Goal: Task Accomplishment & Management: Use online tool/utility

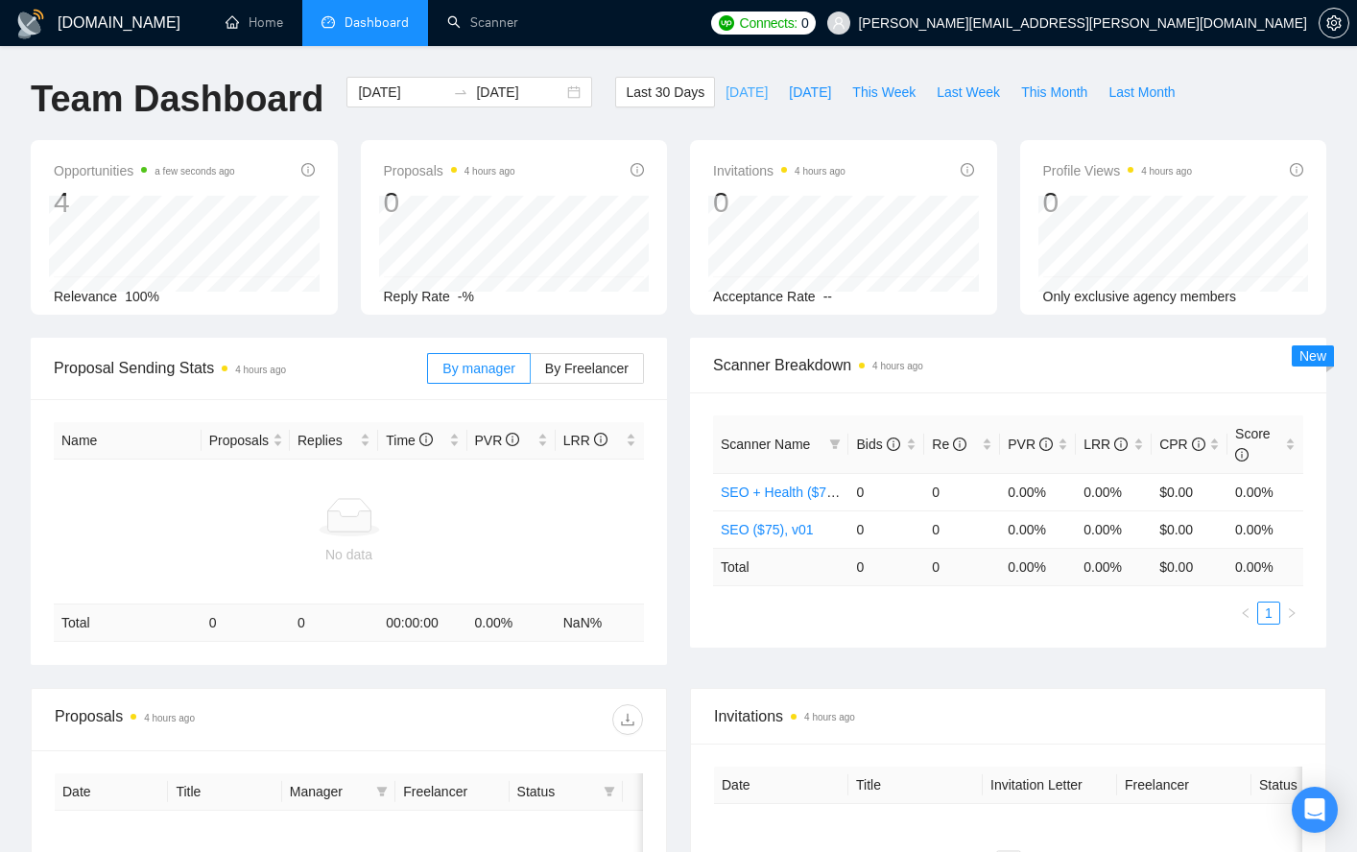
click at [730, 87] on span "Today" at bounding box center [747, 92] width 42 height 21
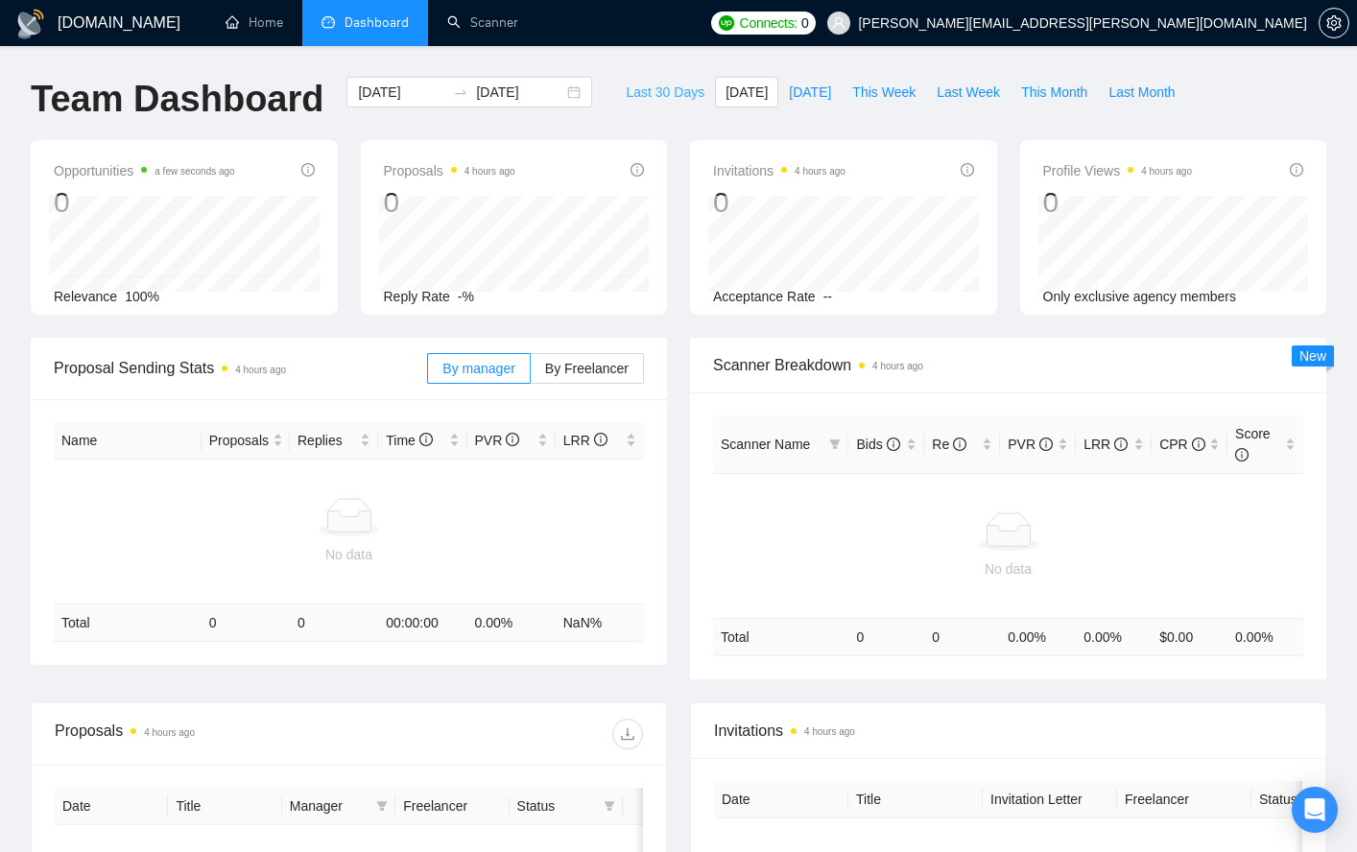
click at [669, 90] on span "Last 30 Days" at bounding box center [665, 92] width 79 height 21
type input "2025-09-06"
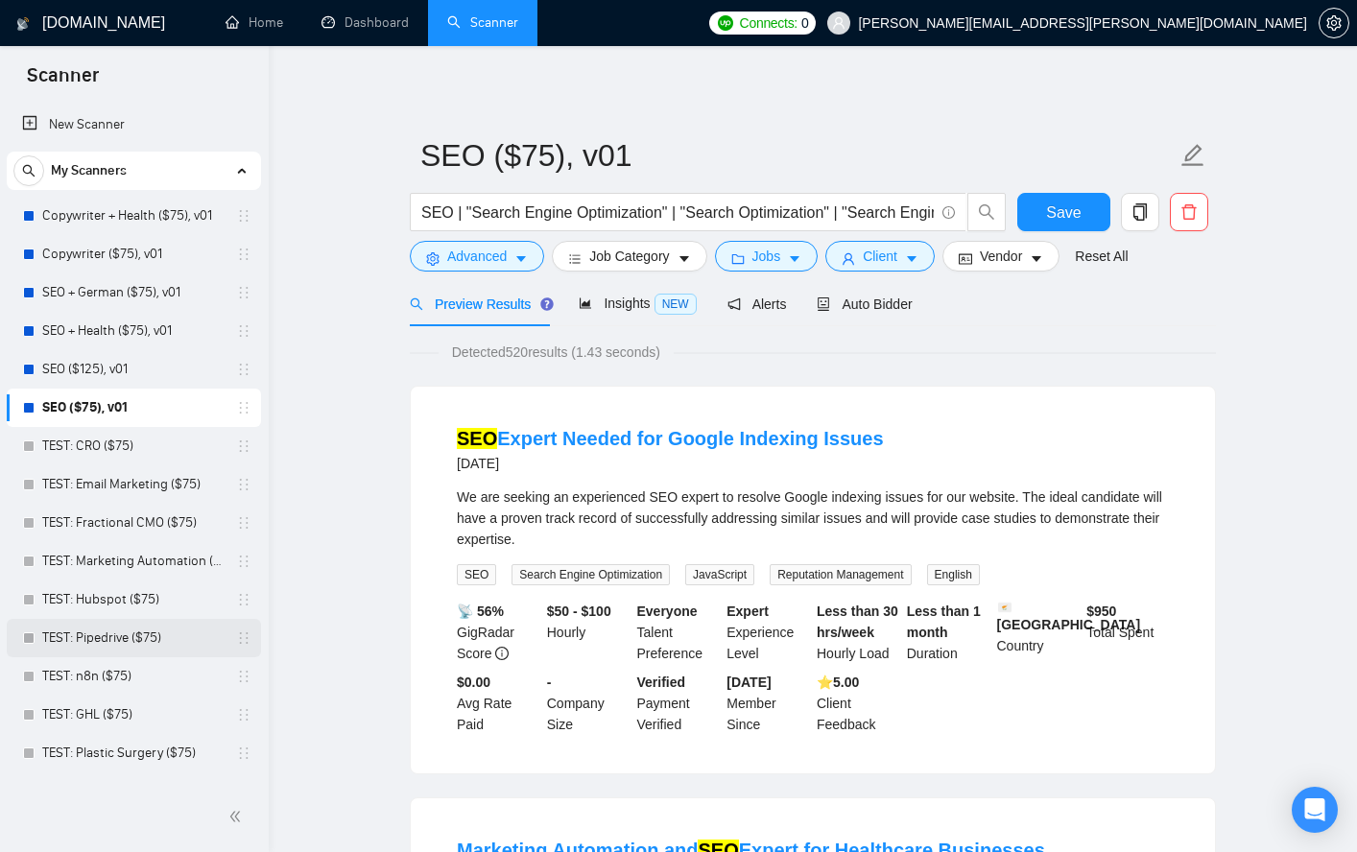
click at [107, 638] on link "TEST: Pipedrive ($75)" at bounding box center [133, 638] width 182 height 38
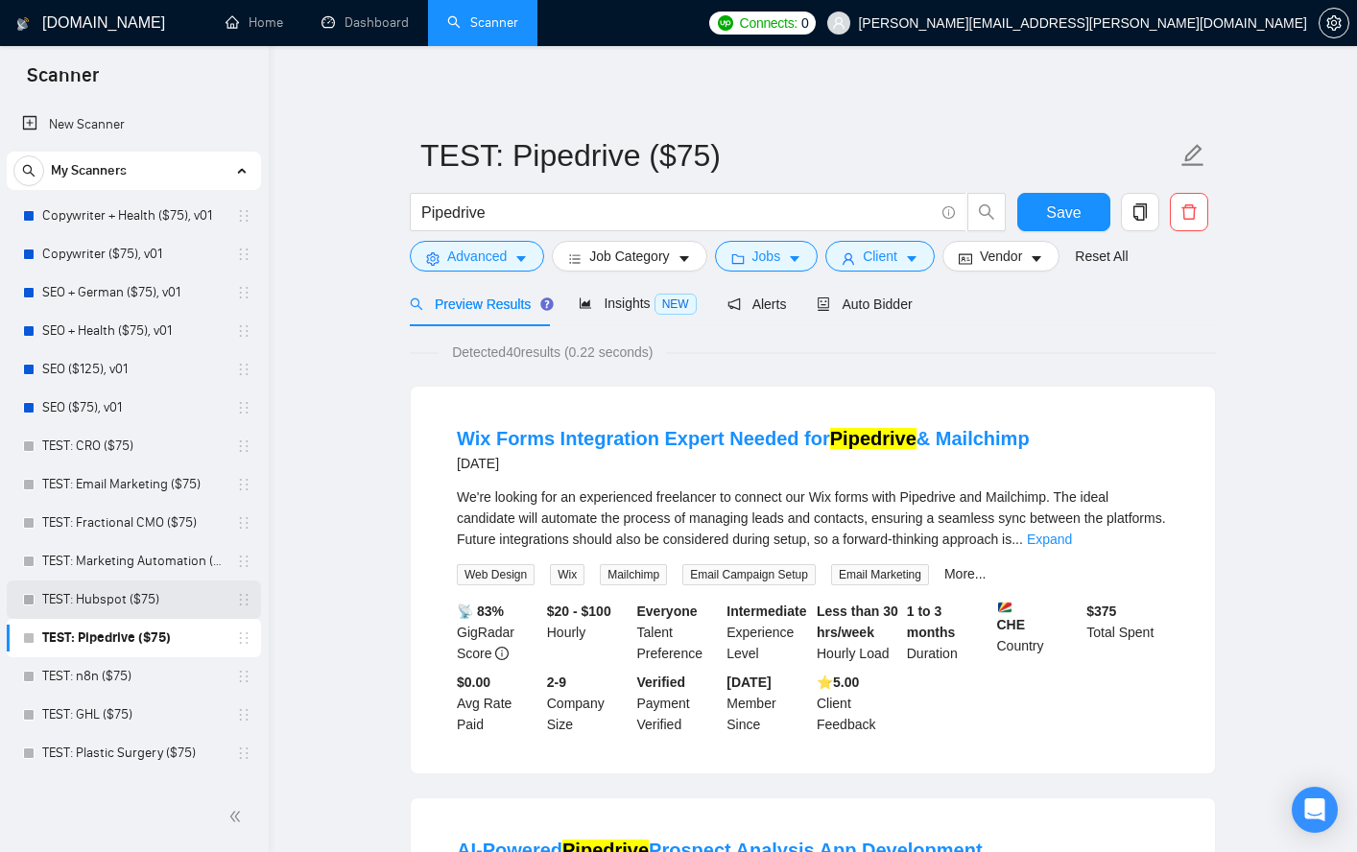
click at [99, 595] on link "TEST: Hubspot ($75)" at bounding box center [133, 600] width 182 height 38
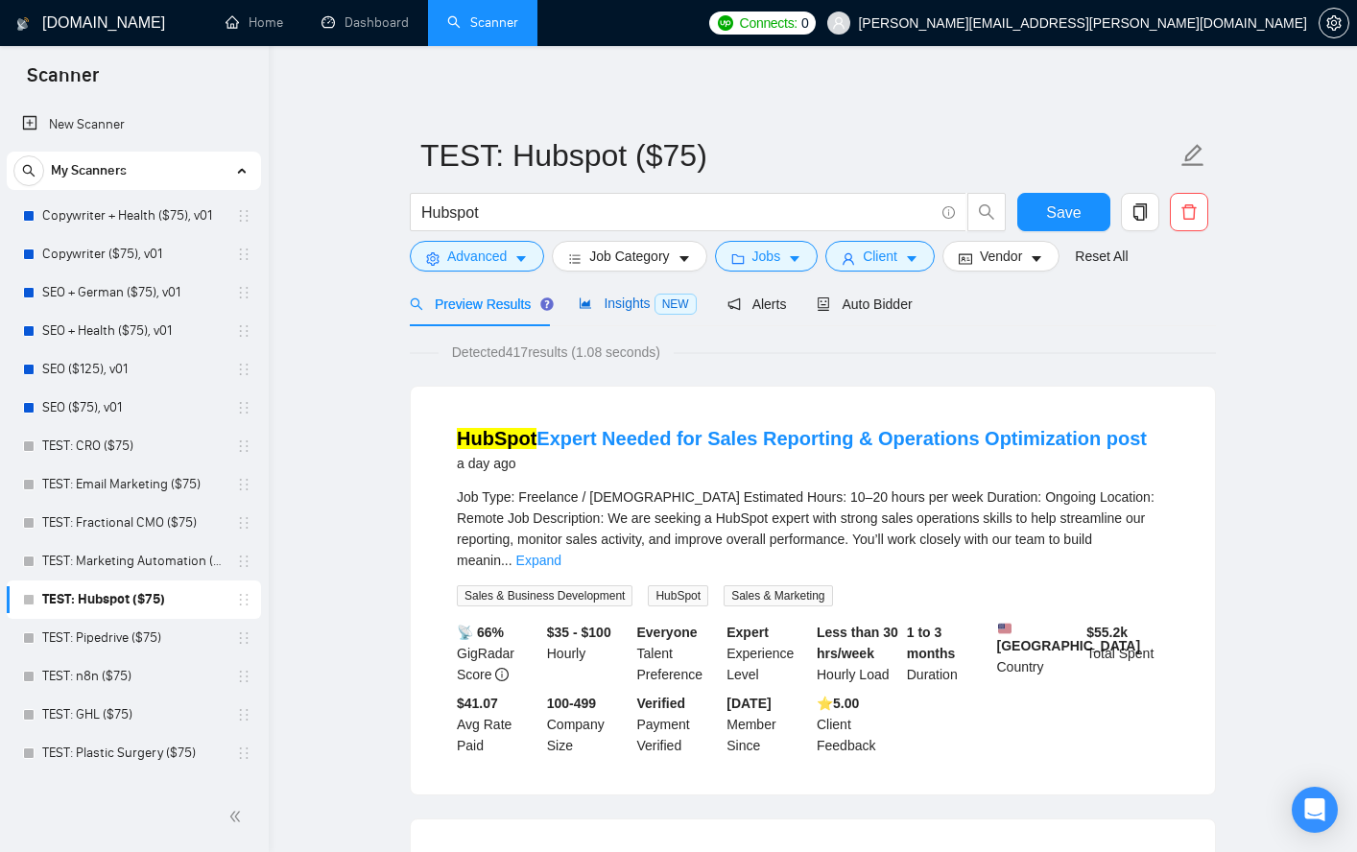
click at [636, 310] on span "Insights NEW" at bounding box center [637, 303] width 117 height 15
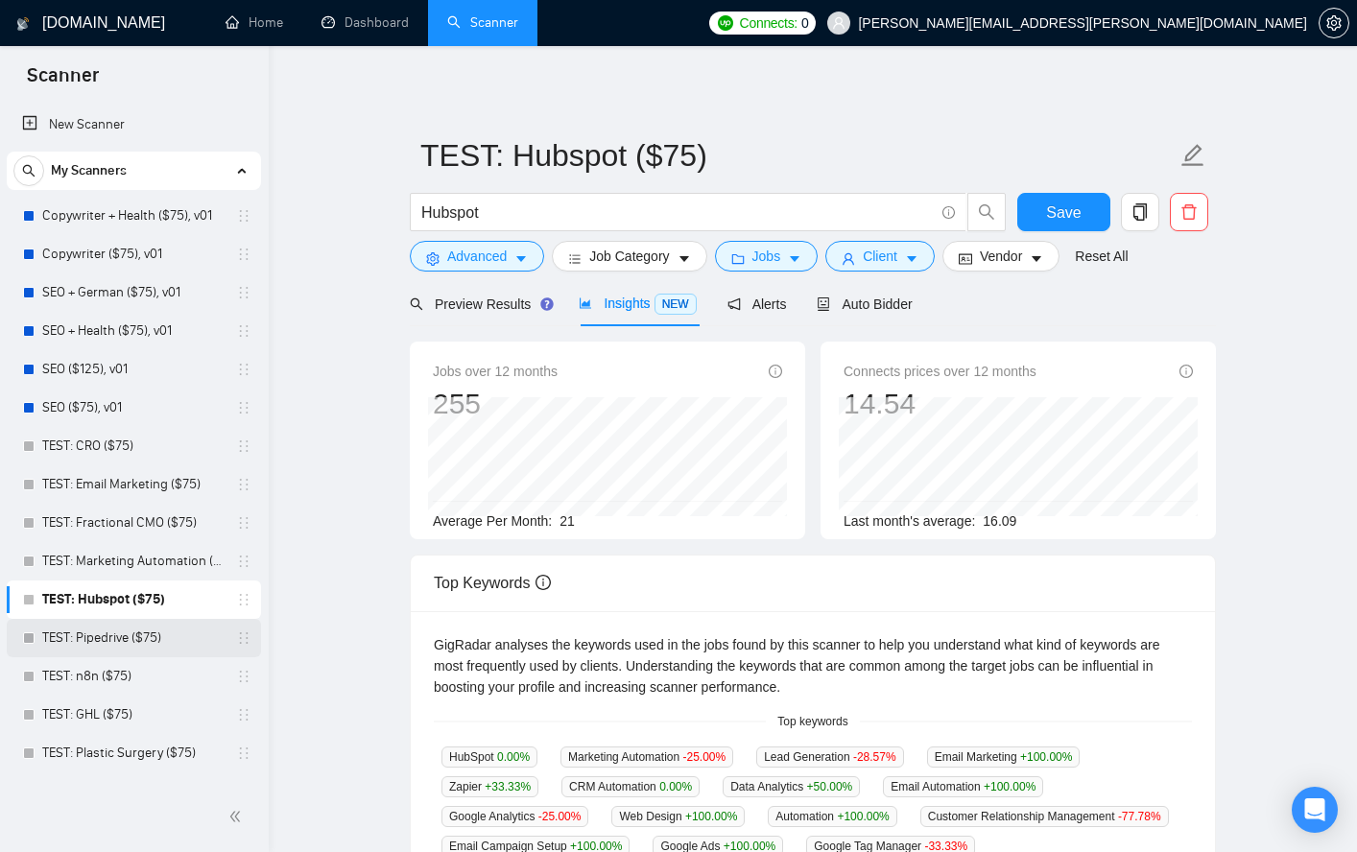
click at [76, 636] on link "TEST: Pipedrive ($75)" at bounding box center [133, 638] width 182 height 38
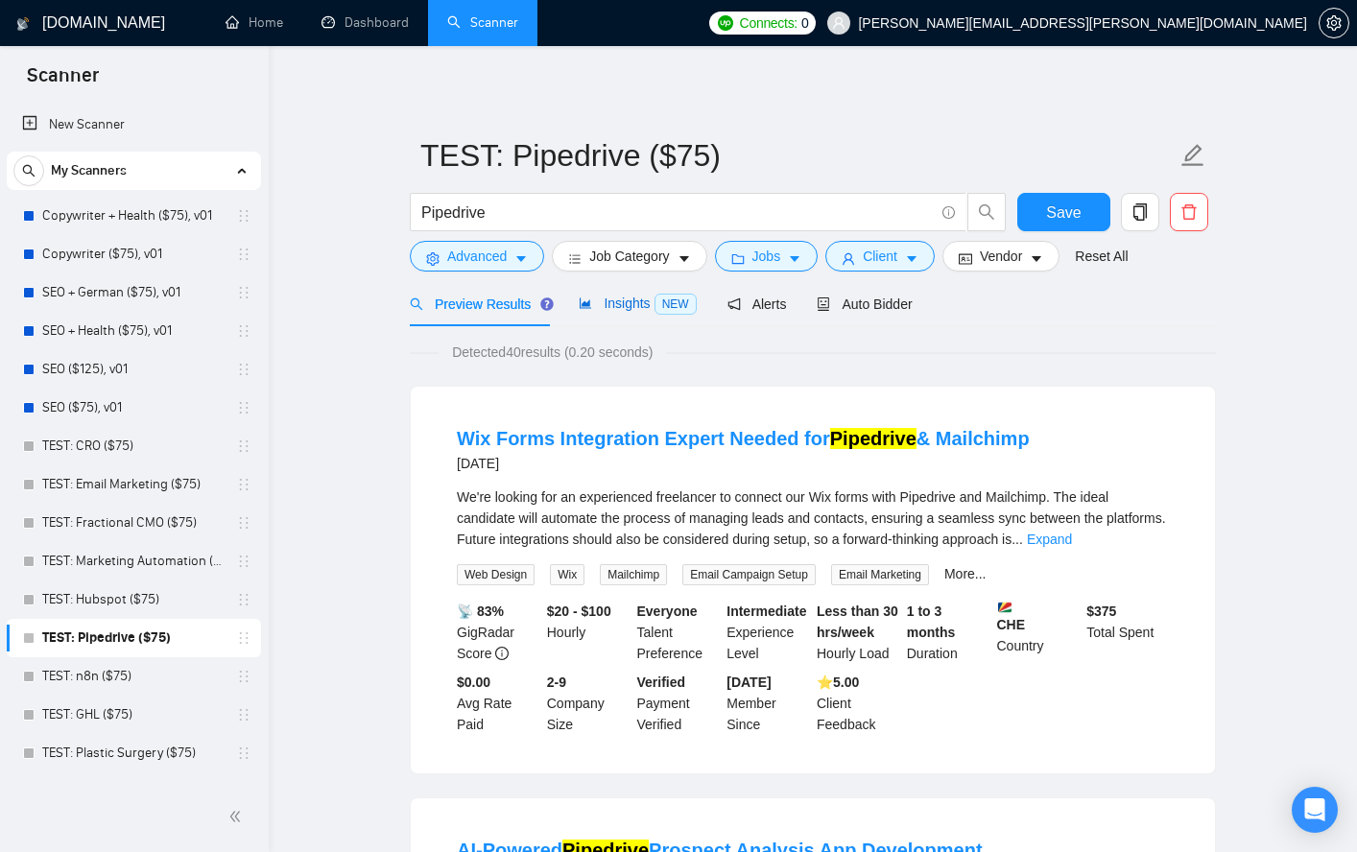
click at [625, 308] on span "Insights NEW" at bounding box center [637, 303] width 117 height 15
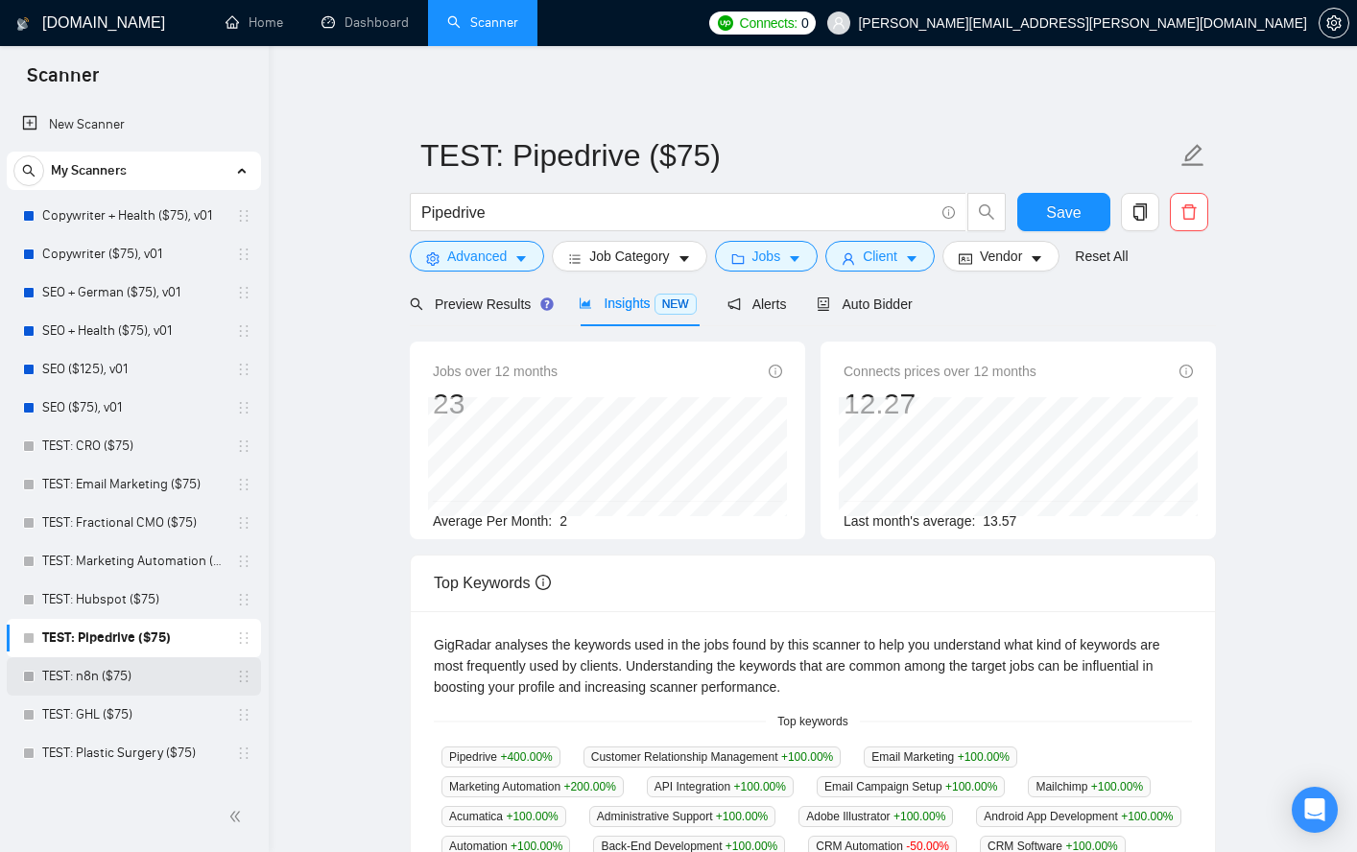
click at [92, 672] on link "TEST: n8n ($75)" at bounding box center [133, 676] width 182 height 38
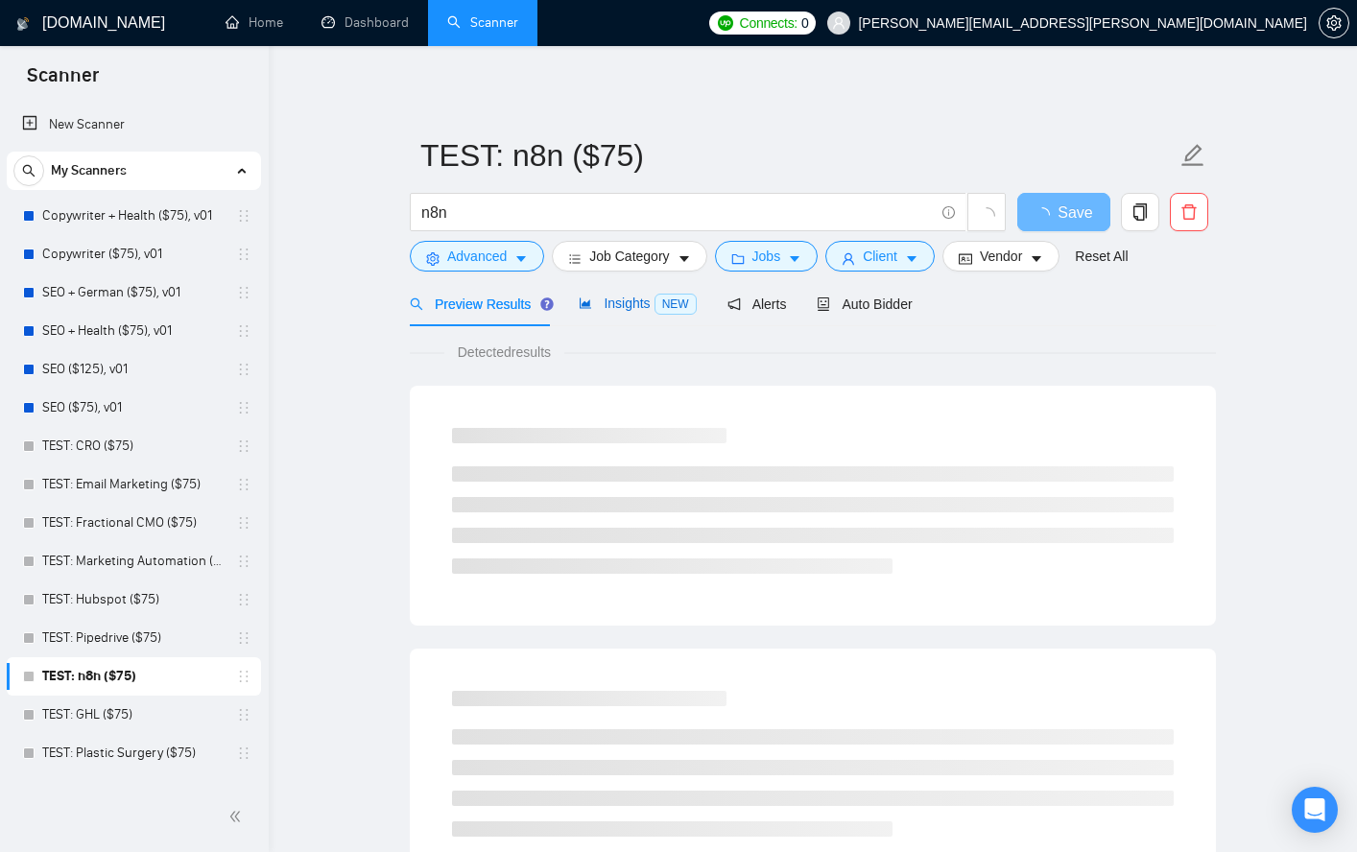
click at [618, 304] on span "Insights NEW" at bounding box center [637, 303] width 117 height 15
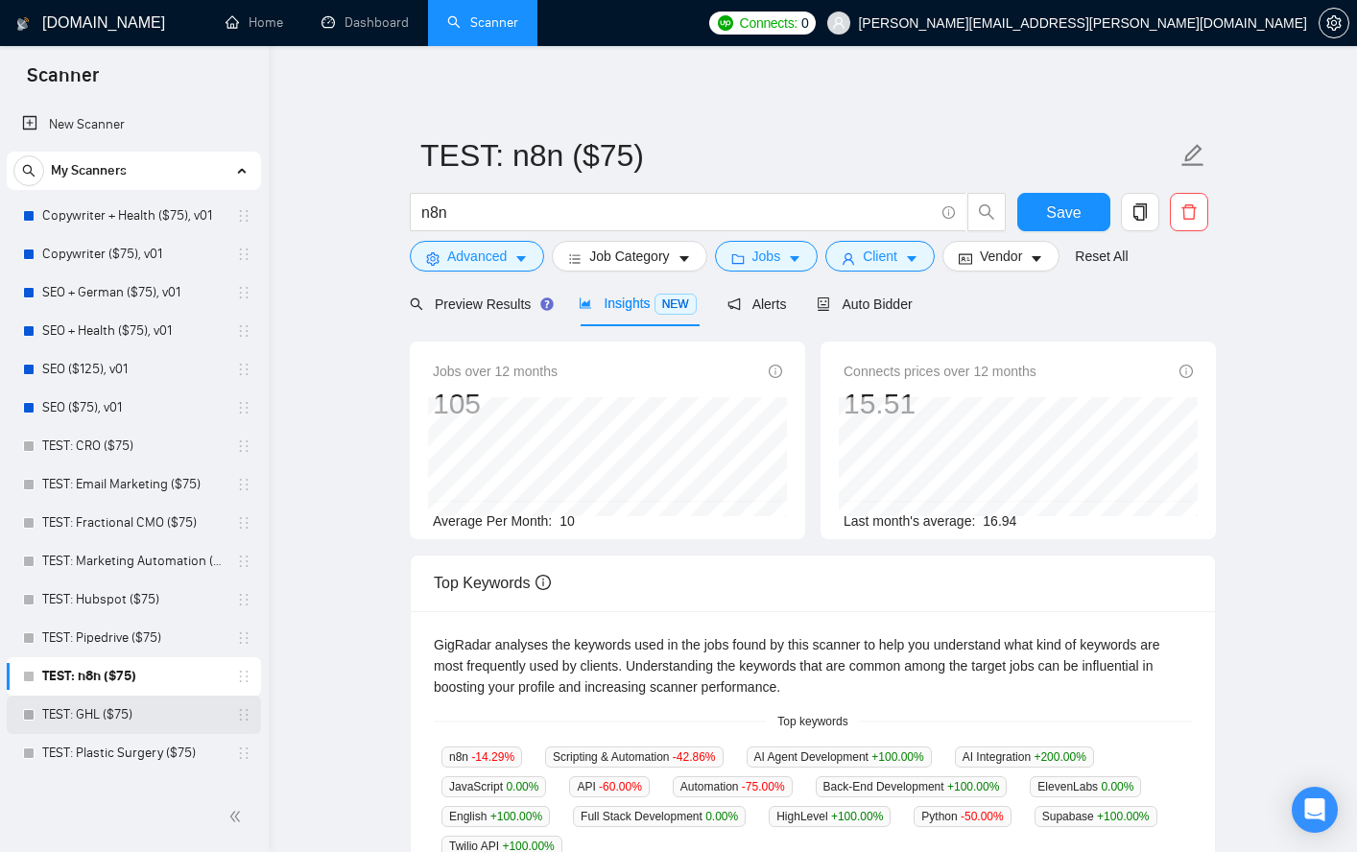
click at [75, 719] on link "TEST: GHL ($75)" at bounding box center [133, 715] width 182 height 38
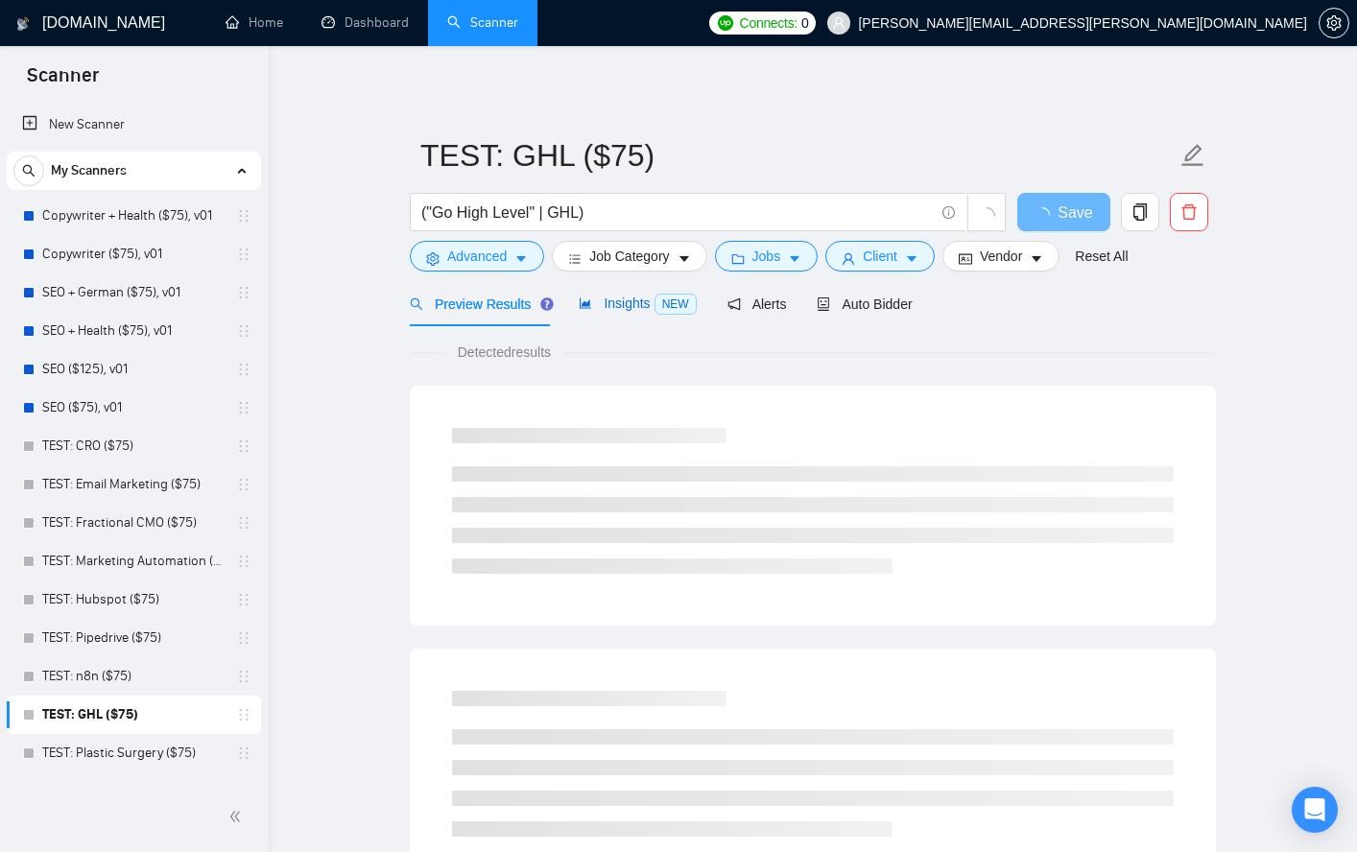
click at [620, 303] on span "Insights NEW" at bounding box center [637, 303] width 117 height 15
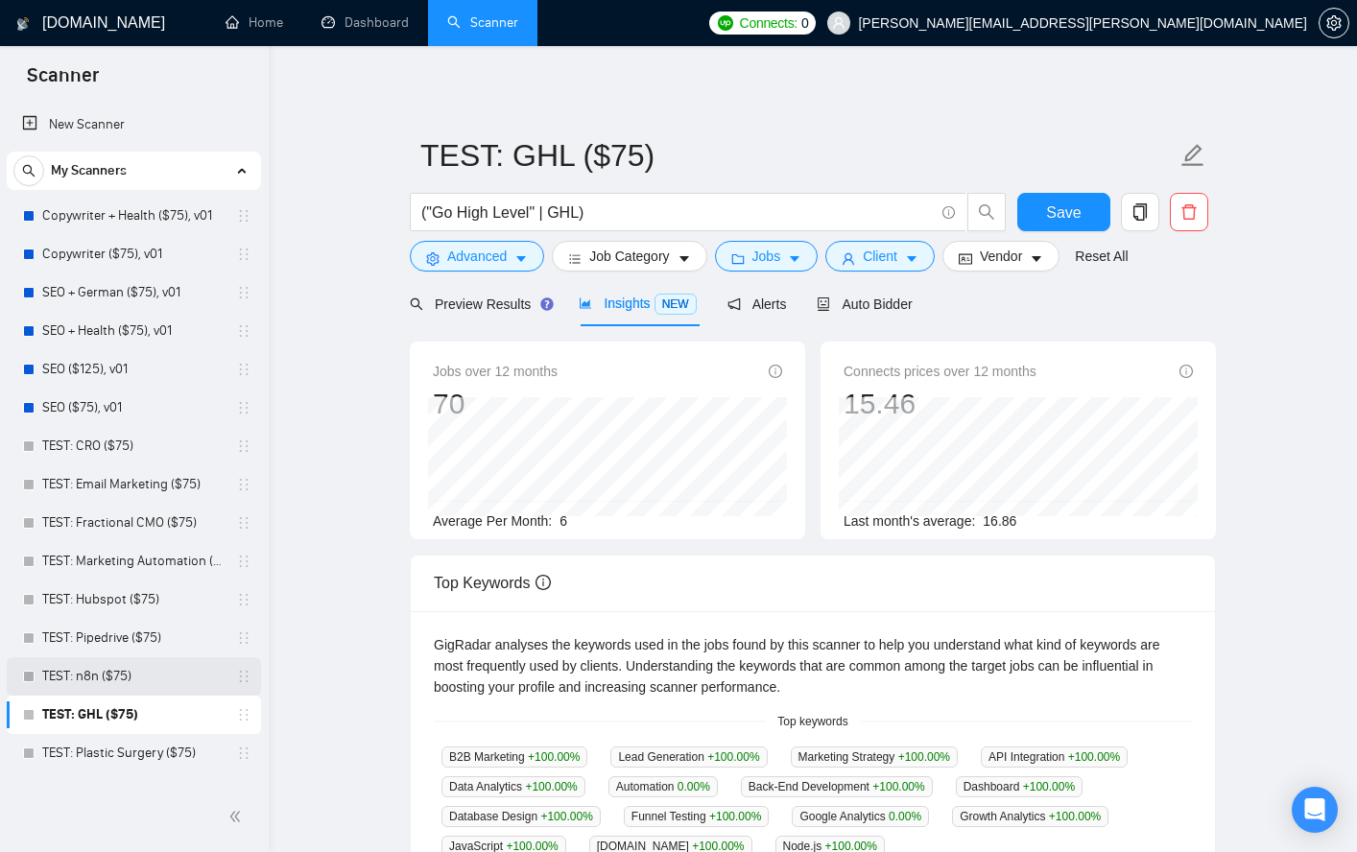
click at [85, 669] on link "TEST: n8n ($75)" at bounding box center [133, 676] width 182 height 38
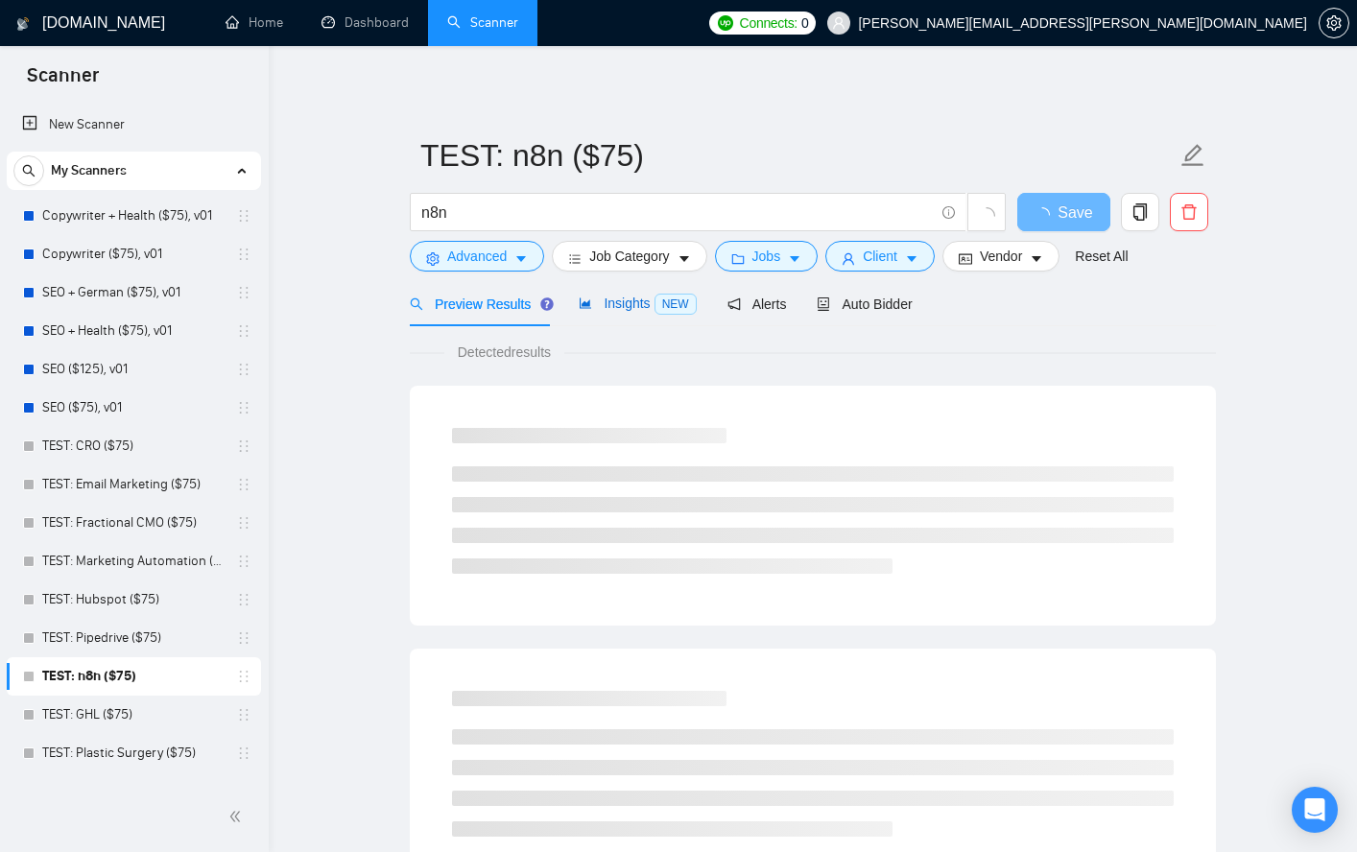
click at [623, 304] on span "Insights NEW" at bounding box center [637, 303] width 117 height 15
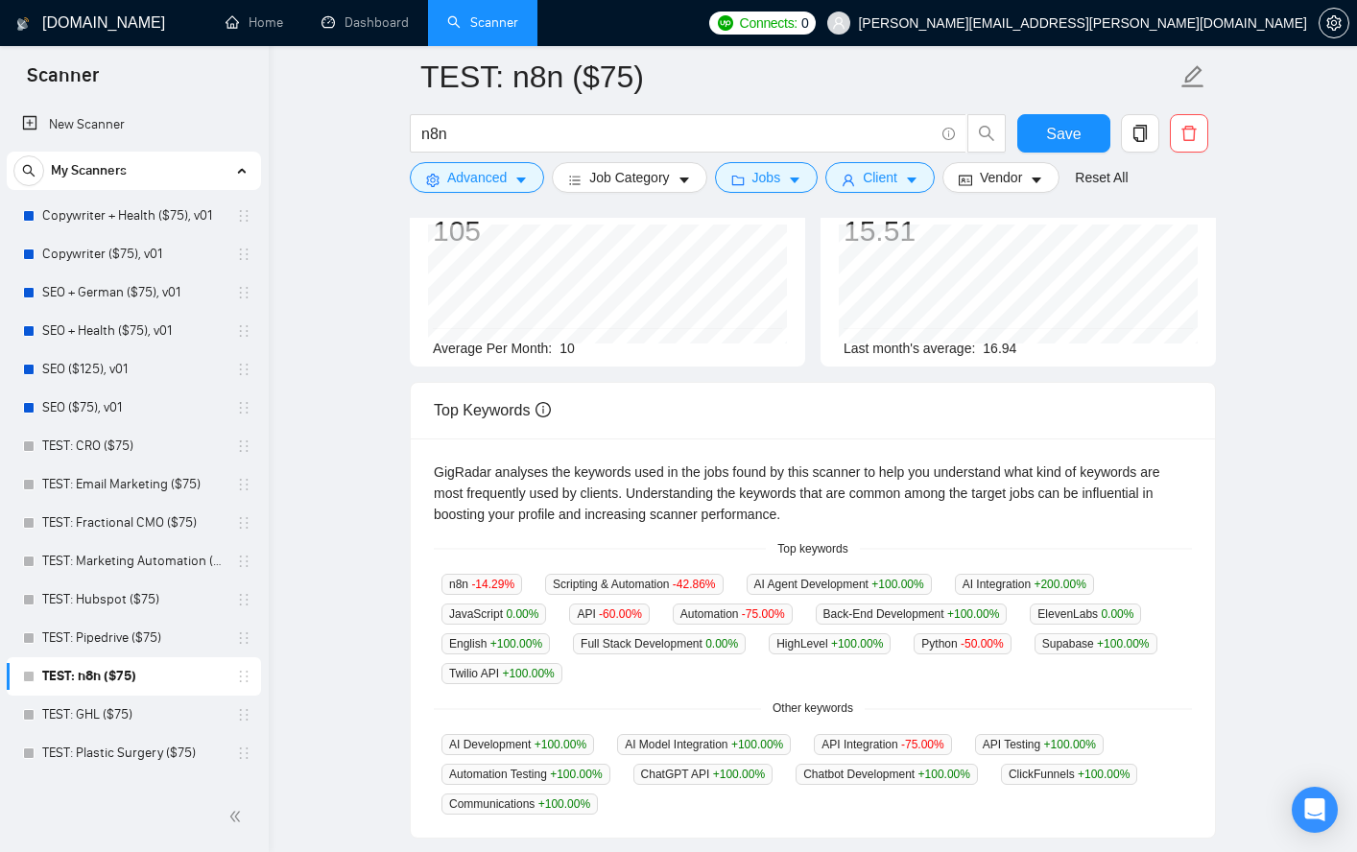
scroll to position [192, 0]
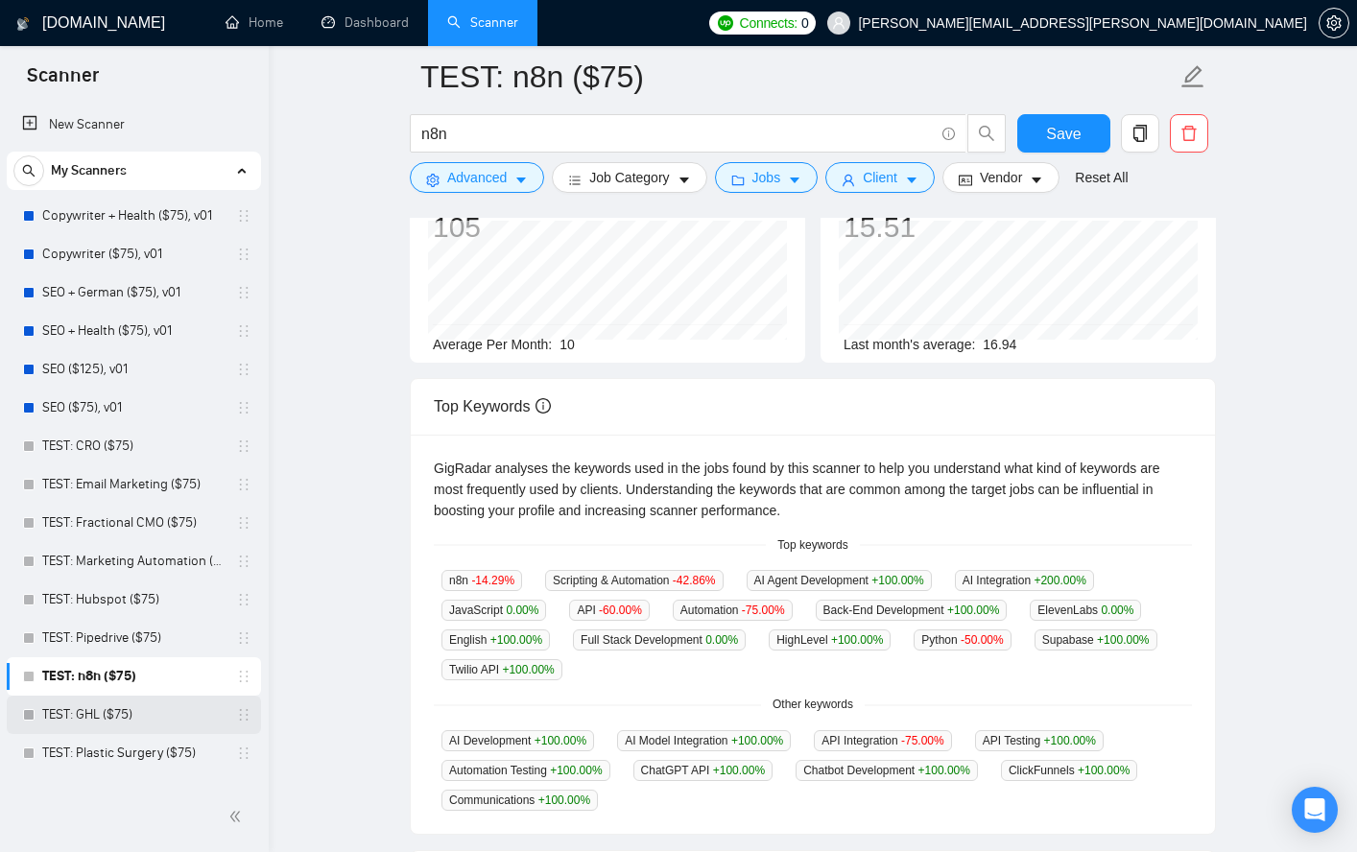
click at [105, 724] on link "TEST: GHL ($75)" at bounding box center [133, 715] width 182 height 38
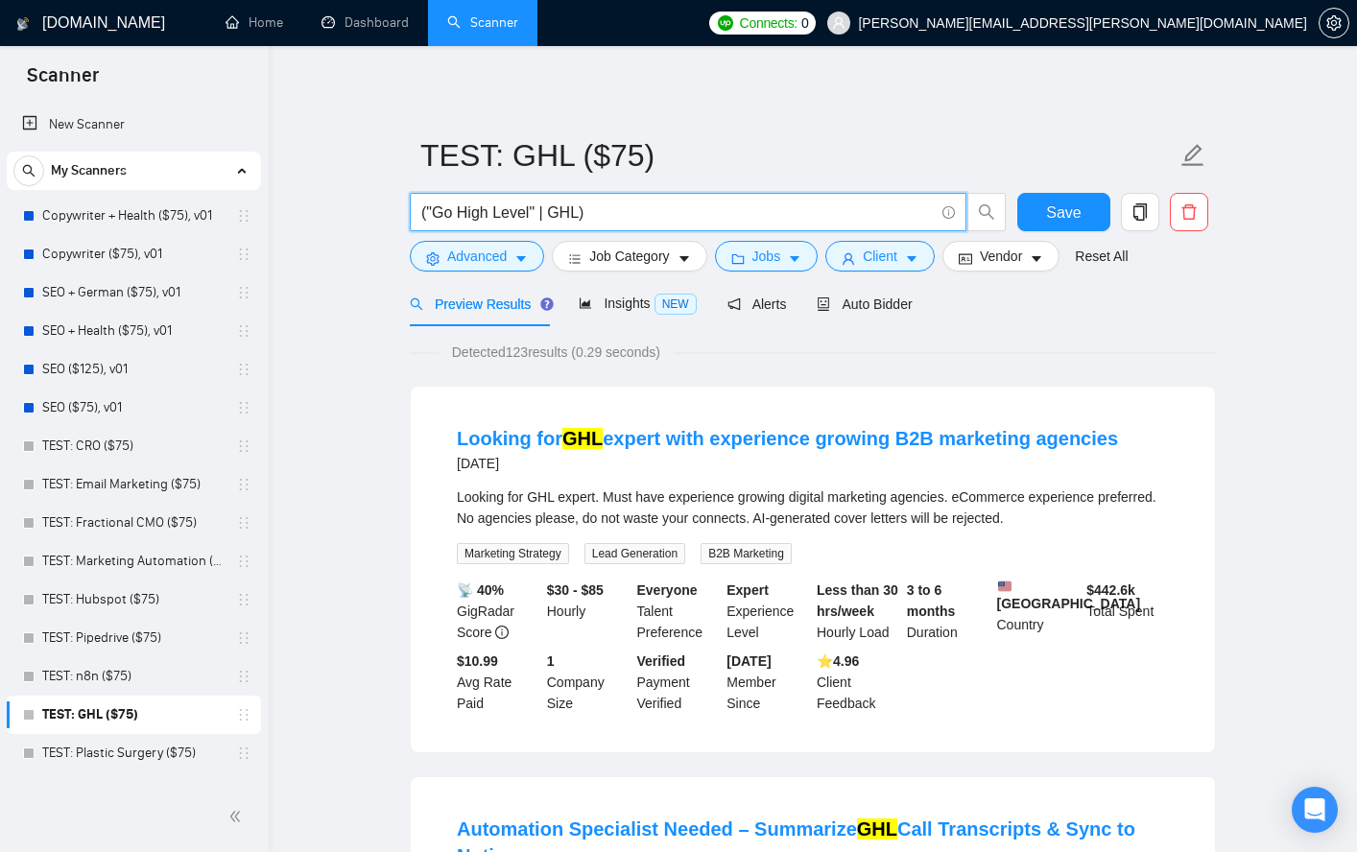
drag, startPoint x: 428, startPoint y: 214, endPoint x: 551, endPoint y: 212, distance: 122.9
click at [551, 212] on input "("Go High Level" | GHL)" at bounding box center [677, 213] width 513 height 24
paste input ""Go High Level" |"
drag, startPoint x: 617, startPoint y: 207, endPoint x: 631, endPoint y: 265, distance: 59.1
click at [617, 209] on input "("Go High Level" | "Go High Level" | GHL)" at bounding box center [677, 213] width 513 height 24
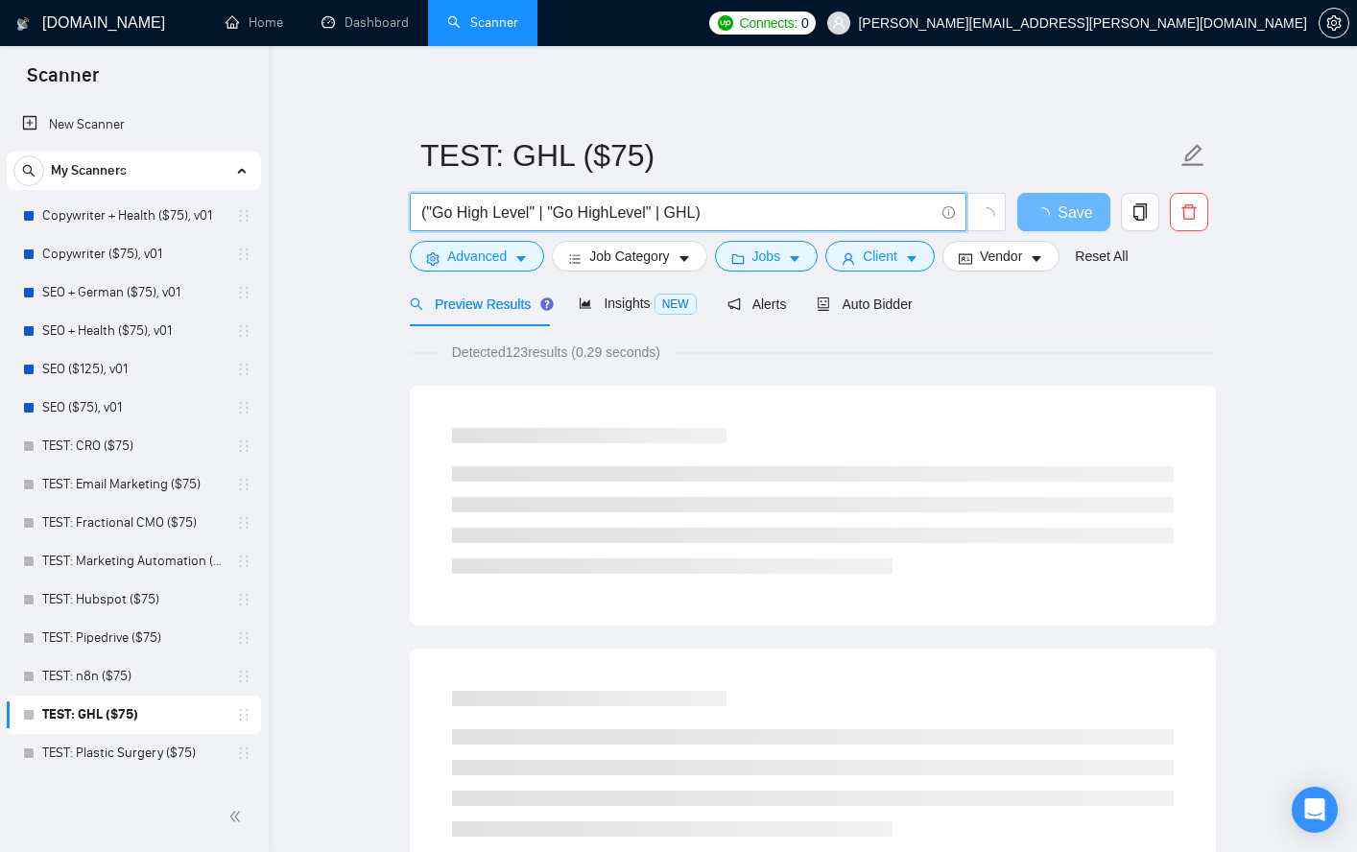
drag, startPoint x: 550, startPoint y: 209, endPoint x: 671, endPoint y: 212, distance: 121.0
click at [671, 212] on input "("Go High Level" | "Go HighLevel" | GHL)" at bounding box center [677, 213] width 513 height 24
paste input ""Go HighLevel" |"
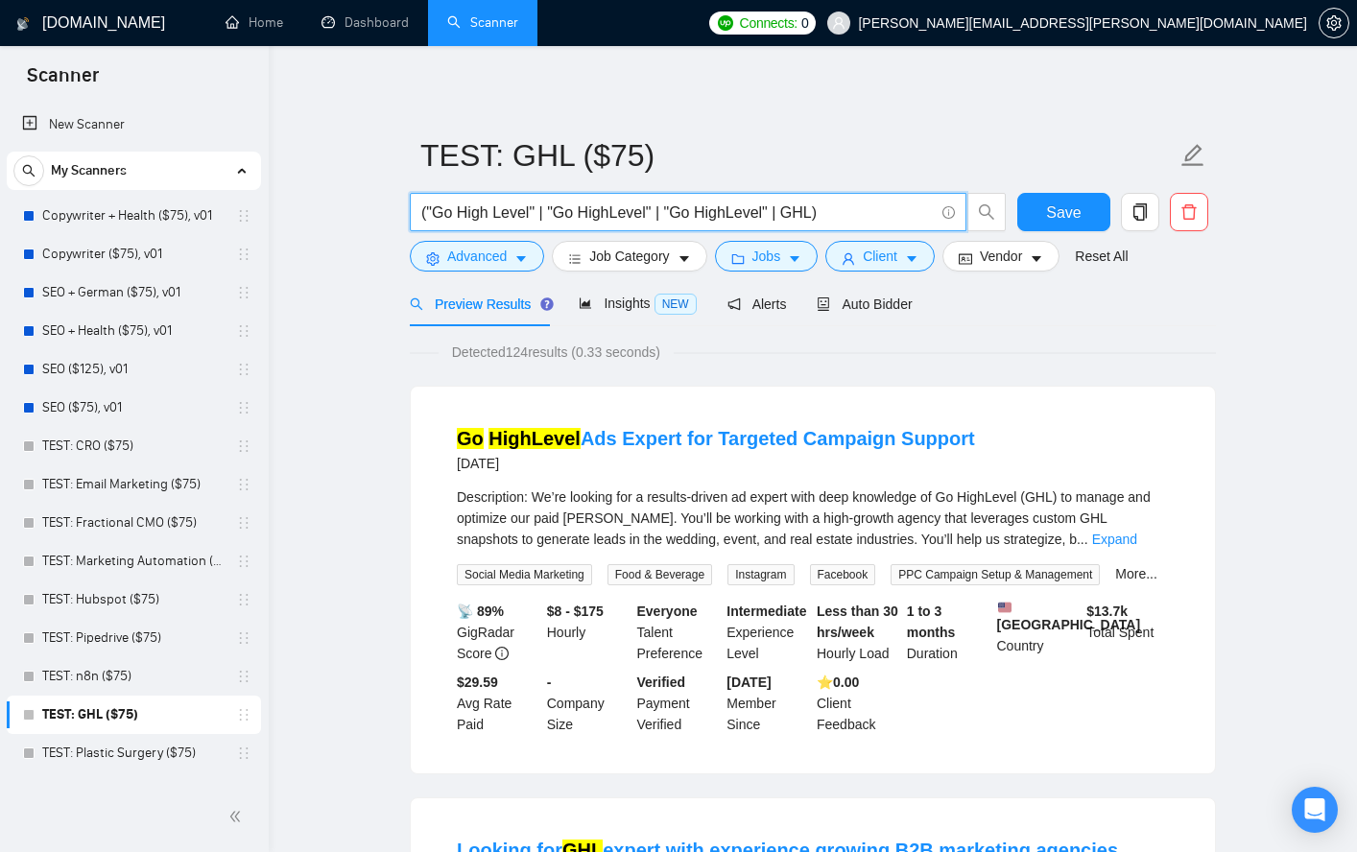
click at [701, 210] on input "("Go High Level" | "Go HighLevel" | "Go HighLevel" | GHL)" at bounding box center [677, 213] width 513 height 24
type input "("Go High Level" | "Go HighLevel" | "GoHighLevel" | GHL)"
click at [1064, 209] on span "Save" at bounding box center [1063, 213] width 35 height 24
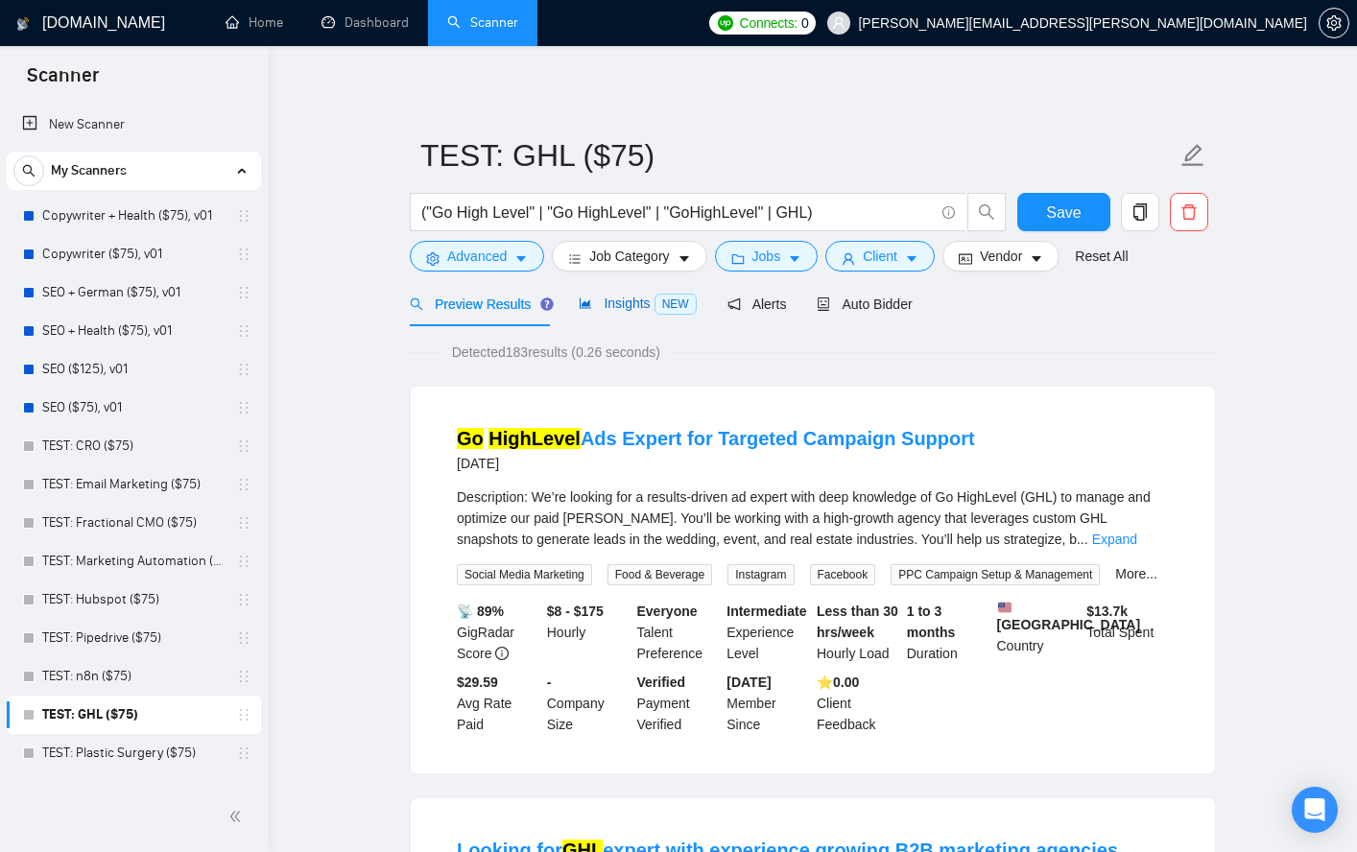
click at [627, 307] on span "Insights NEW" at bounding box center [637, 303] width 117 height 15
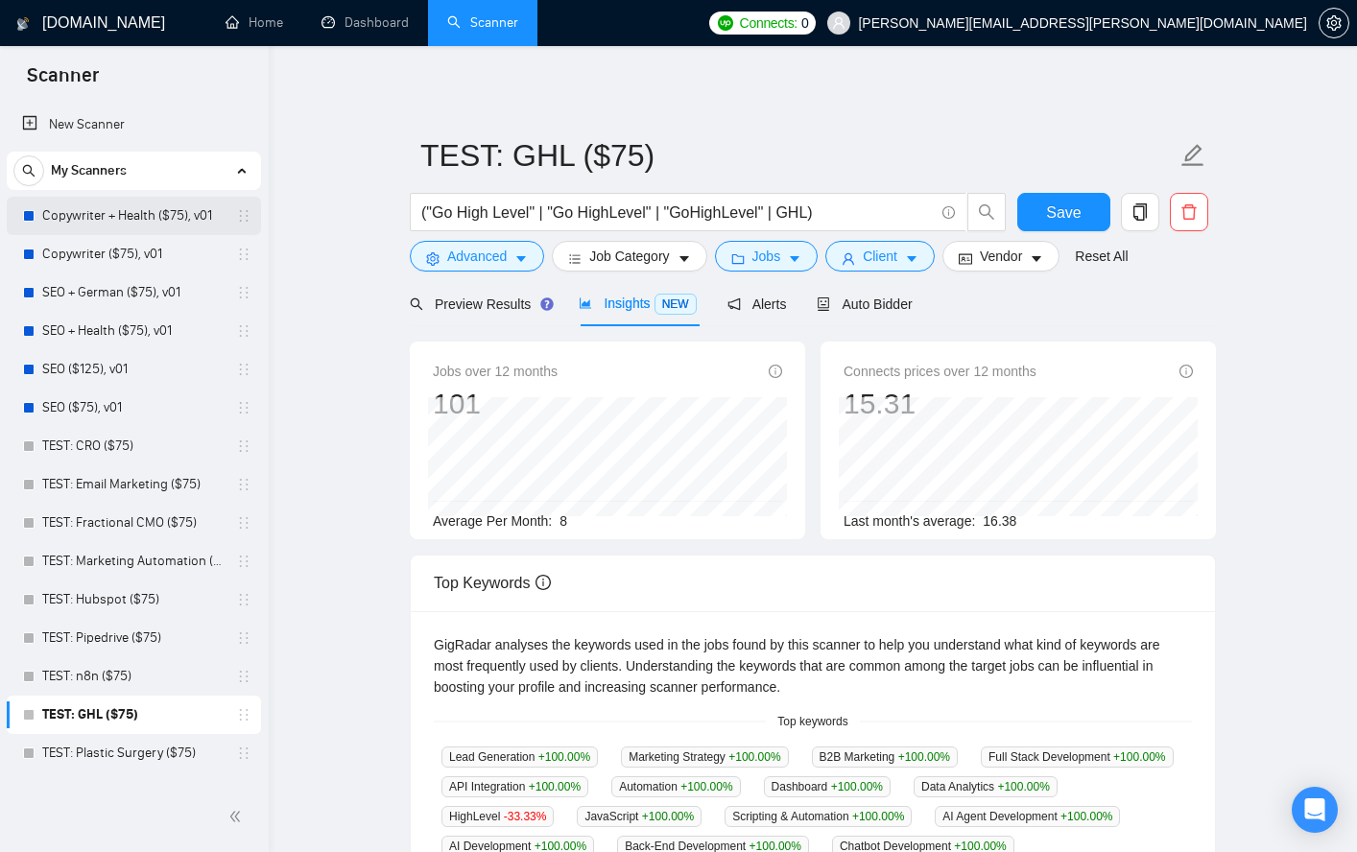
click at [147, 219] on link "Copywriter + Health ($75), v01" at bounding box center [133, 216] width 182 height 38
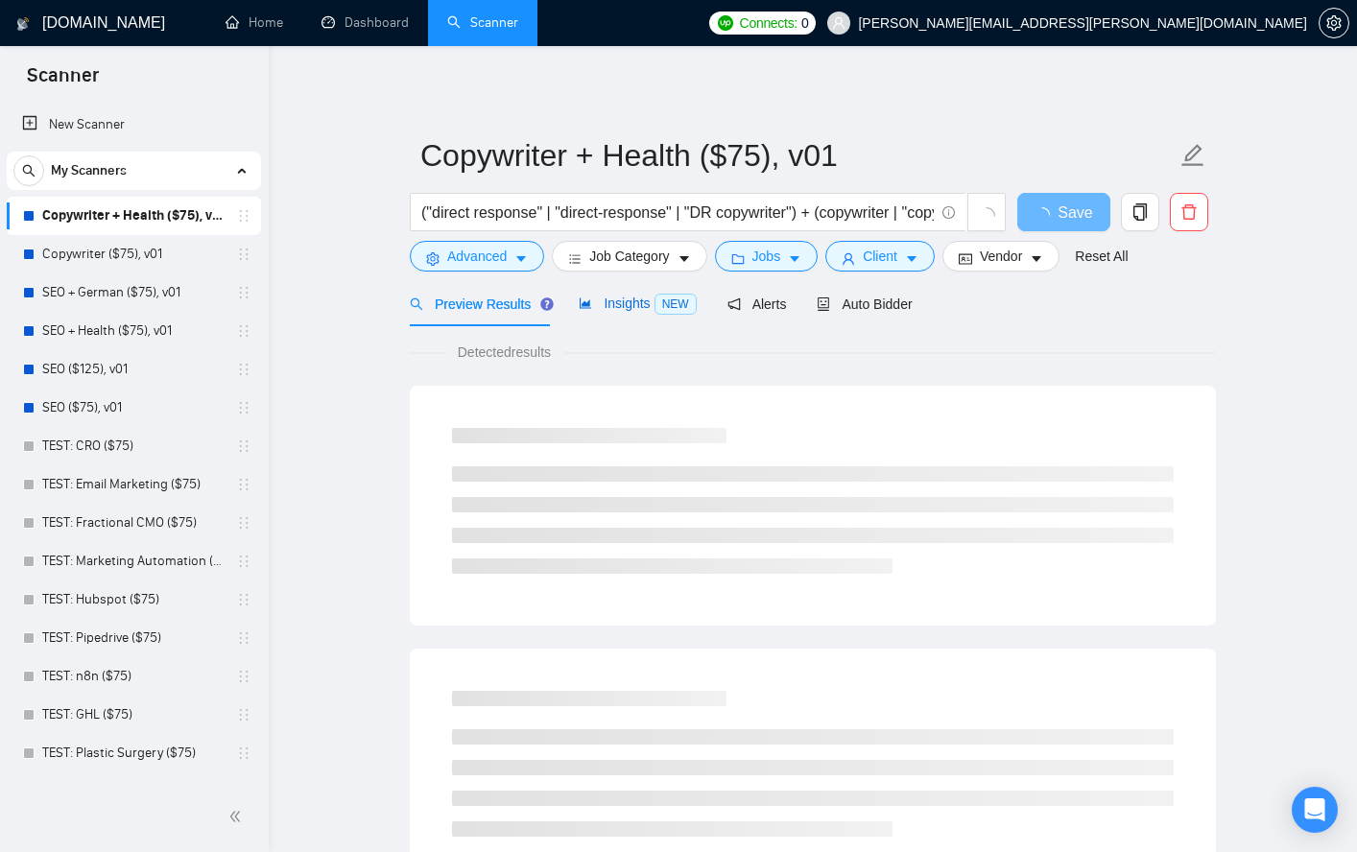
click at [651, 302] on span "Insights NEW" at bounding box center [637, 303] width 117 height 15
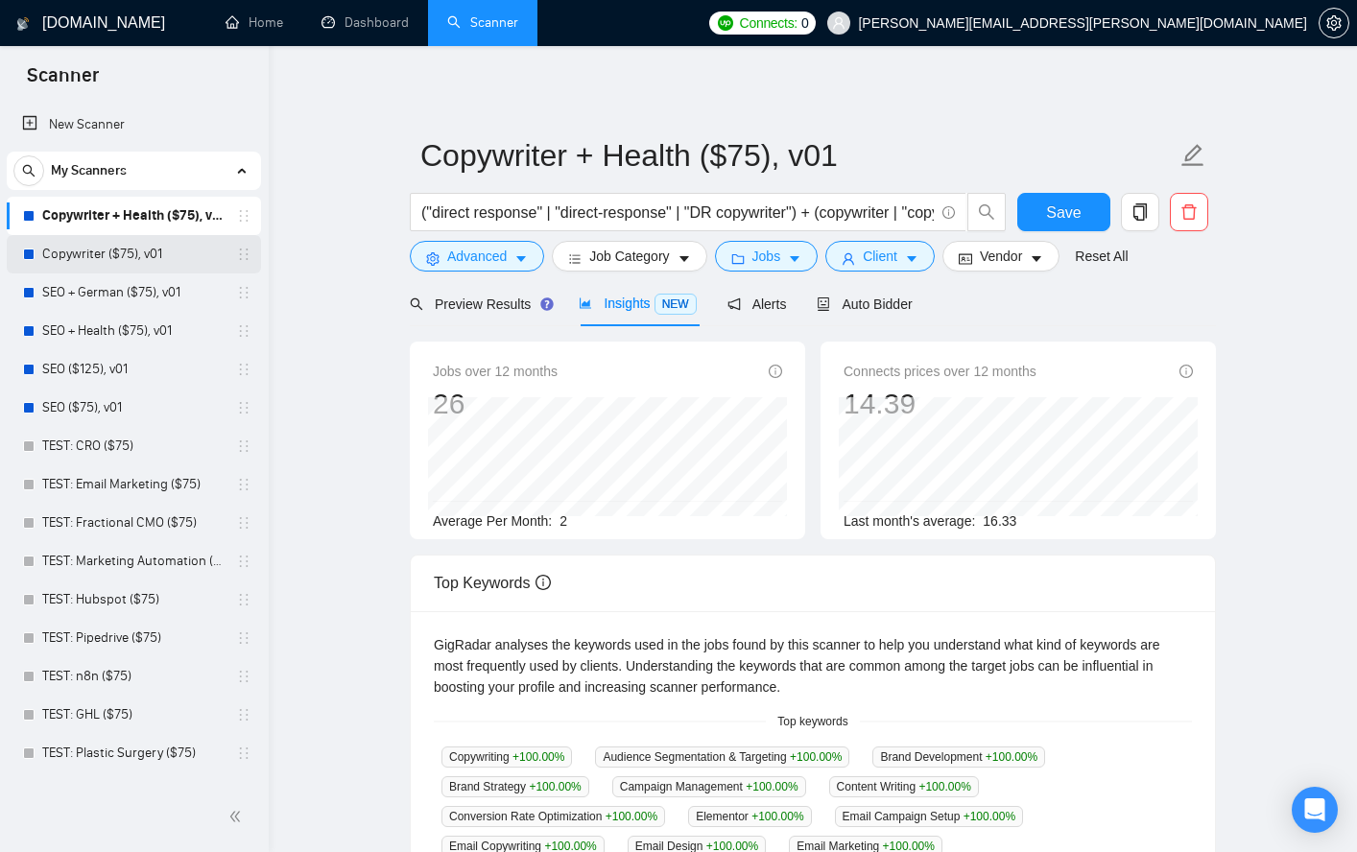
click at [96, 256] on link "Copywriter ($75), v01" at bounding box center [133, 254] width 182 height 38
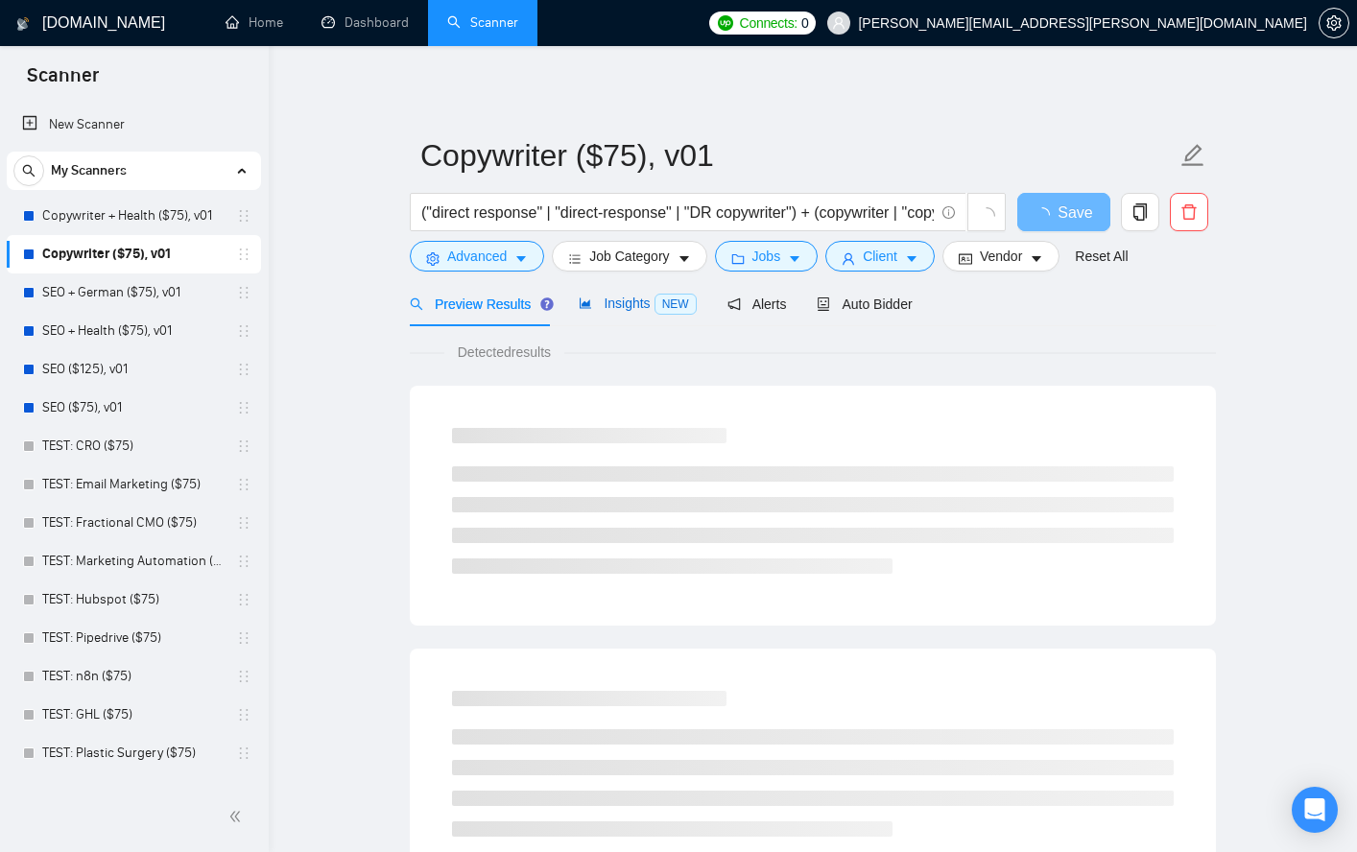
click at [642, 302] on span "Insights NEW" at bounding box center [637, 303] width 117 height 15
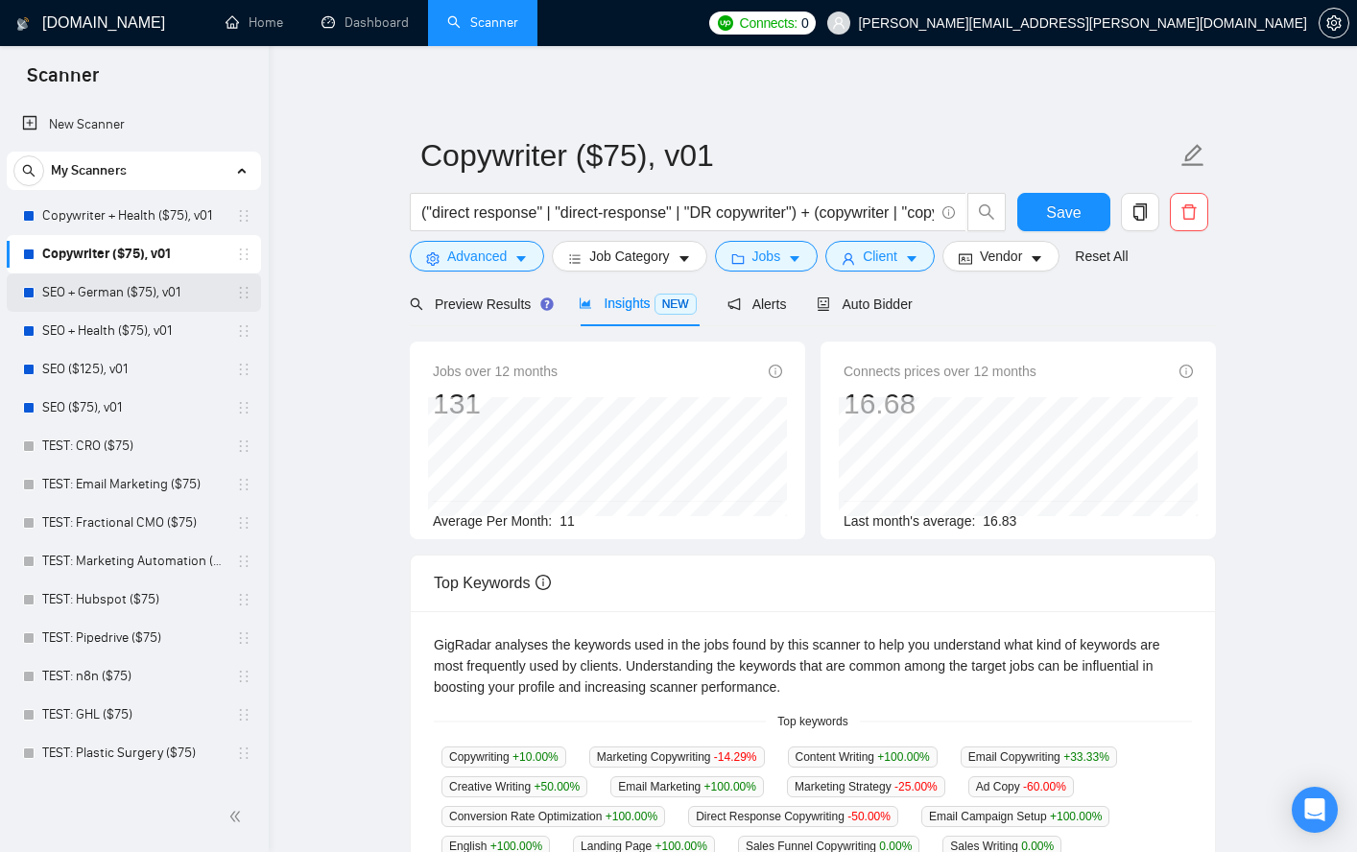
click at [85, 295] on link "SEO + German ($75), v01" at bounding box center [133, 293] width 182 height 38
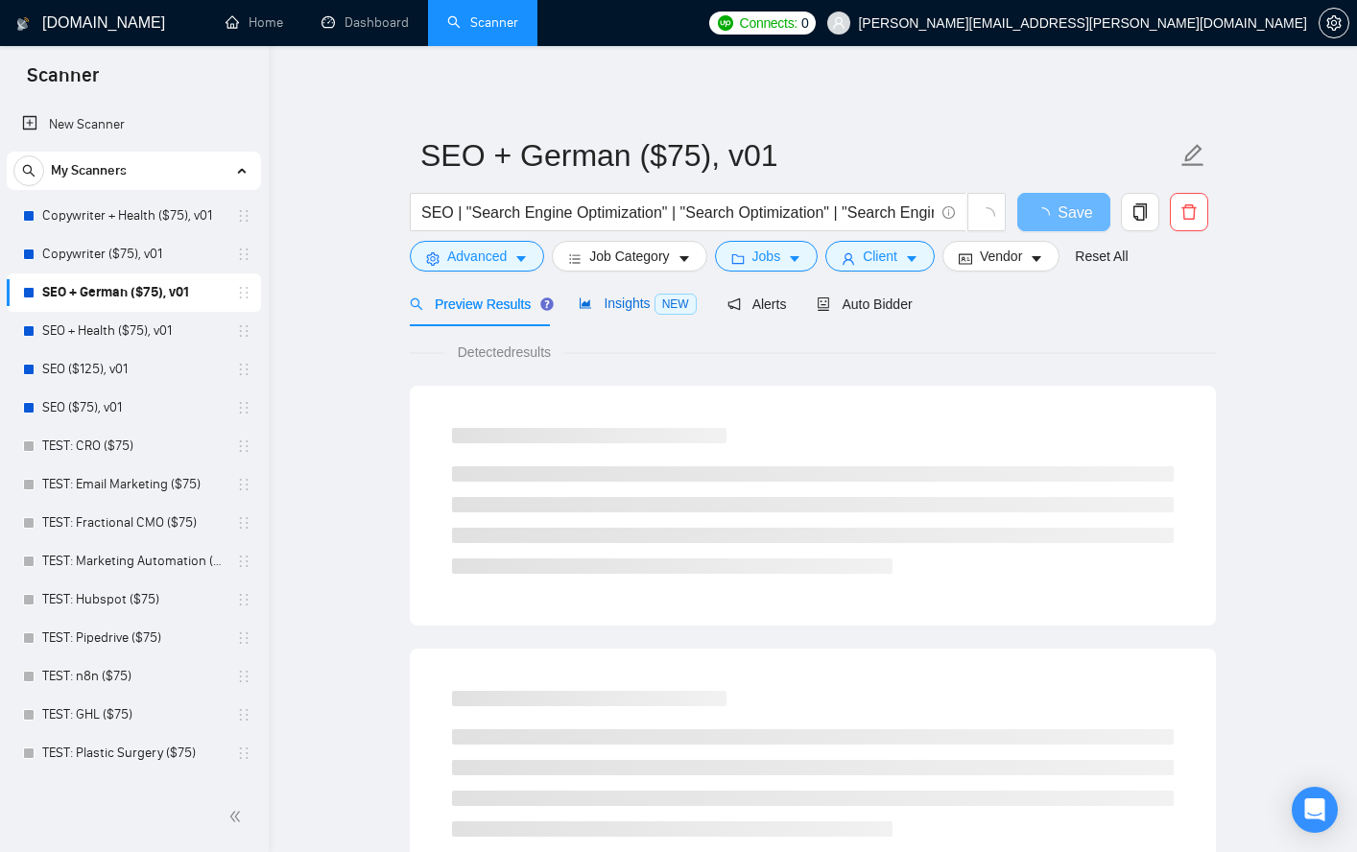
click at [610, 311] on div "Insights NEW" at bounding box center [637, 304] width 117 height 22
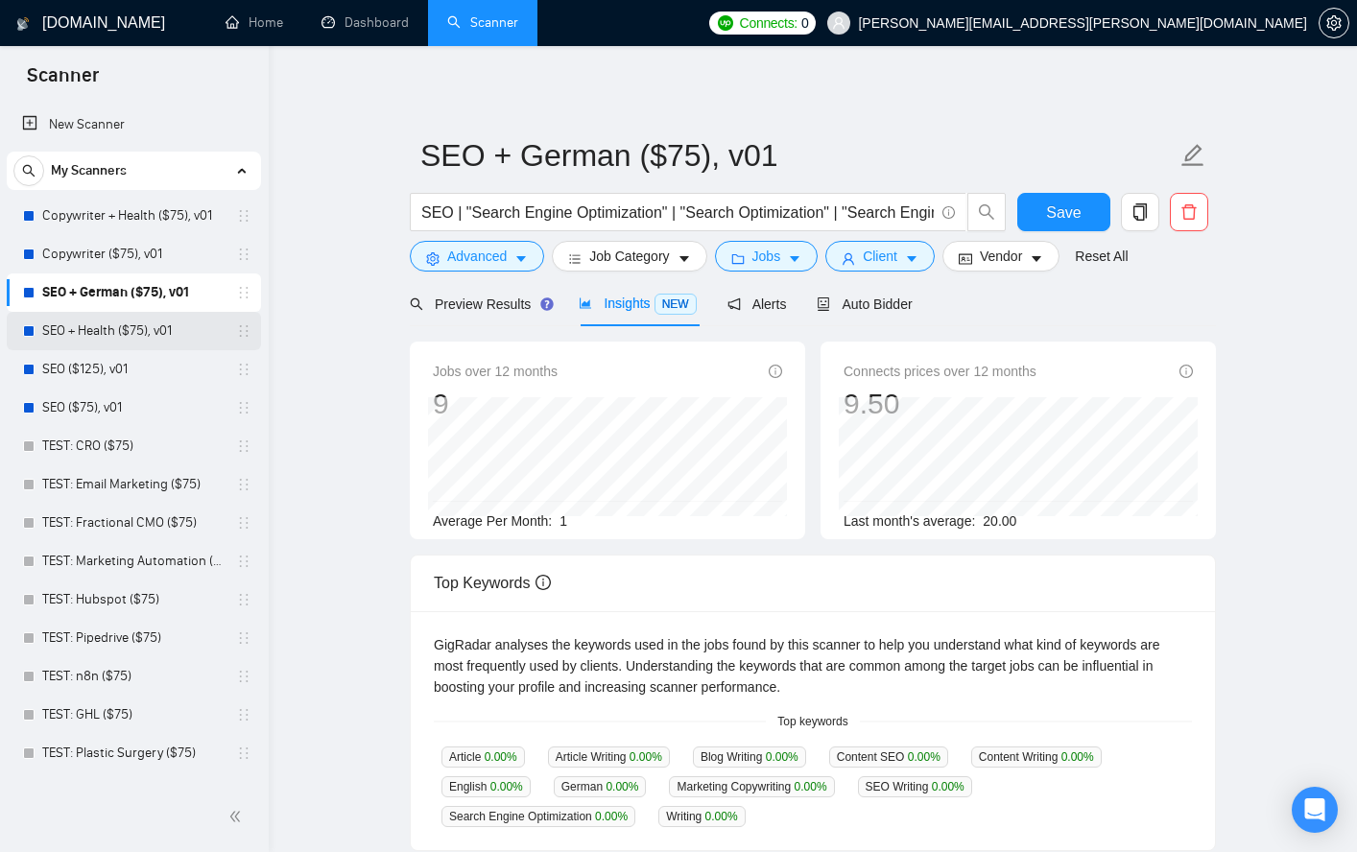
click at [133, 331] on link "SEO + Health ($75), v01" at bounding box center [133, 331] width 182 height 38
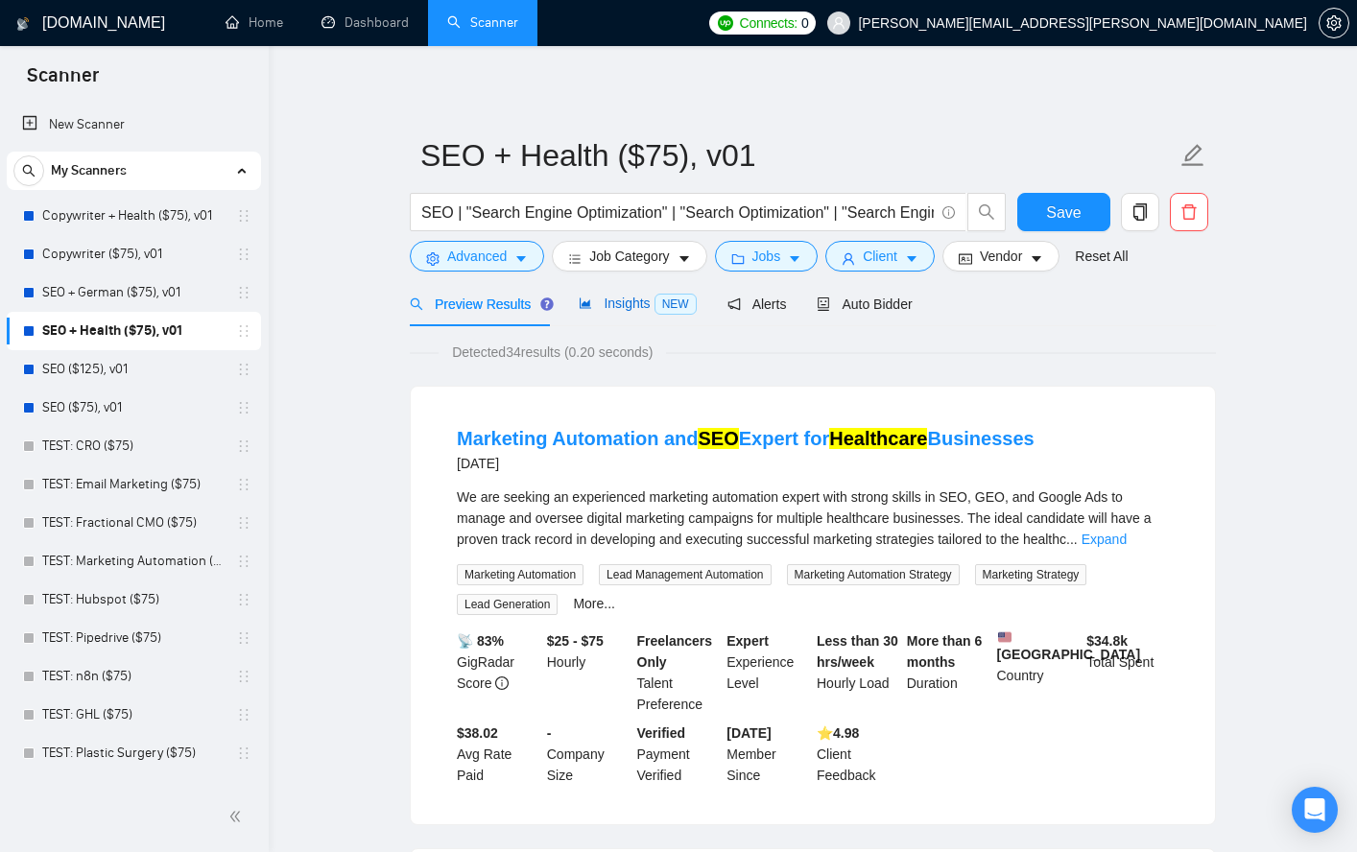
click at [625, 305] on span "Insights NEW" at bounding box center [637, 303] width 117 height 15
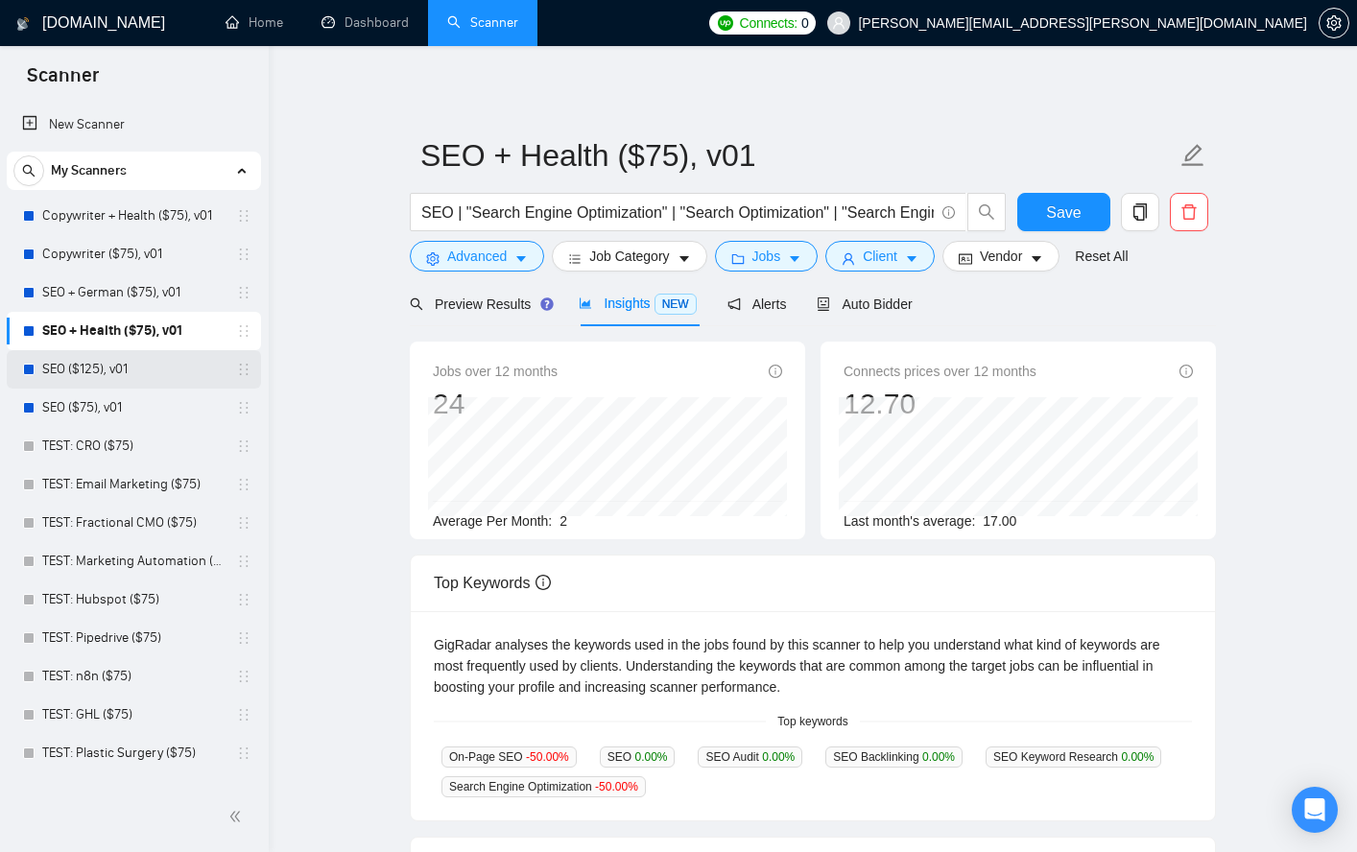
click at [80, 369] on link "SEO ($125), v01" at bounding box center [133, 369] width 182 height 38
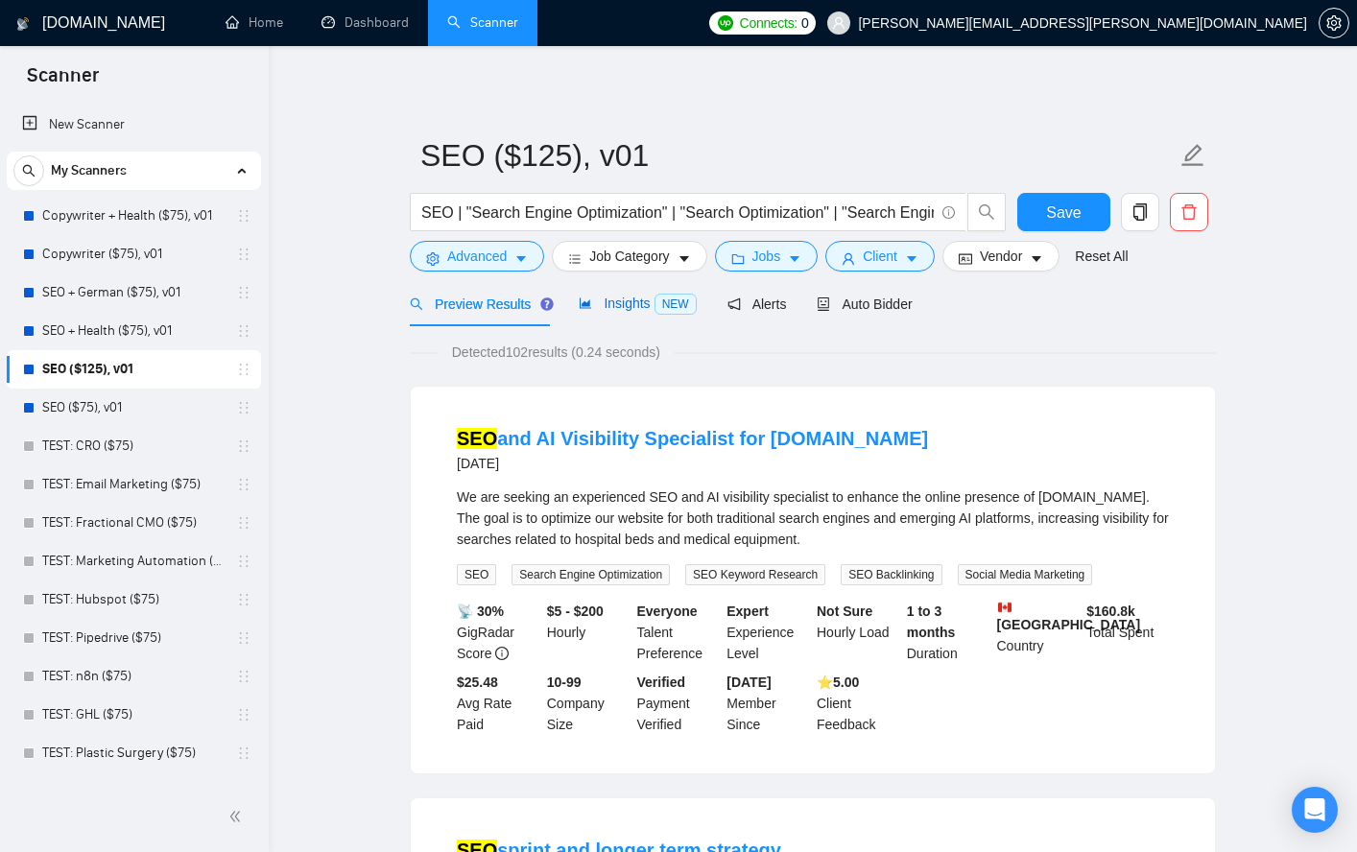
click at [614, 301] on span "Insights NEW" at bounding box center [637, 303] width 117 height 15
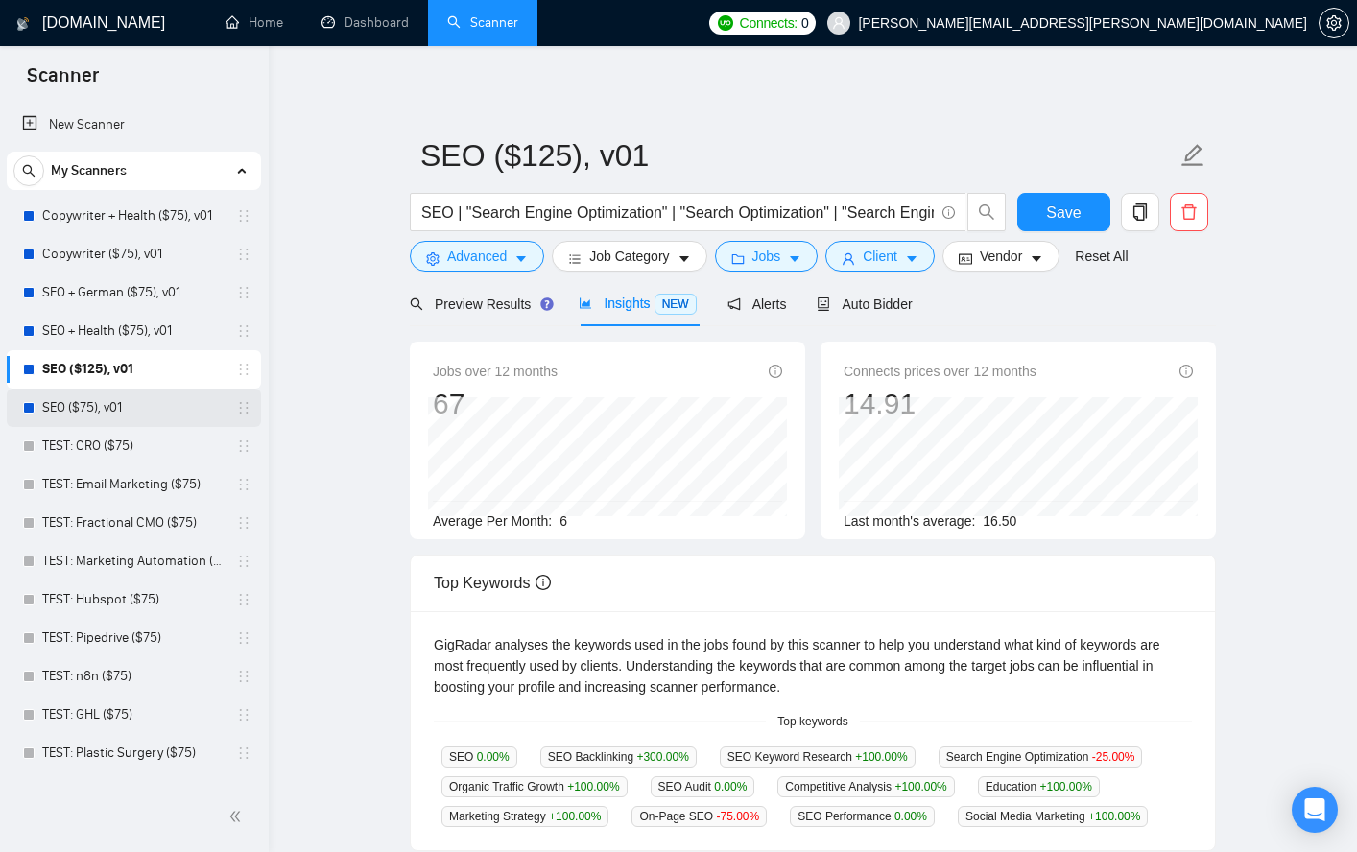
click at [98, 407] on link "SEO ($75), v01" at bounding box center [133, 408] width 182 height 38
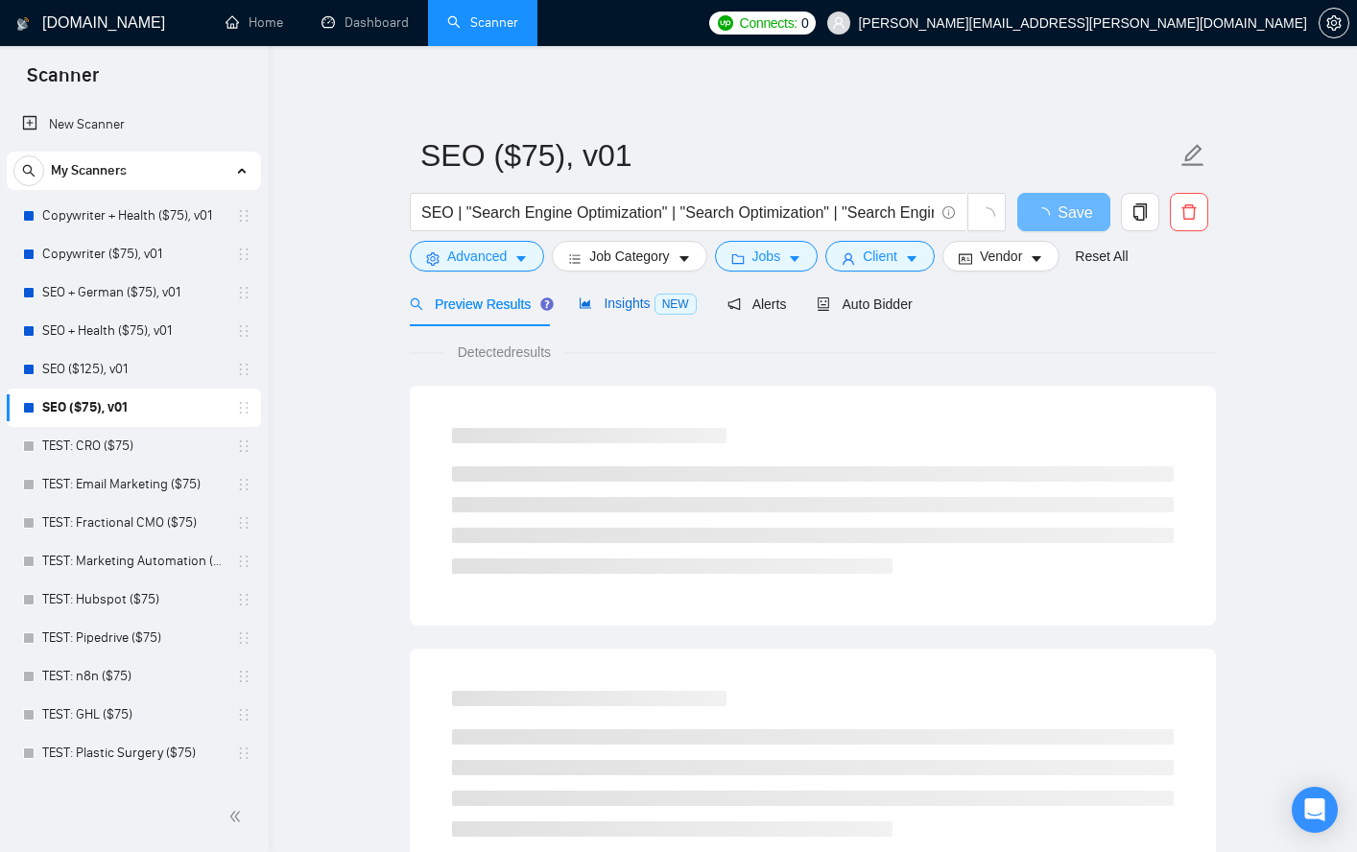
click at [615, 308] on span "Insights NEW" at bounding box center [637, 303] width 117 height 15
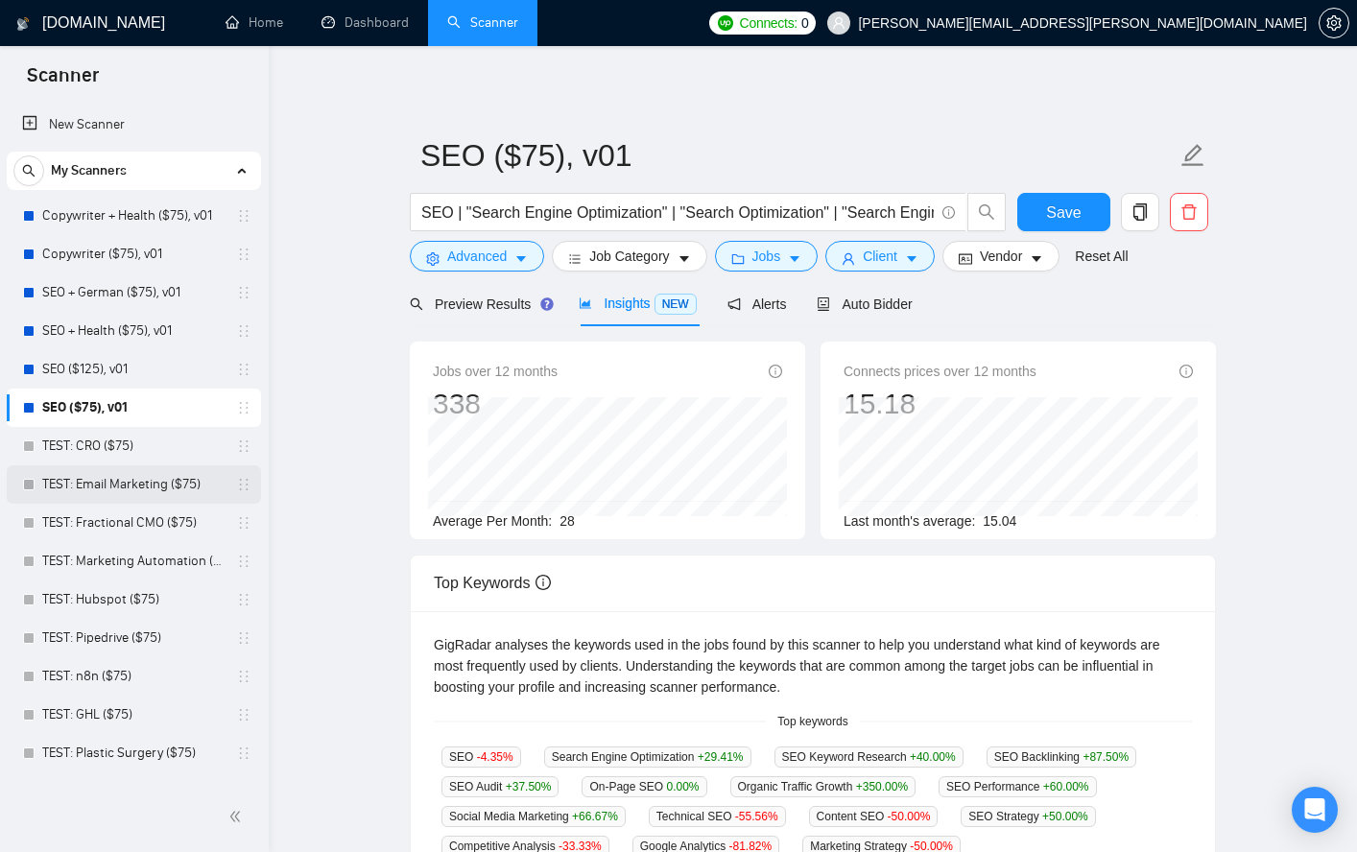
click at [114, 487] on link "TEST: Email Marketing ($75)" at bounding box center [133, 484] width 182 height 38
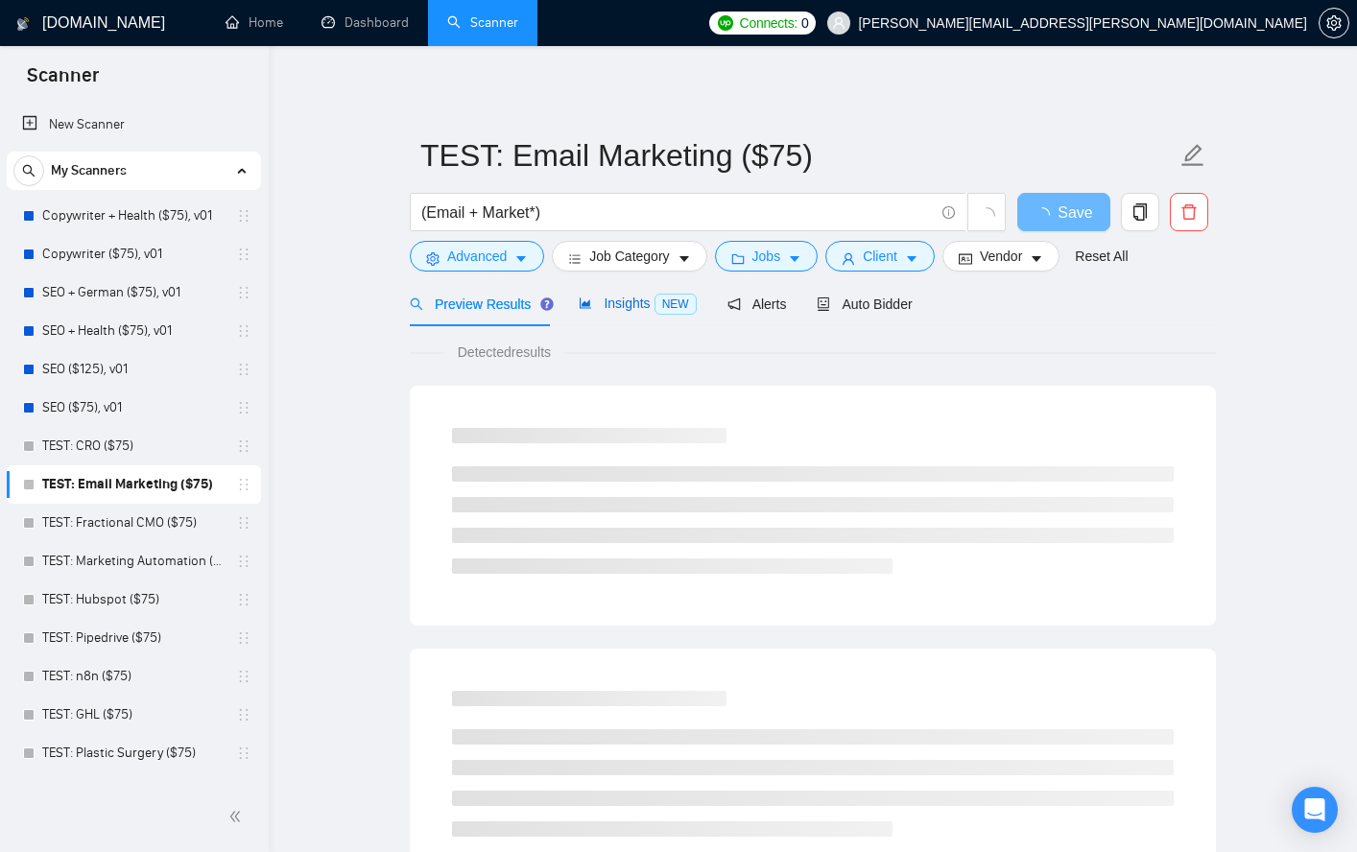
click at [634, 300] on span "Insights NEW" at bounding box center [637, 303] width 117 height 15
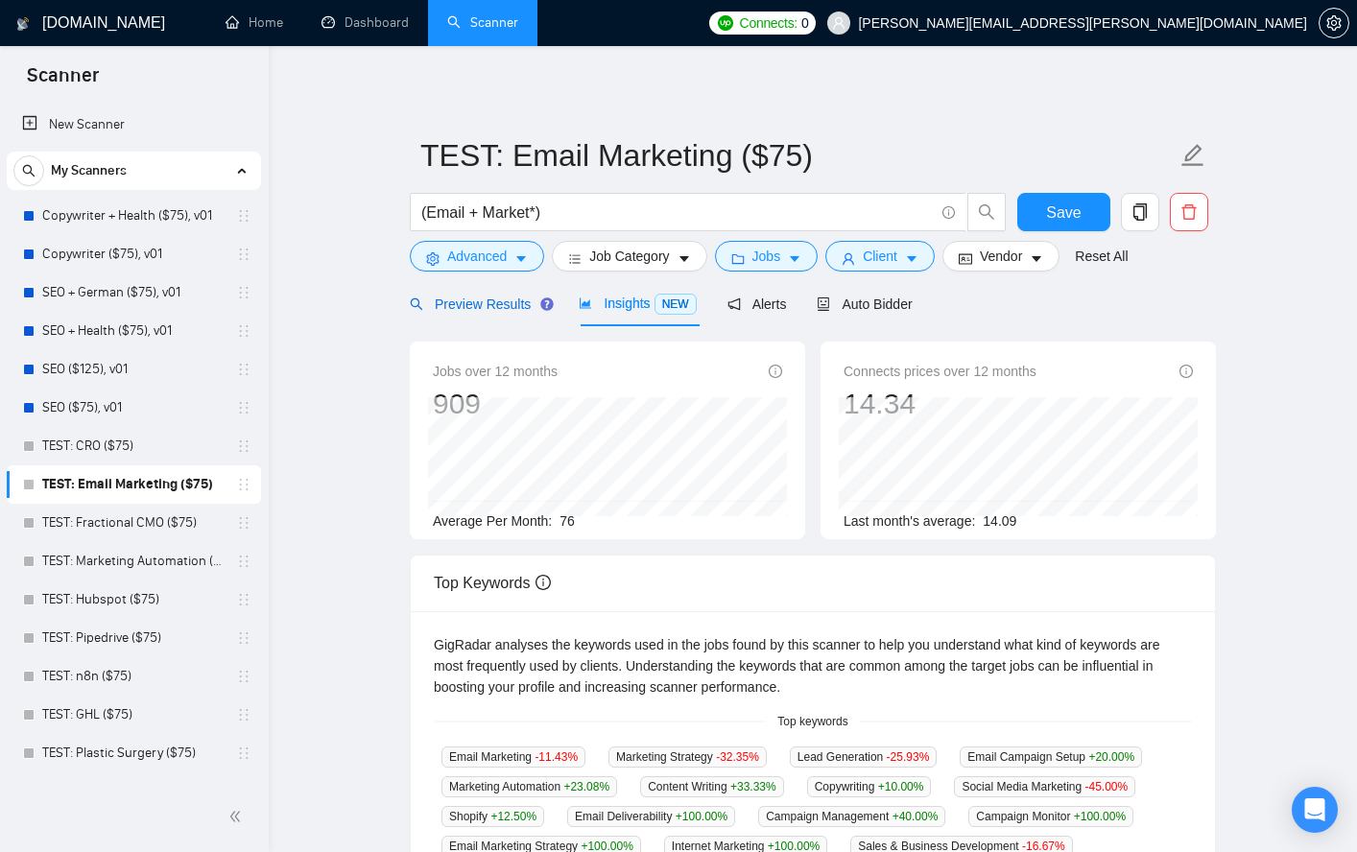
click at [484, 314] on div "Preview Results" at bounding box center [479, 304] width 138 height 21
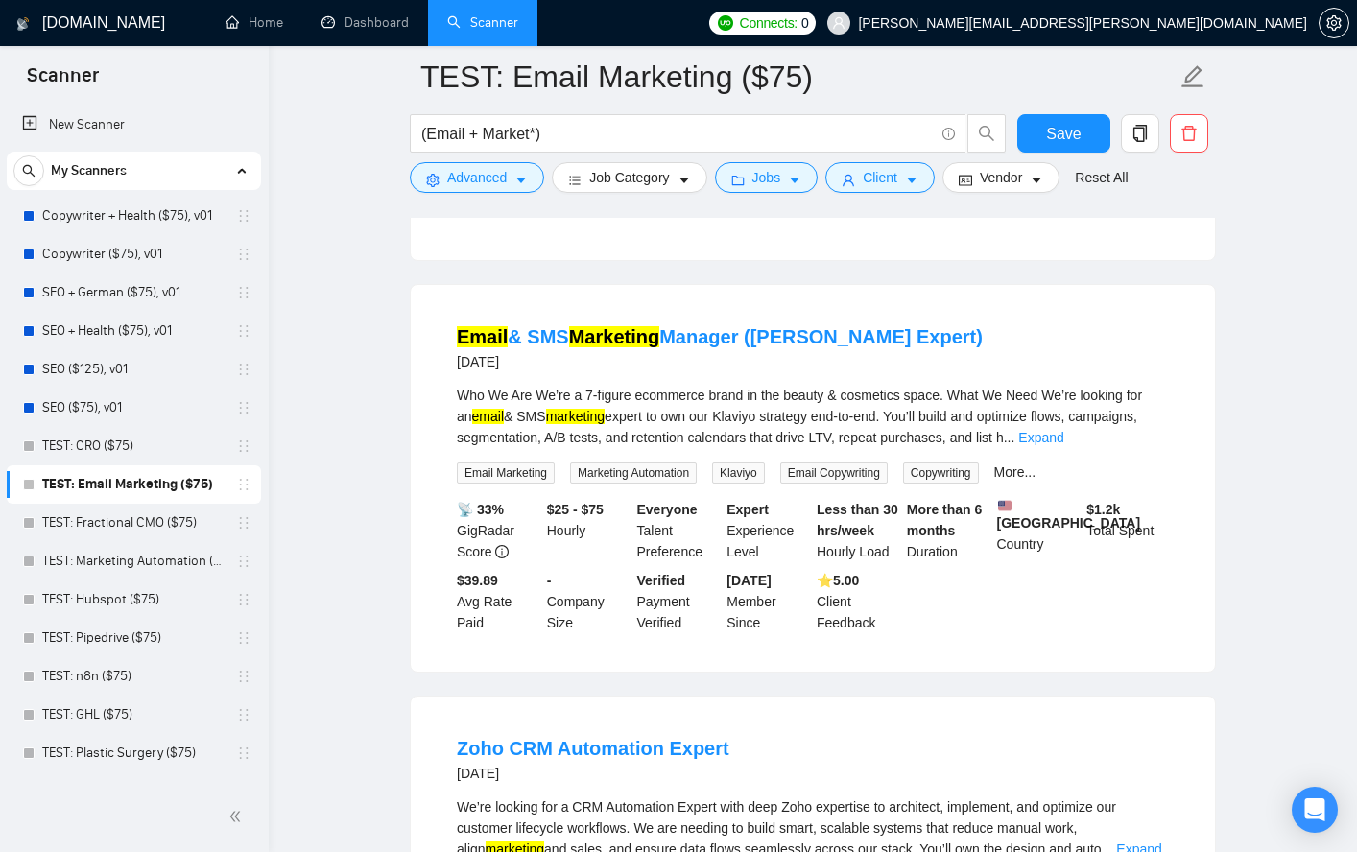
scroll to position [980, 0]
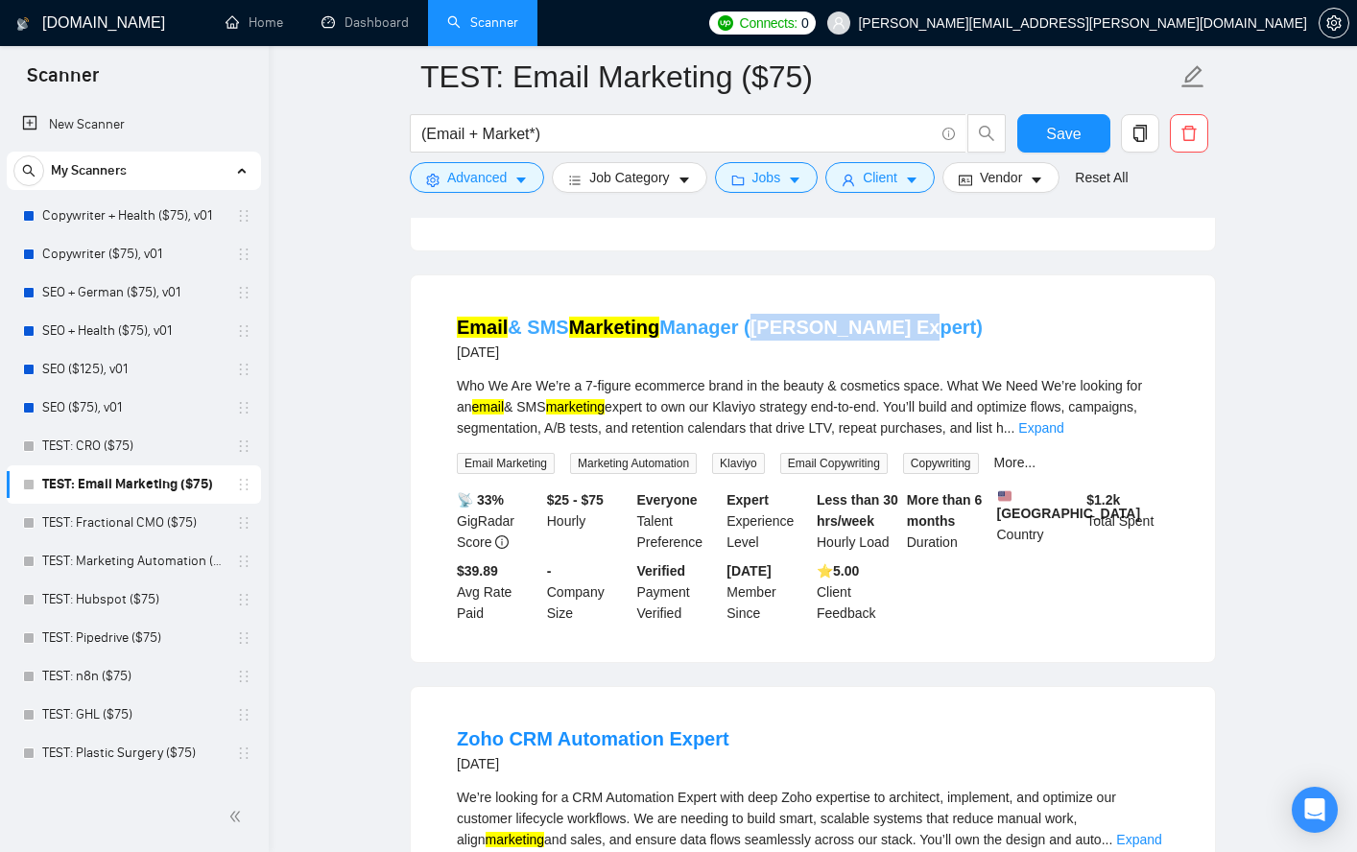
drag, startPoint x: 926, startPoint y: 359, endPoint x: 751, endPoint y: 355, distance: 175.7
click at [751, 355] on div "Email & SMS Marketing Manager (Klaviyo Expert) [DATE]" at bounding box center [813, 339] width 712 height 50
copy link "(Klaviyo Expert)"
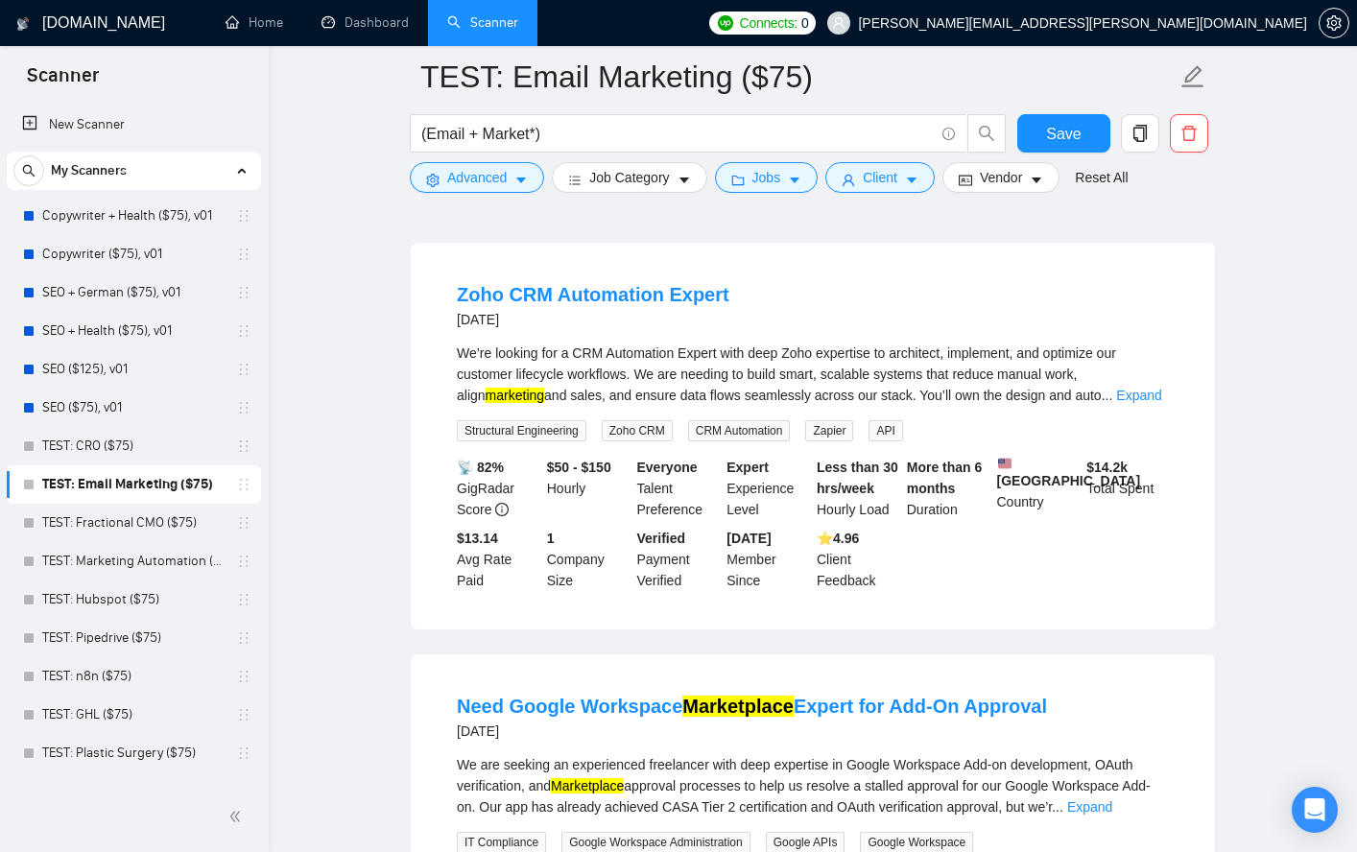
scroll to position [1447, 0]
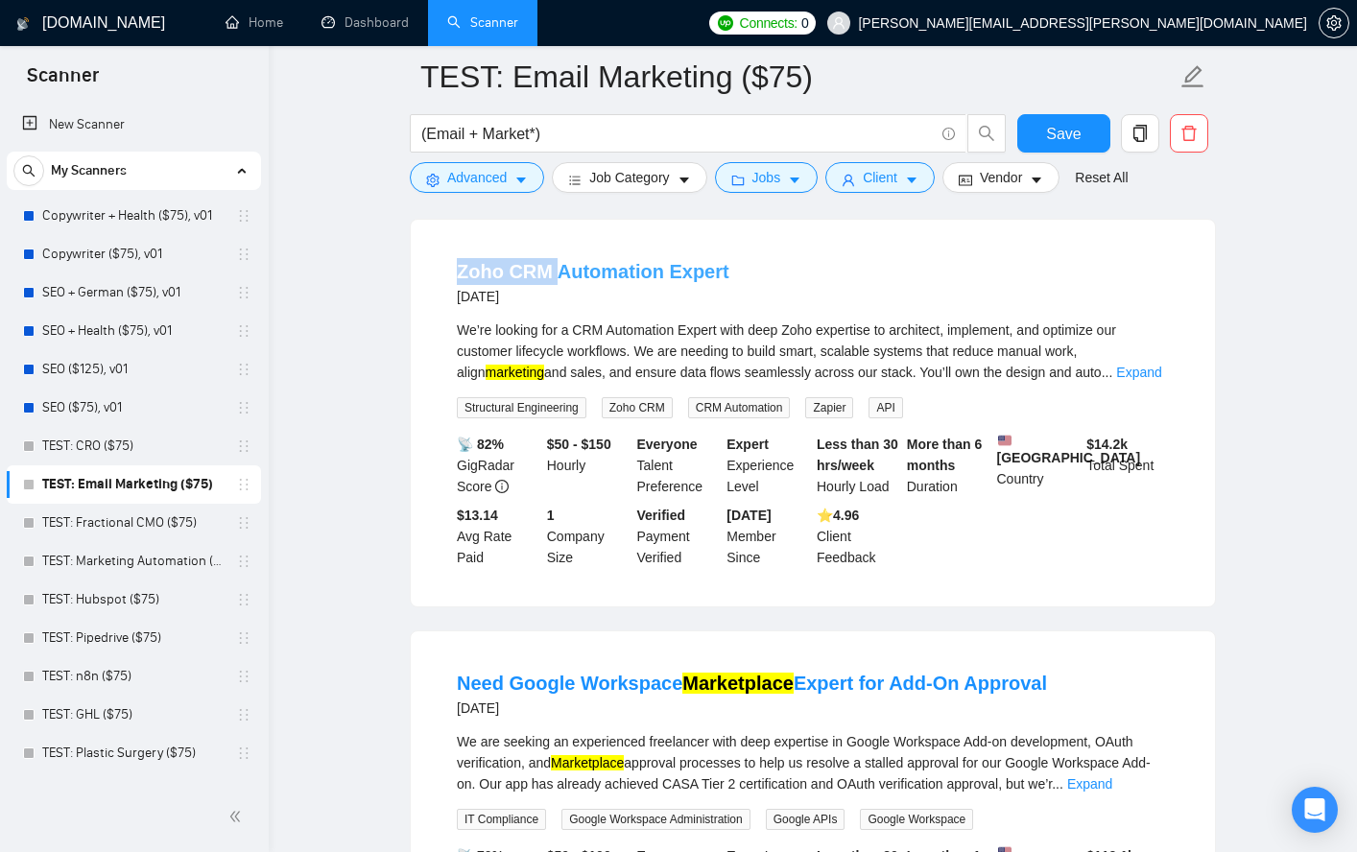
drag, startPoint x: 439, startPoint y: 308, endPoint x: 554, endPoint y: 312, distance: 115.2
click at [554, 312] on li "Zoho CRM Automation Expert [DATE] We’re looking for a CRM Automation Expert wit…" at bounding box center [813, 413] width 758 height 341
copy link "Zoho CRM"
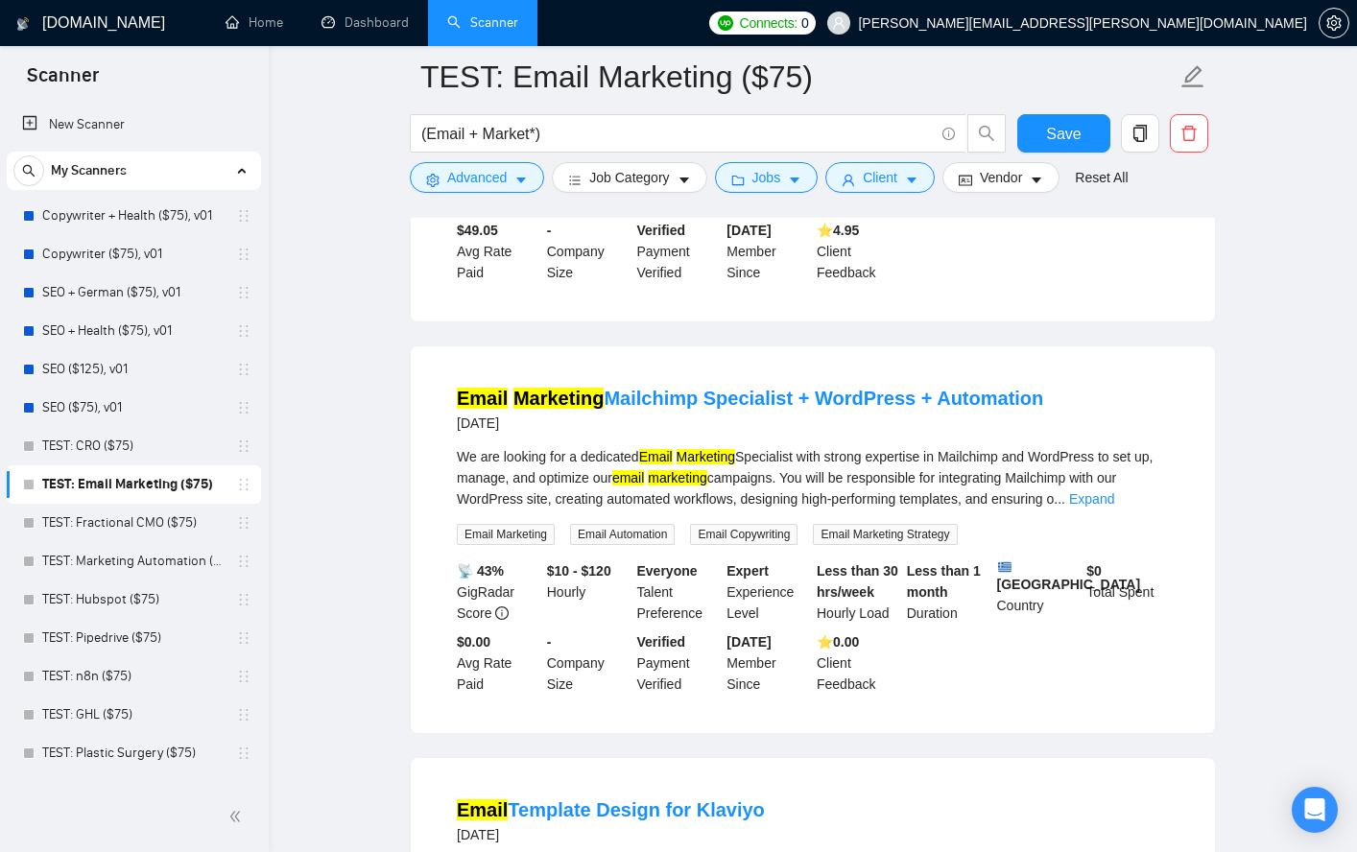
scroll to position [2336, 0]
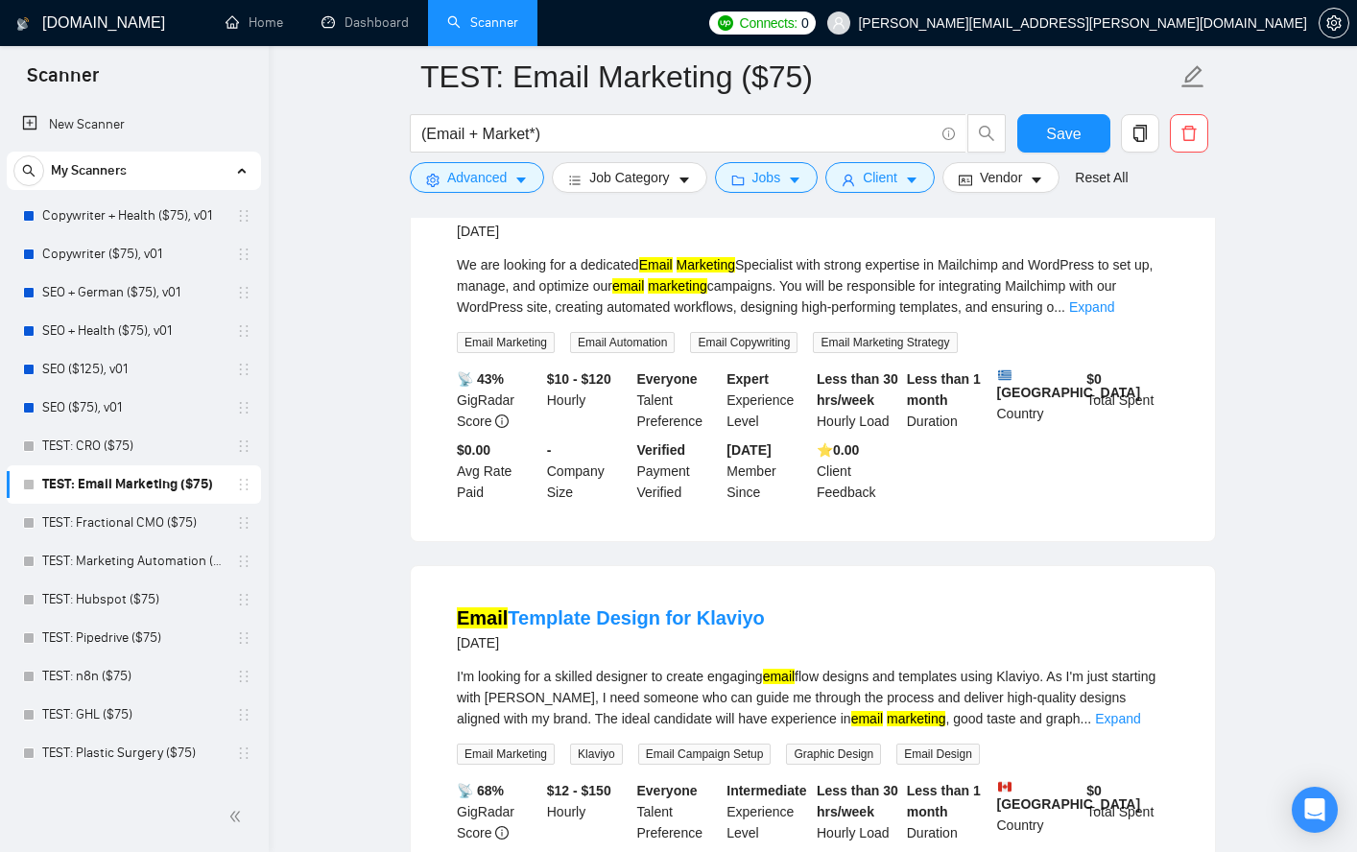
drag, startPoint x: 322, startPoint y: 277, endPoint x: 401, endPoint y: 271, distance: 79.0
drag, startPoint x: 446, startPoint y: 270, endPoint x: 699, endPoint y: 276, distance: 252.5
click at [699, 276] on li "Email Marketing Mailchimp Specialist + WordPress + Automation [DATE] We are loo…" at bounding box center [813, 348] width 758 height 341
copy link "Email Marketing Mailchimp"
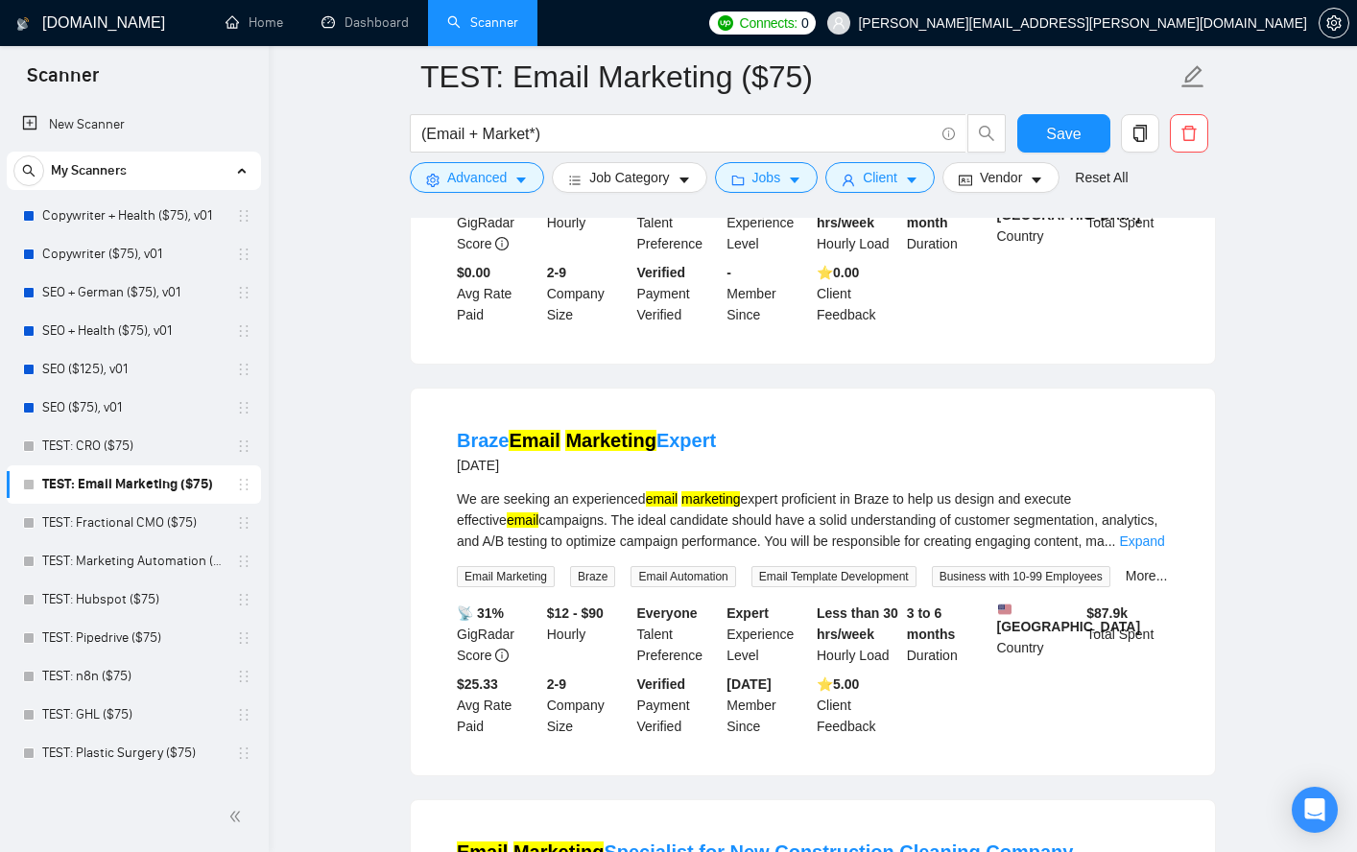
scroll to position [2952, 0]
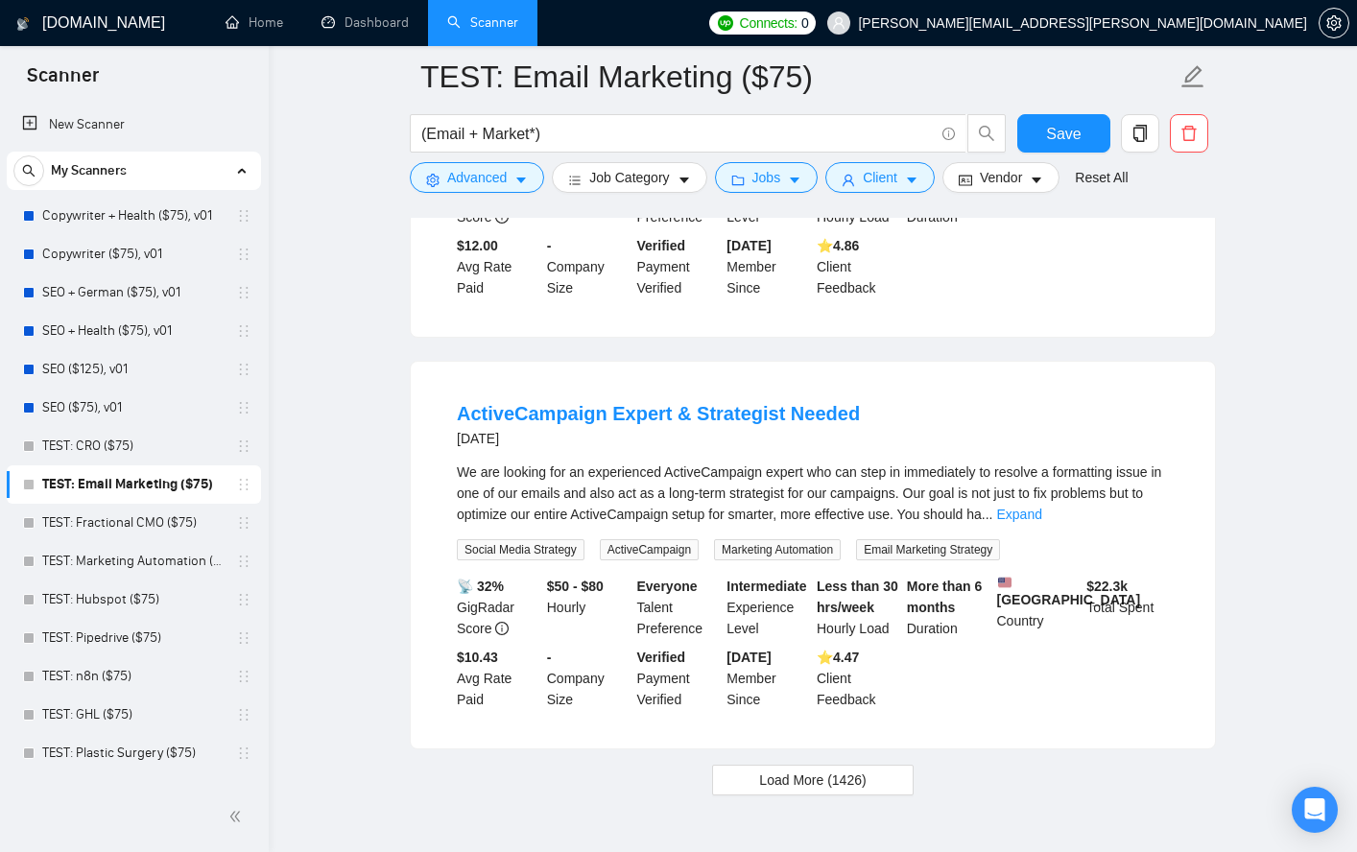
scroll to position [3786, 0]
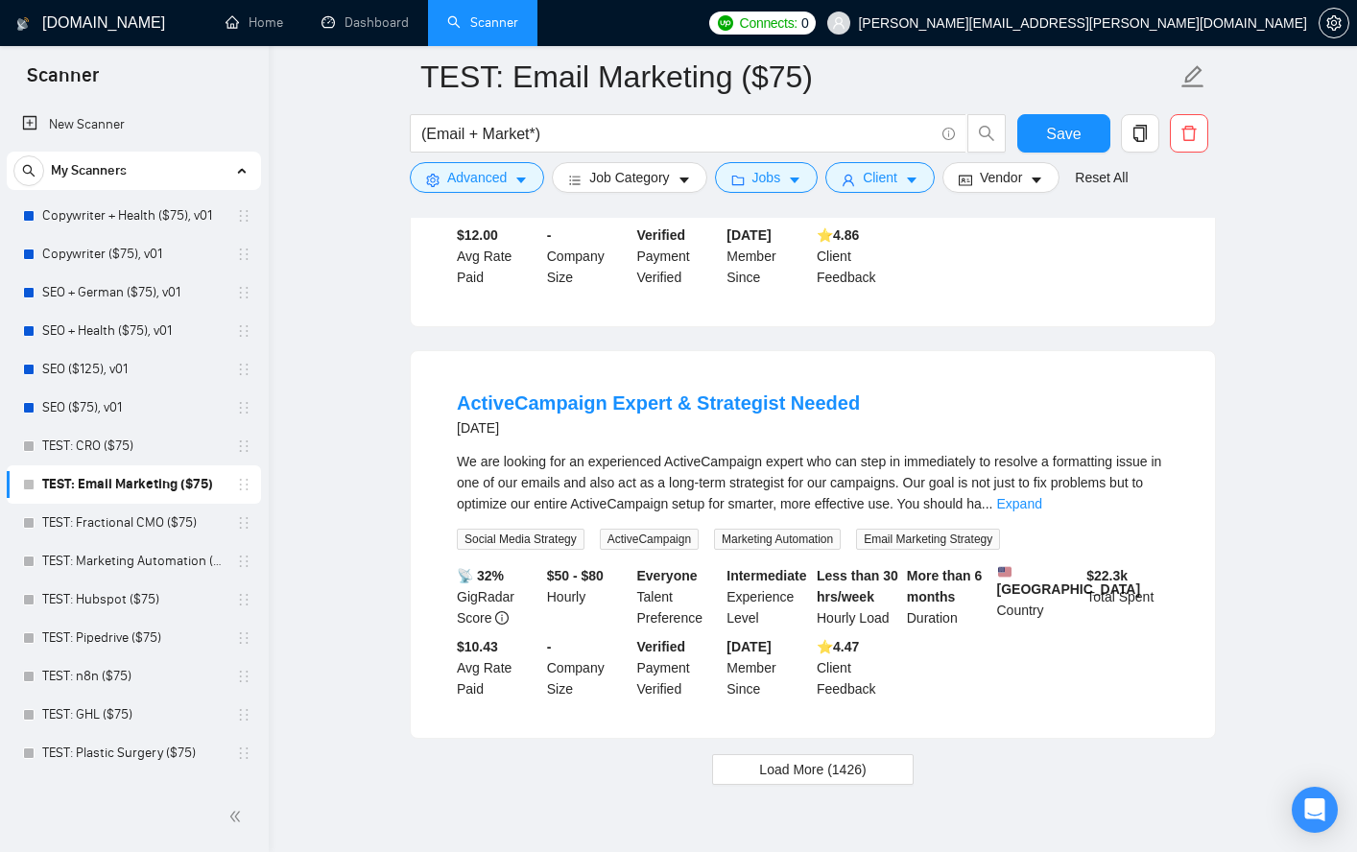
drag, startPoint x: 403, startPoint y: 519, endPoint x: 412, endPoint y: 510, distance: 12.9
drag, startPoint x: 412, startPoint y: 509, endPoint x: 602, endPoint y: 513, distance: 190.1
click at [602, 513] on div "ActiveCampaign Expert & Strategist Needed [DATE] We are looking for an experien…" at bounding box center [813, 544] width 804 height 387
copy link "ActiveCampaign"
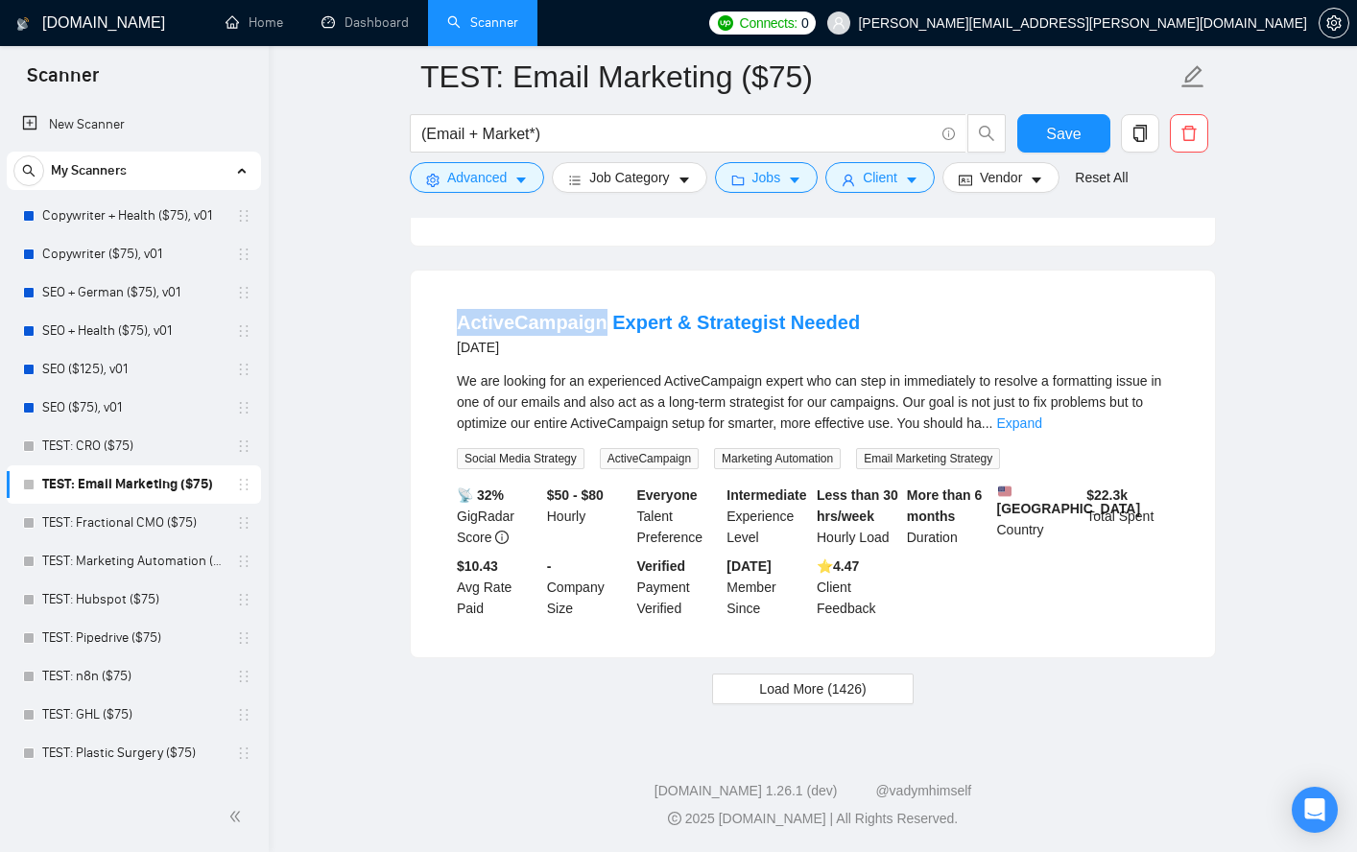
scroll to position [3984, 0]
click at [797, 694] on span "Load More (1426)" at bounding box center [812, 689] width 107 height 21
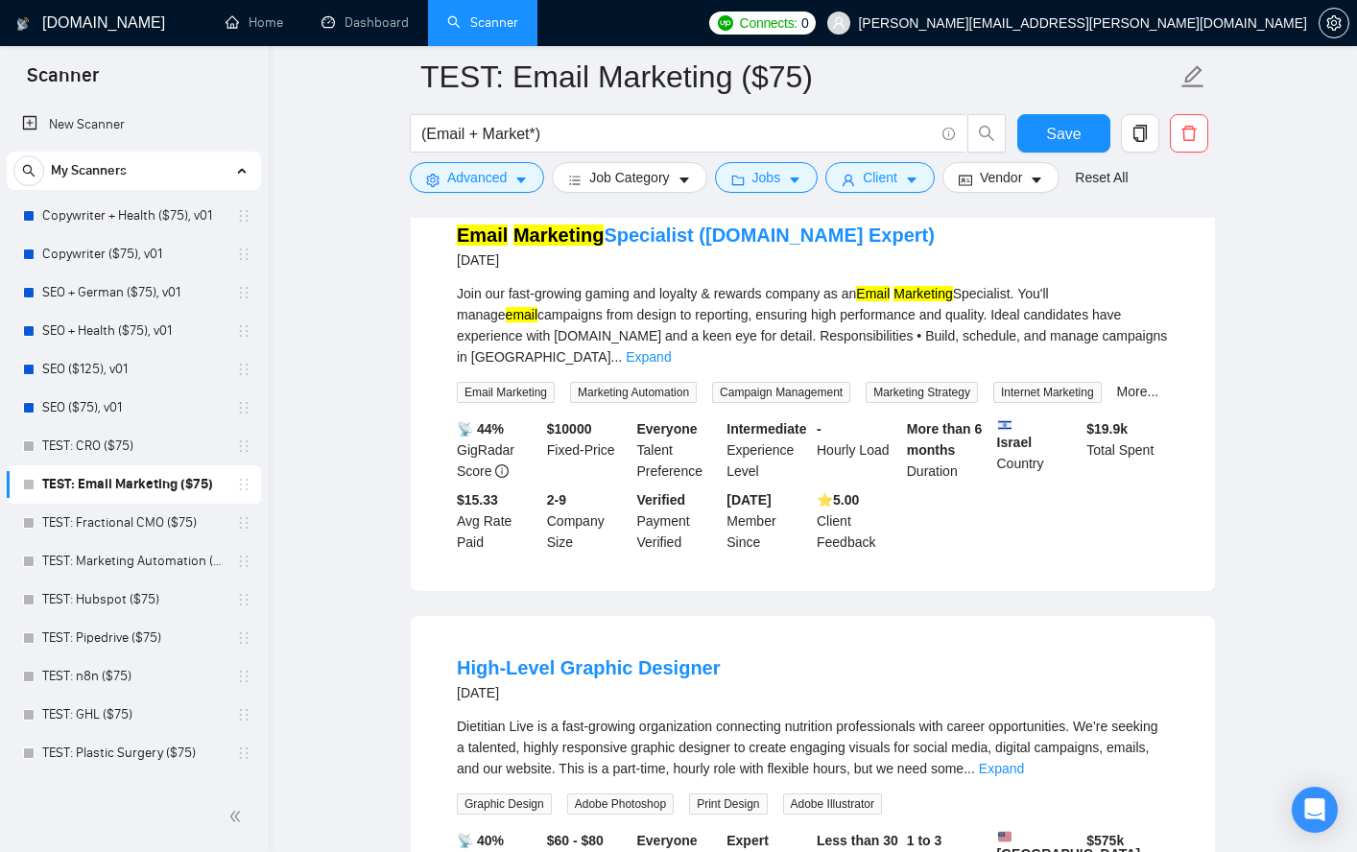
scroll to position [7753, 0]
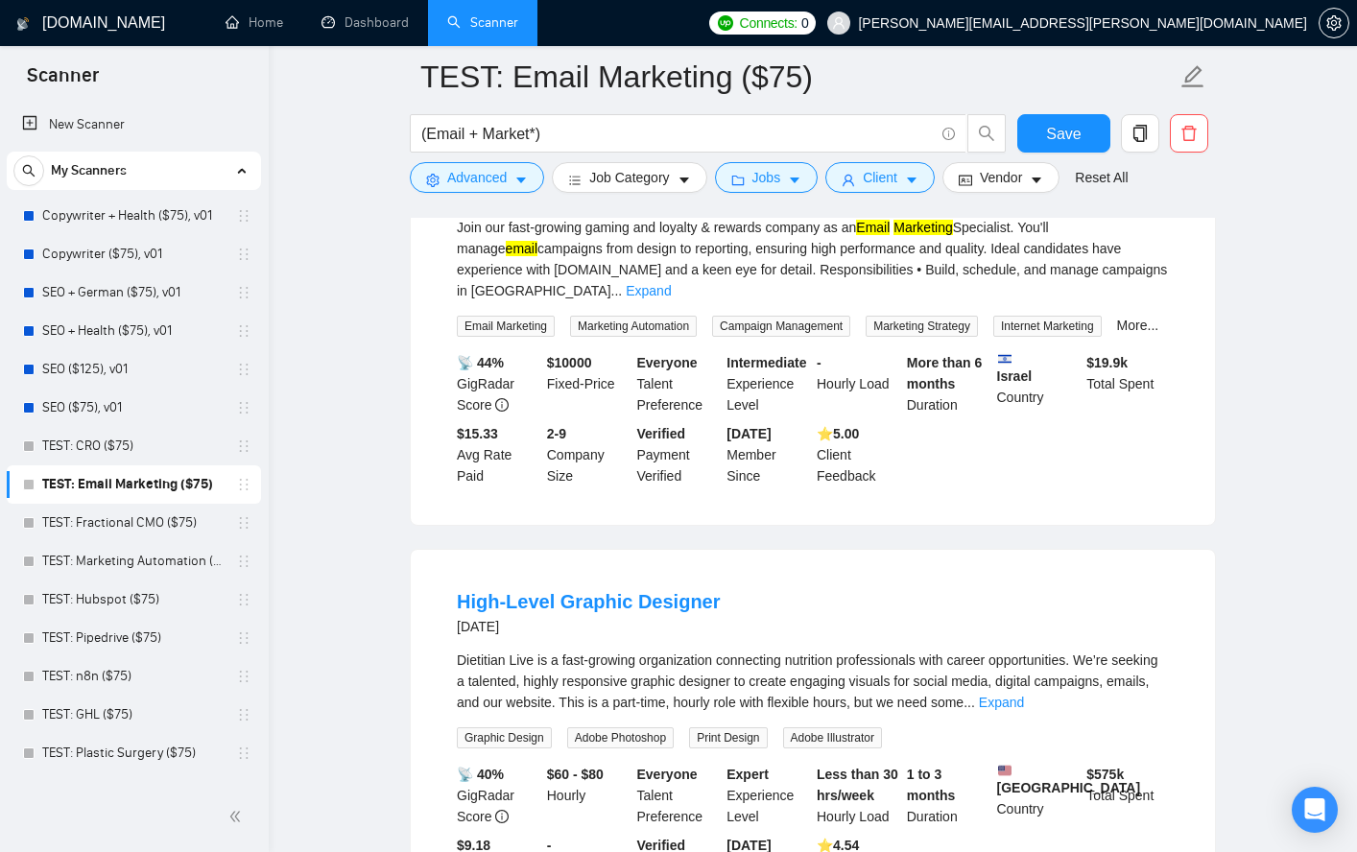
drag, startPoint x: 446, startPoint y: 337, endPoint x: 893, endPoint y: 326, distance: 446.4
click at [893, 326] on li "Email Marketing Specialist ([DOMAIN_NAME] Expert) [DATE] Join our fast-growing …" at bounding box center [813, 321] width 758 height 362
copy link "Email Marketing Specialist ([DOMAIN_NAME] Expert)"
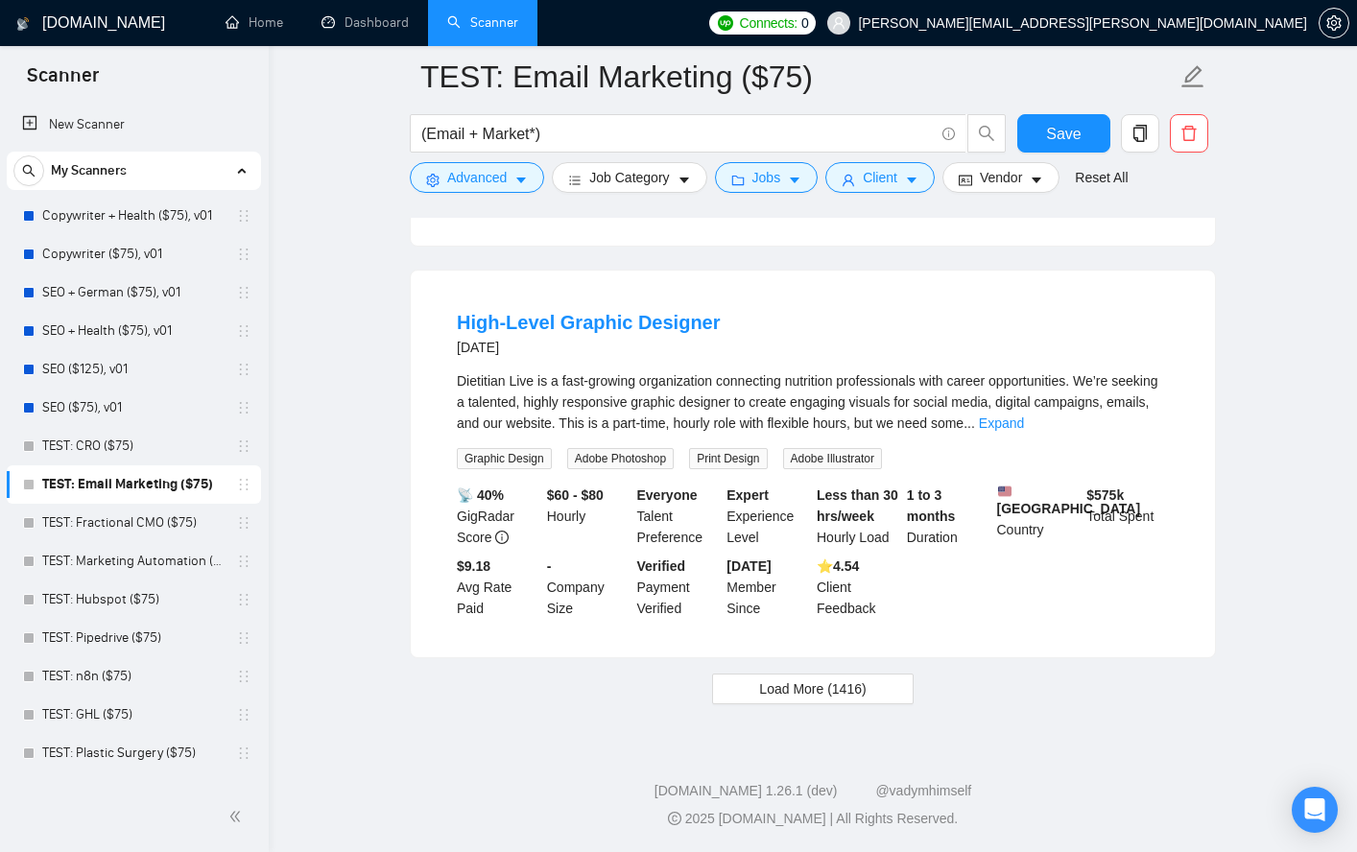
scroll to position [8220, 0]
click at [821, 680] on span "Load More (1416)" at bounding box center [812, 689] width 107 height 21
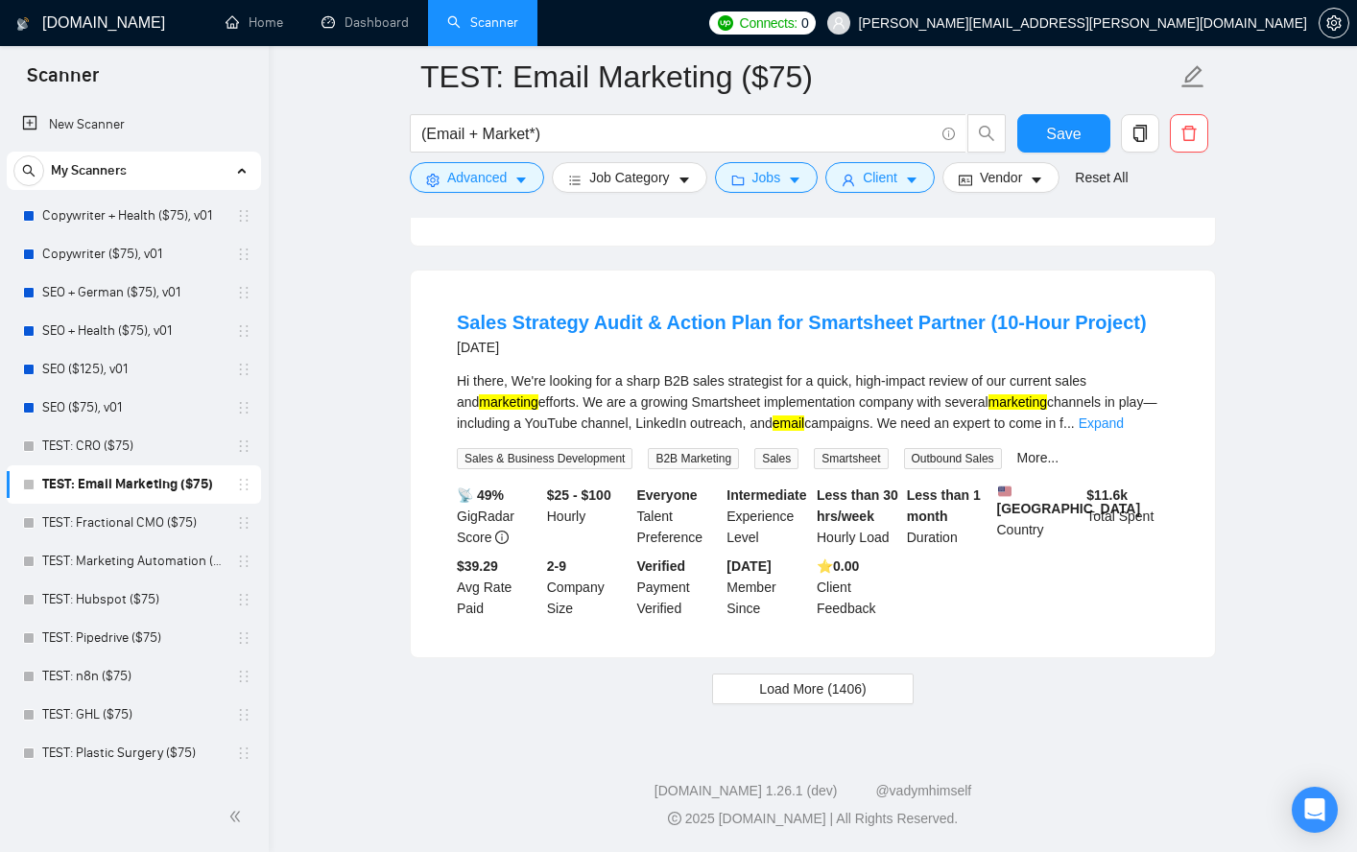
scroll to position [12605, 0]
click at [92, 675] on link "TEST: n8n ($75)" at bounding box center [133, 676] width 182 height 38
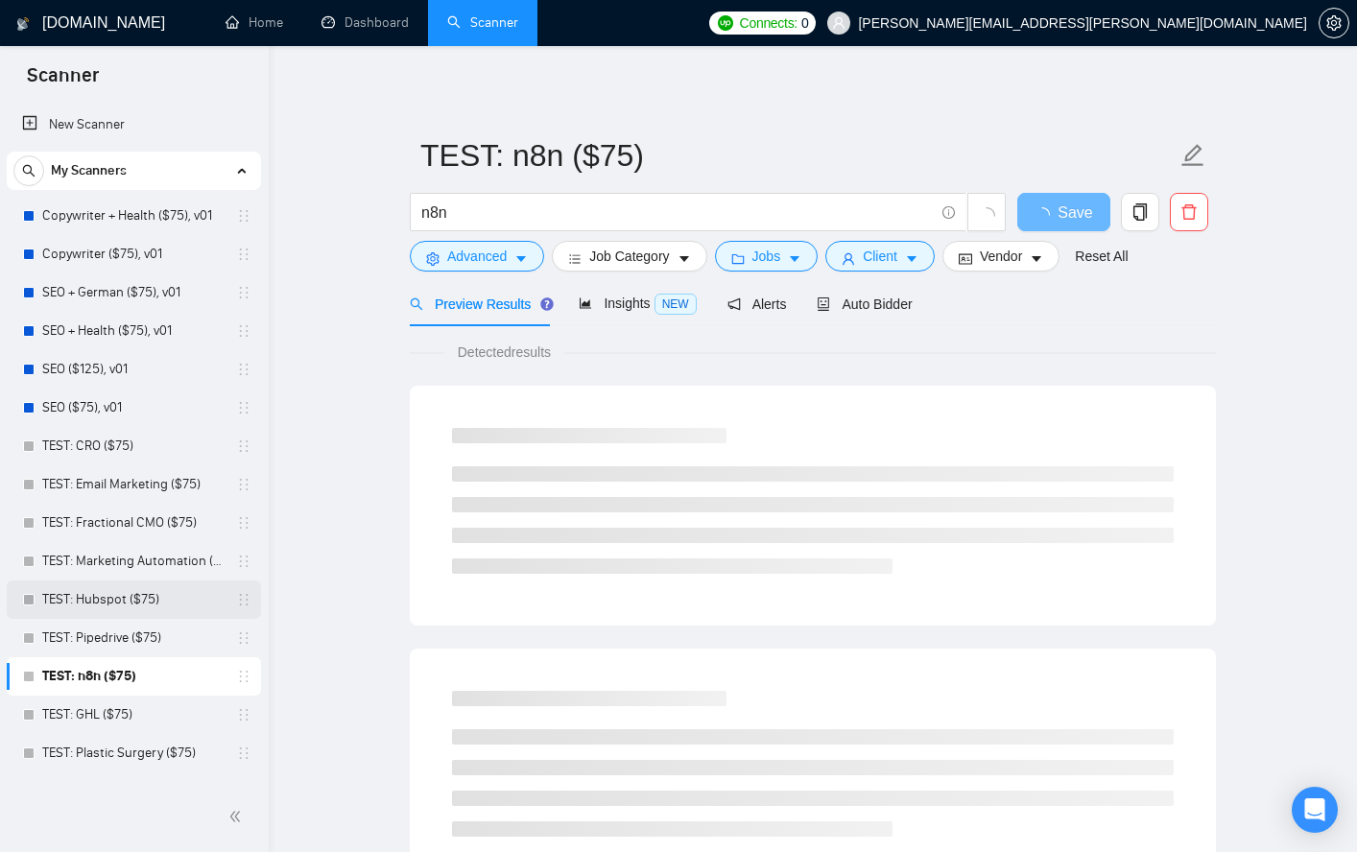
click at [107, 606] on link "TEST: Hubspot ($75)" at bounding box center [133, 600] width 182 height 38
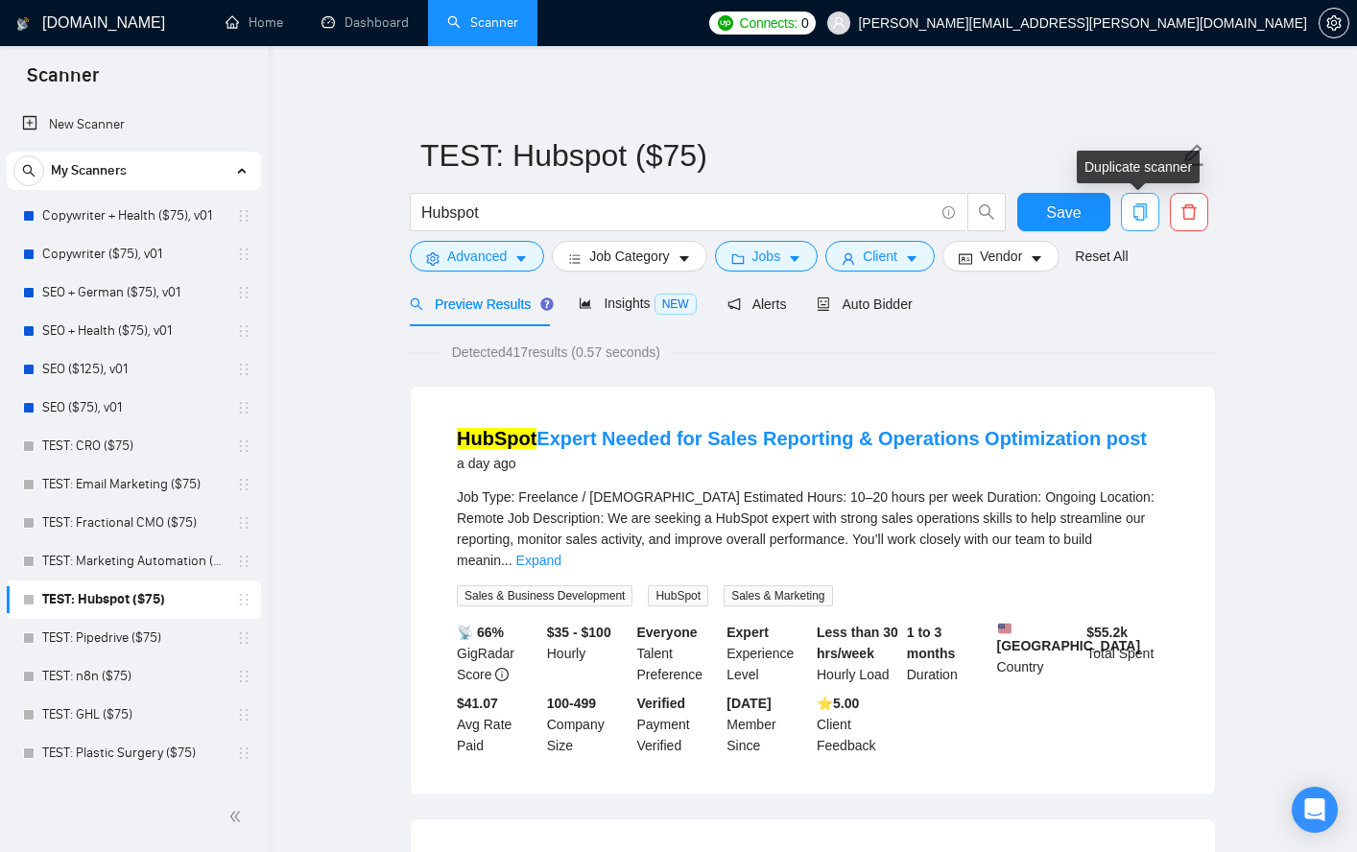
click at [1143, 214] on icon "copy" at bounding box center [1140, 211] width 13 height 17
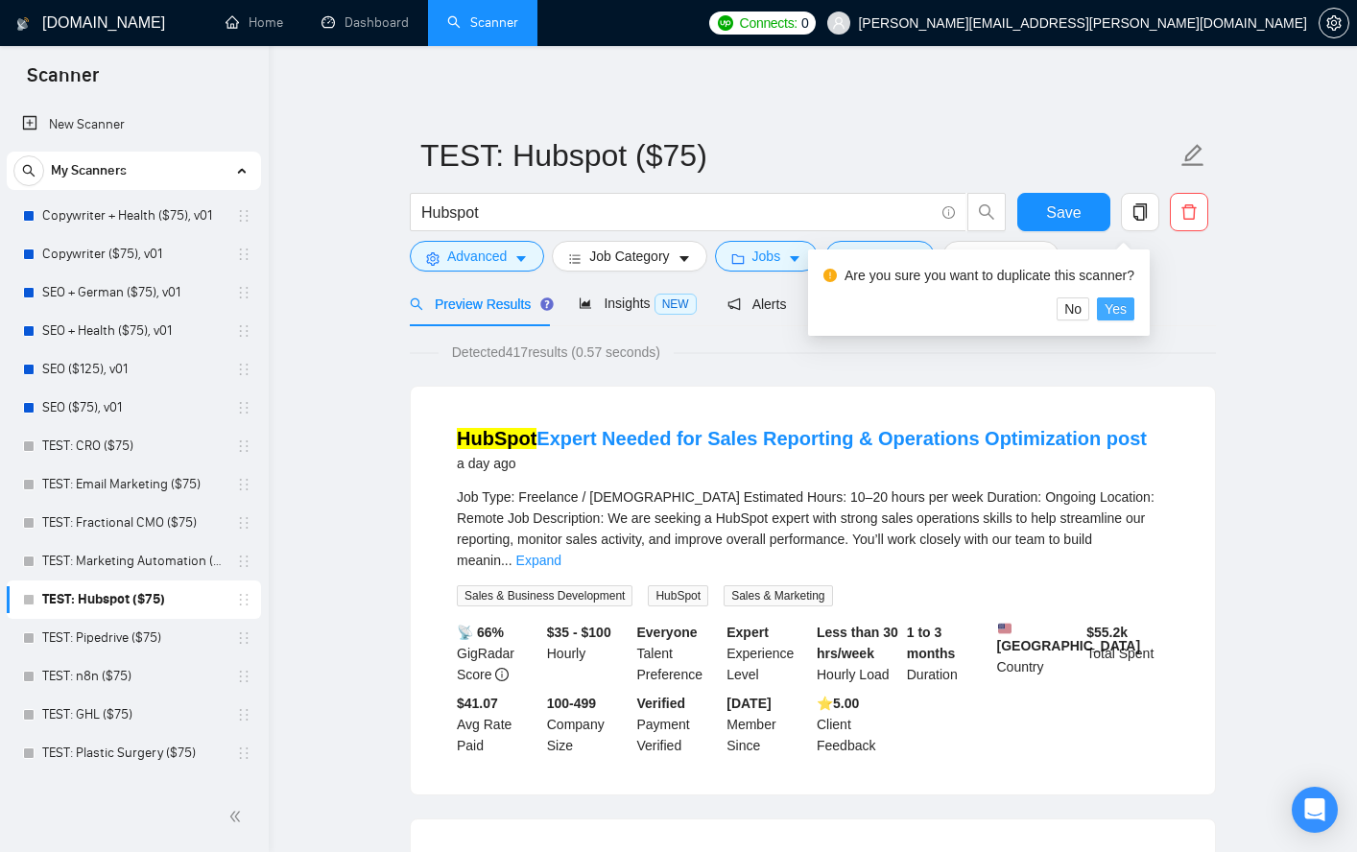
click at [1134, 310] on button "Yes" at bounding box center [1115, 309] width 37 height 23
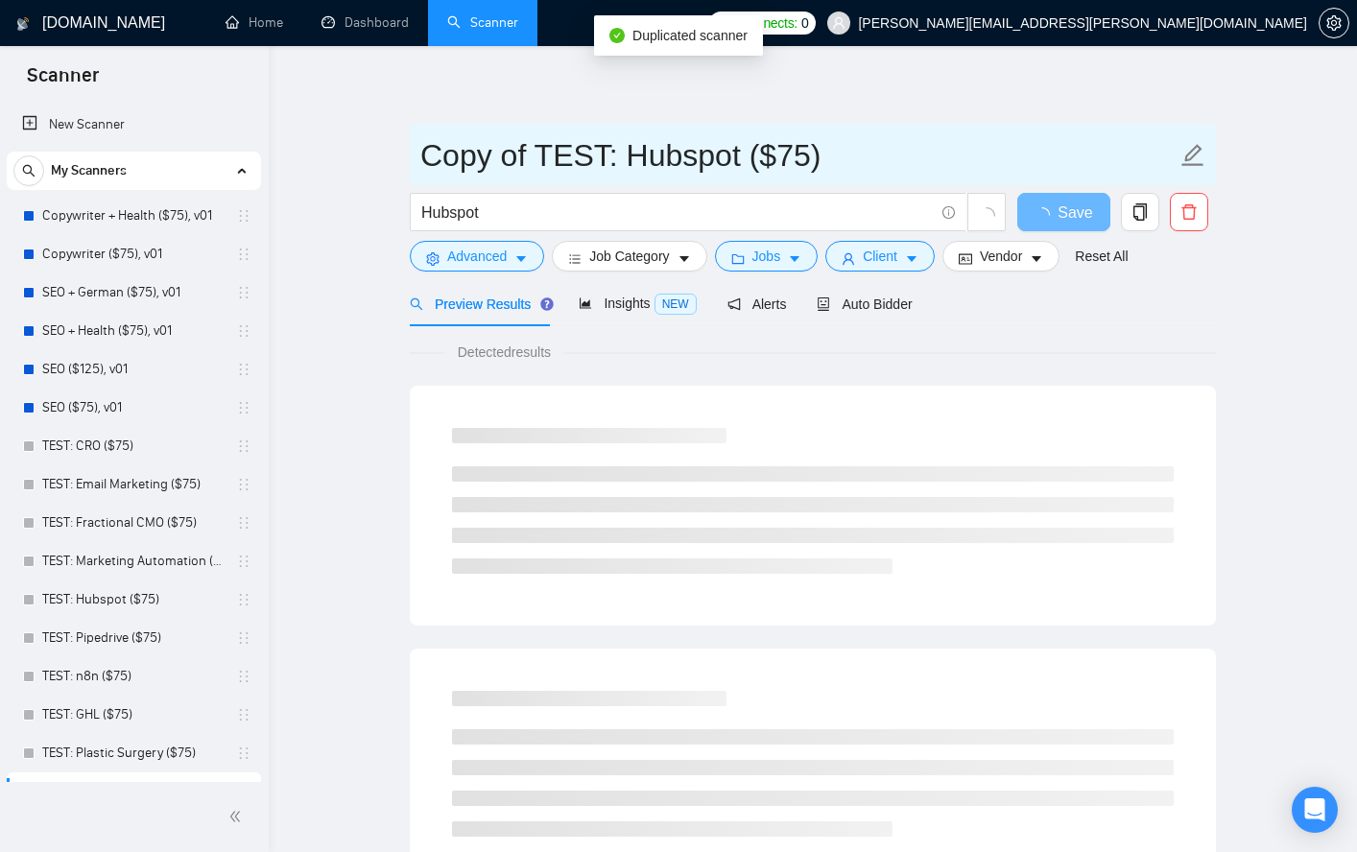
click at [542, 153] on input "Copy of TEST: Hubspot ($75)" at bounding box center [798, 155] width 756 height 48
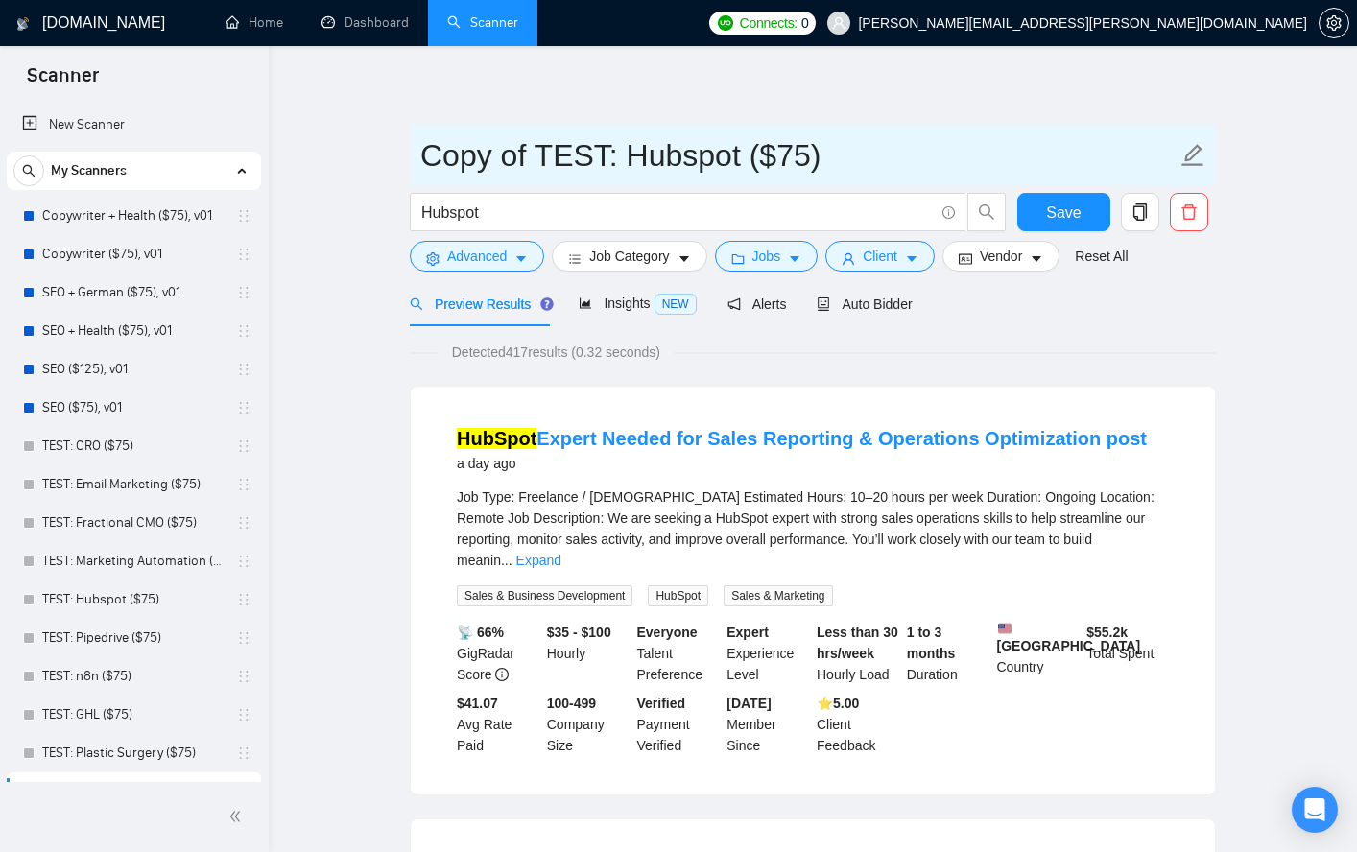
drag, startPoint x: 537, startPoint y: 155, endPoint x: 398, endPoint y: 162, distance: 139.3
click at [584, 165] on input "TEST: Hubspot ($75)" at bounding box center [798, 155] width 756 height 48
click at [583, 164] on input "TEST: Hubspot ($75)" at bounding box center [798, 155] width 756 height 48
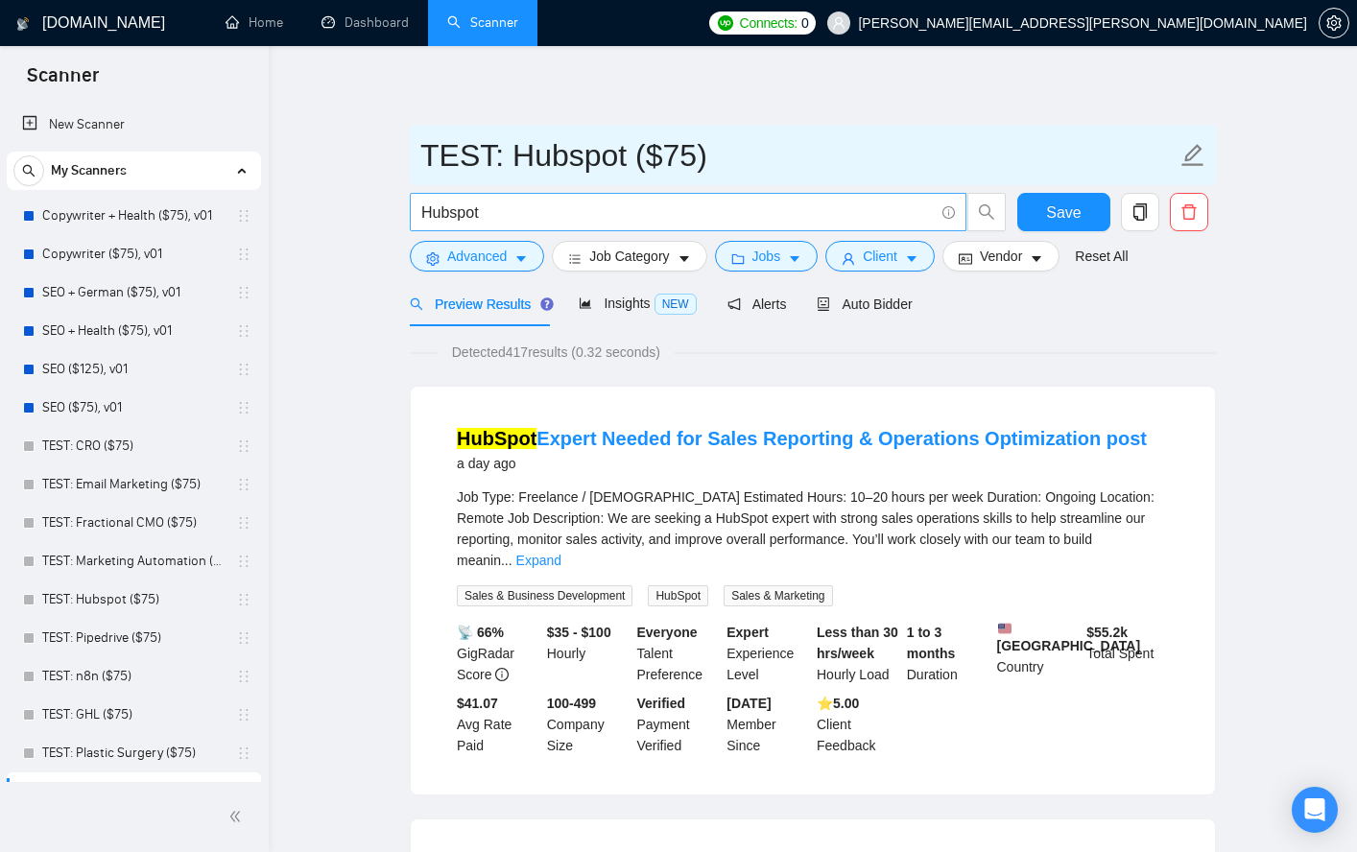
paste input "Klaviyo"
type input "TEST: Klaviyo ($75)"
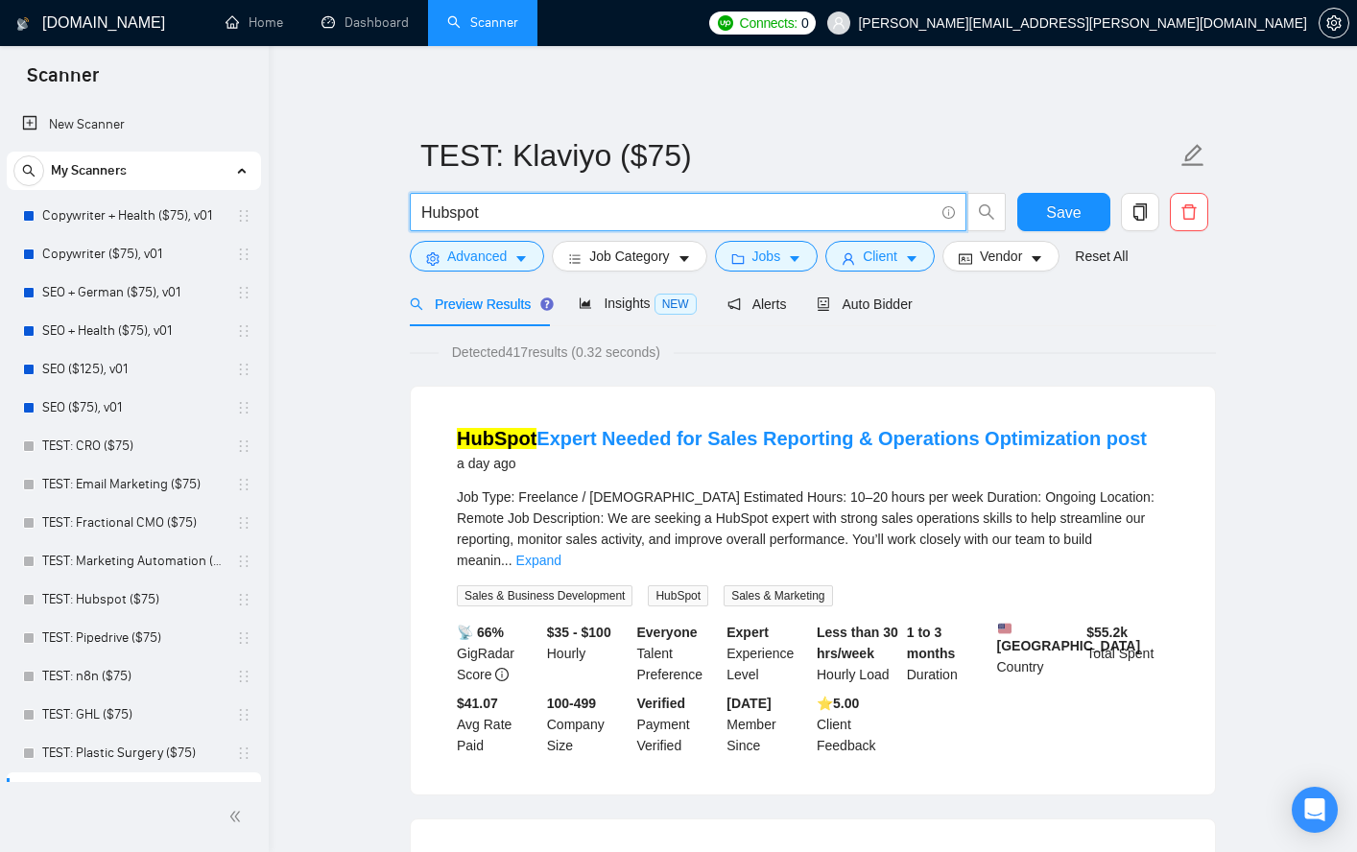
click at [541, 209] on input "Hubspot" at bounding box center [677, 213] width 513 height 24
paste input "Klaviyo"
type input "Klaviyo"
click at [455, 250] on span "Advanced" at bounding box center [477, 256] width 60 height 21
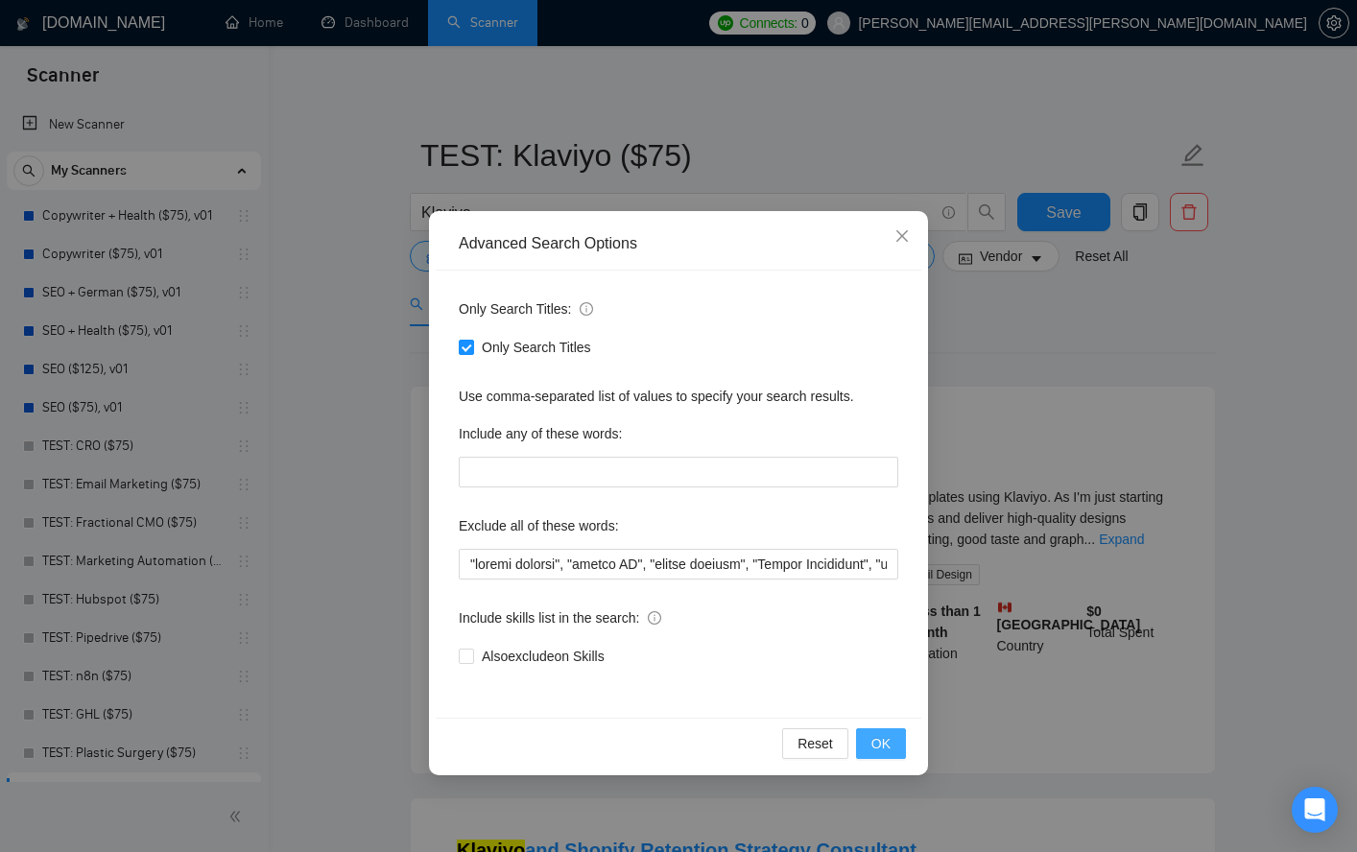
click at [878, 746] on span "OK" at bounding box center [880, 743] width 19 height 21
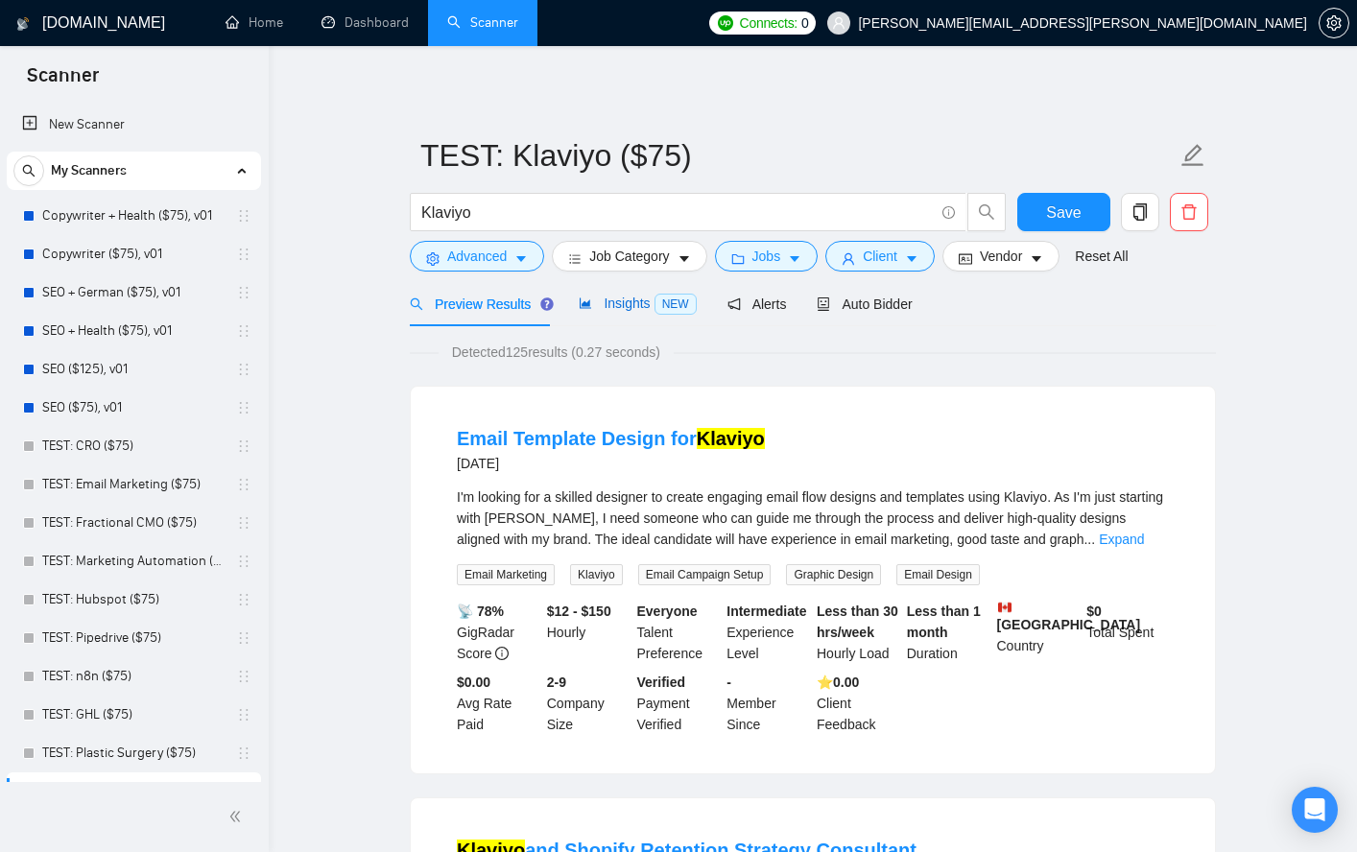
click at [611, 301] on span "Insights NEW" at bounding box center [637, 303] width 117 height 15
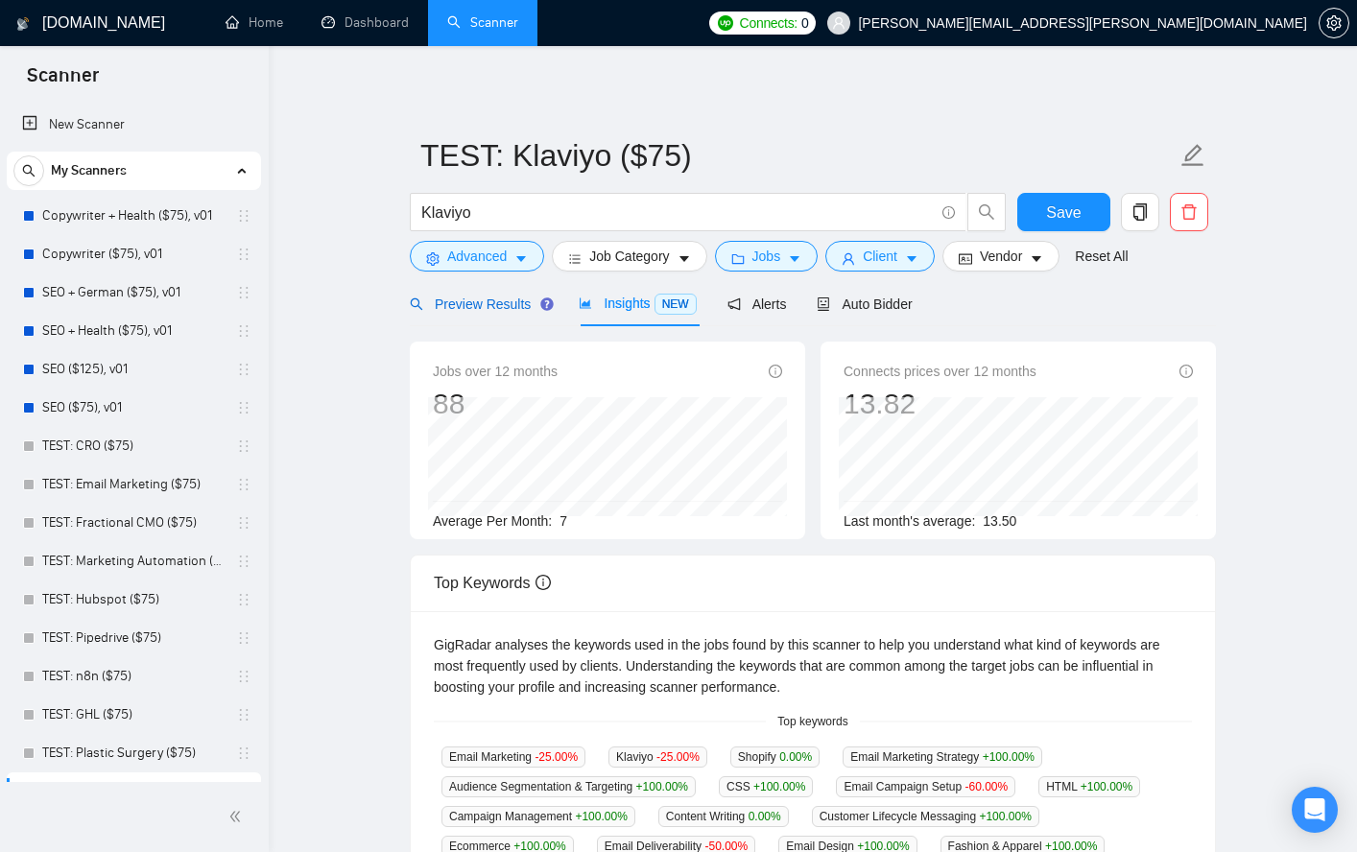
click at [508, 307] on span "Preview Results" at bounding box center [479, 304] width 138 height 15
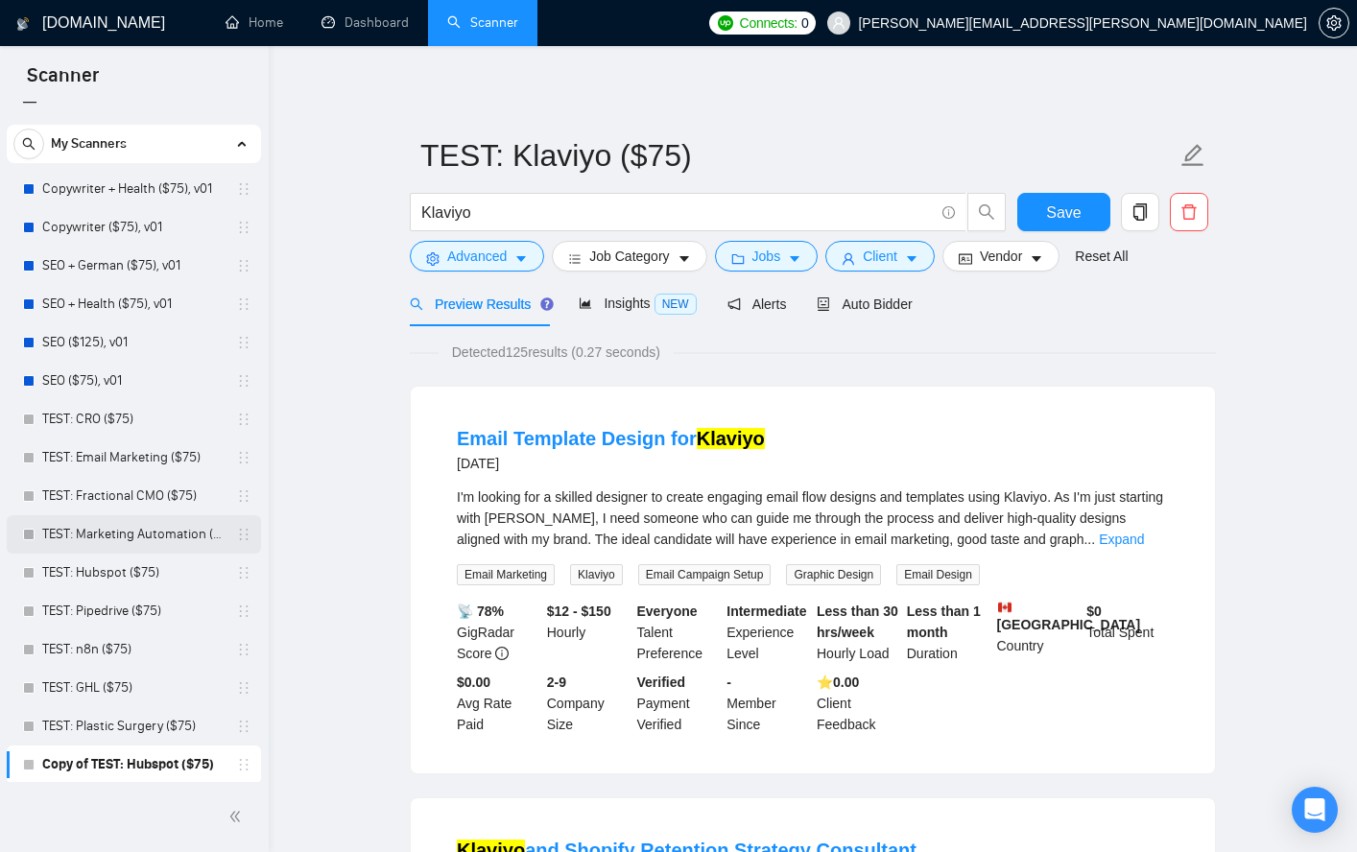
scroll to position [29, 0]
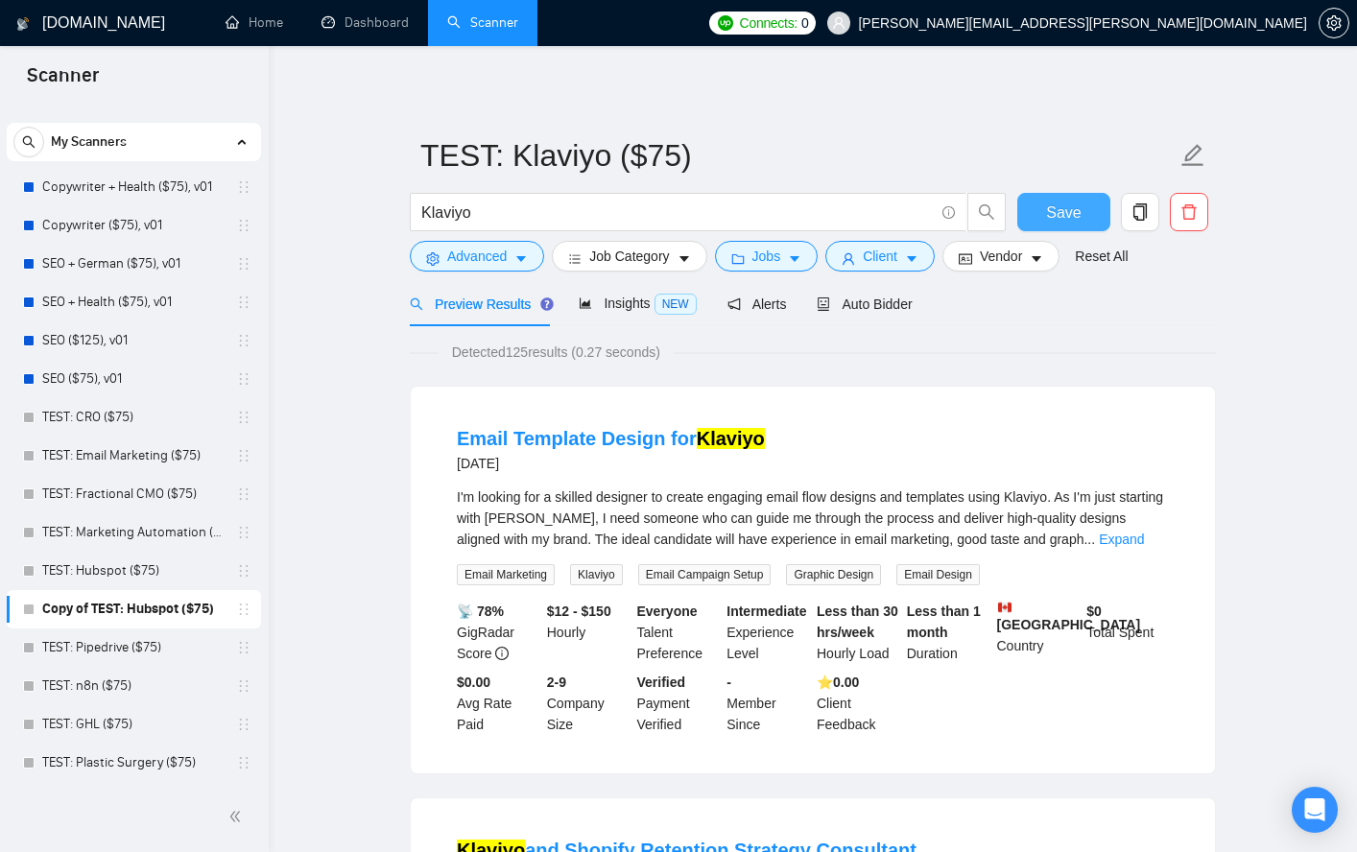
click at [1061, 216] on span "Save" at bounding box center [1063, 213] width 35 height 24
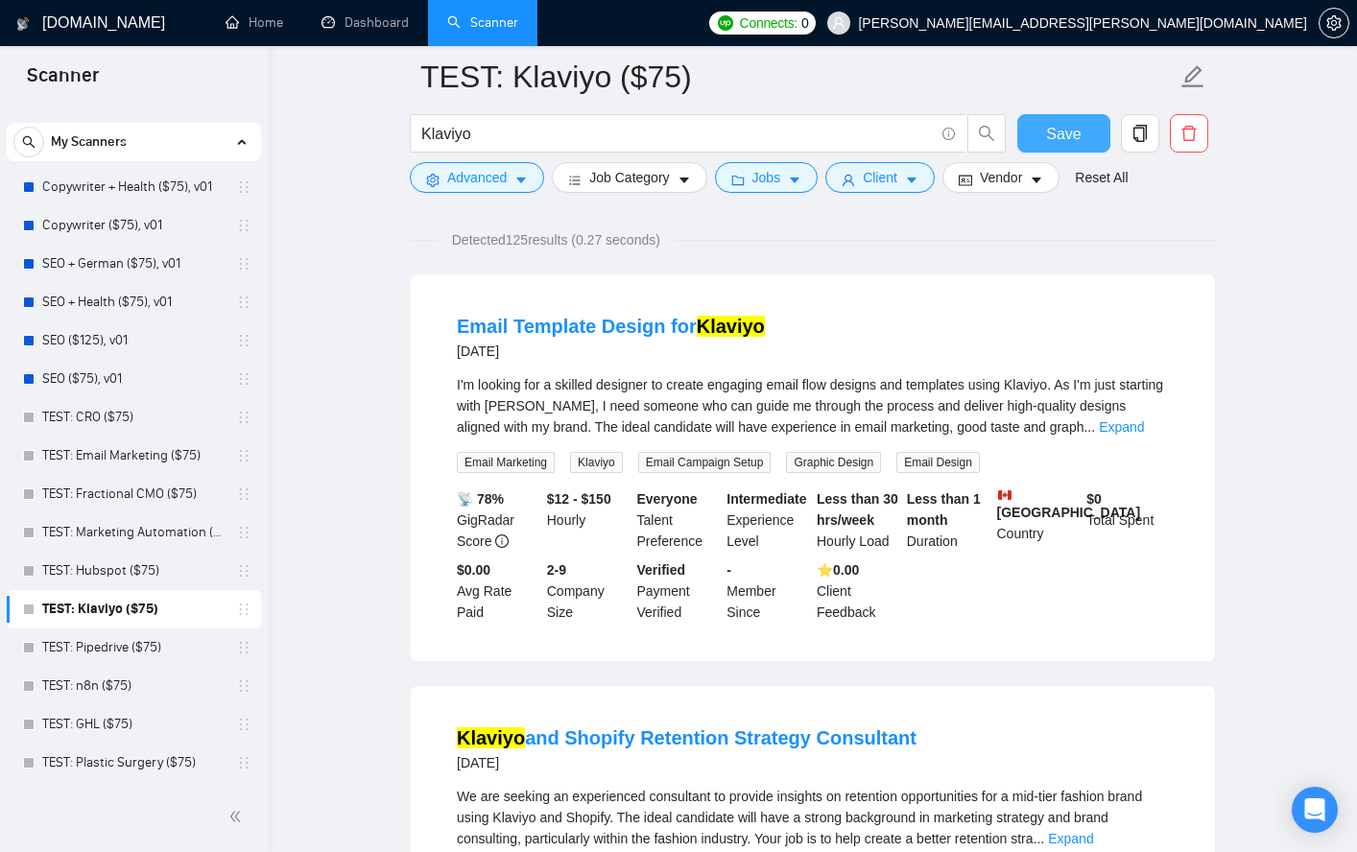
scroll to position [0, 0]
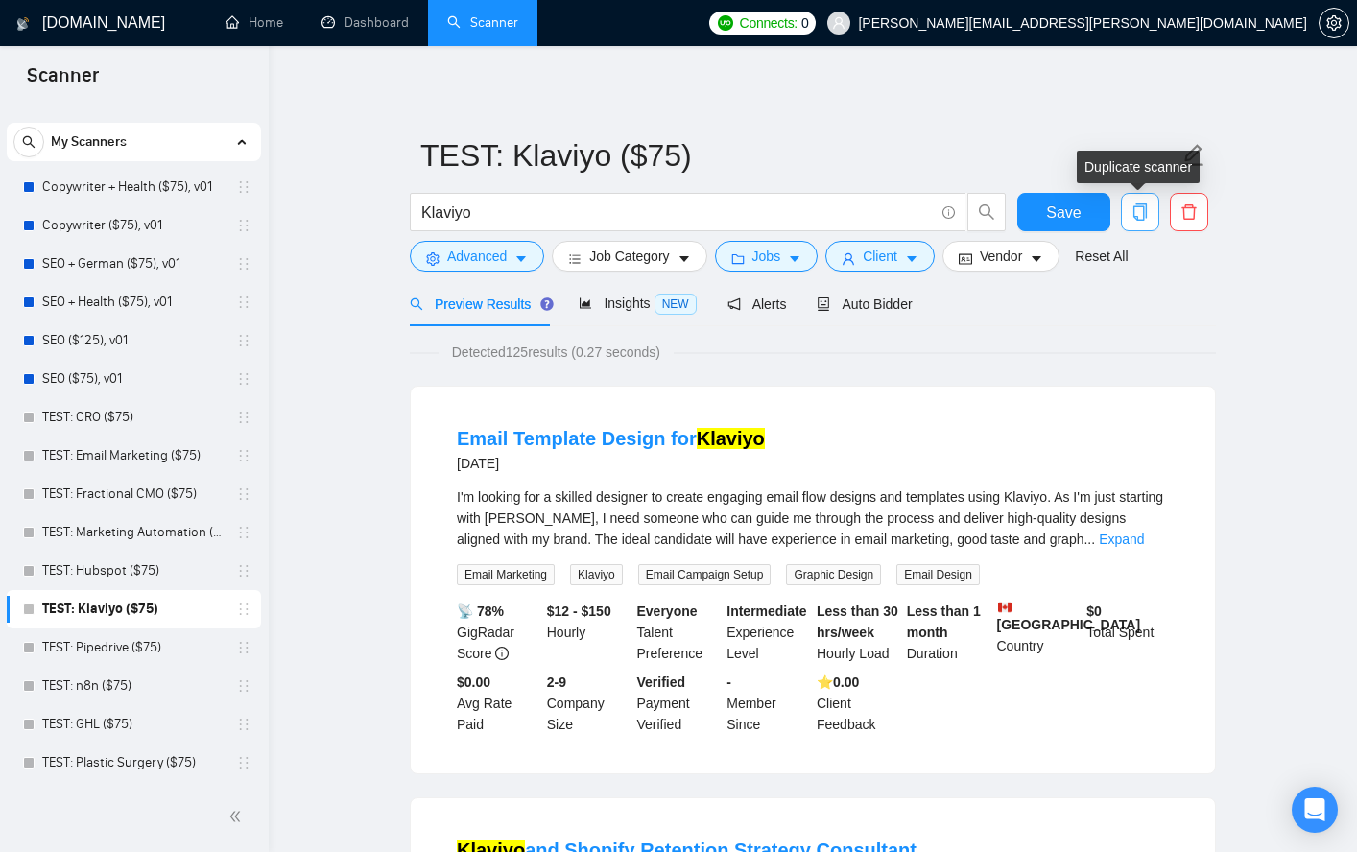
click at [1147, 213] on icon "copy" at bounding box center [1140, 211] width 17 height 17
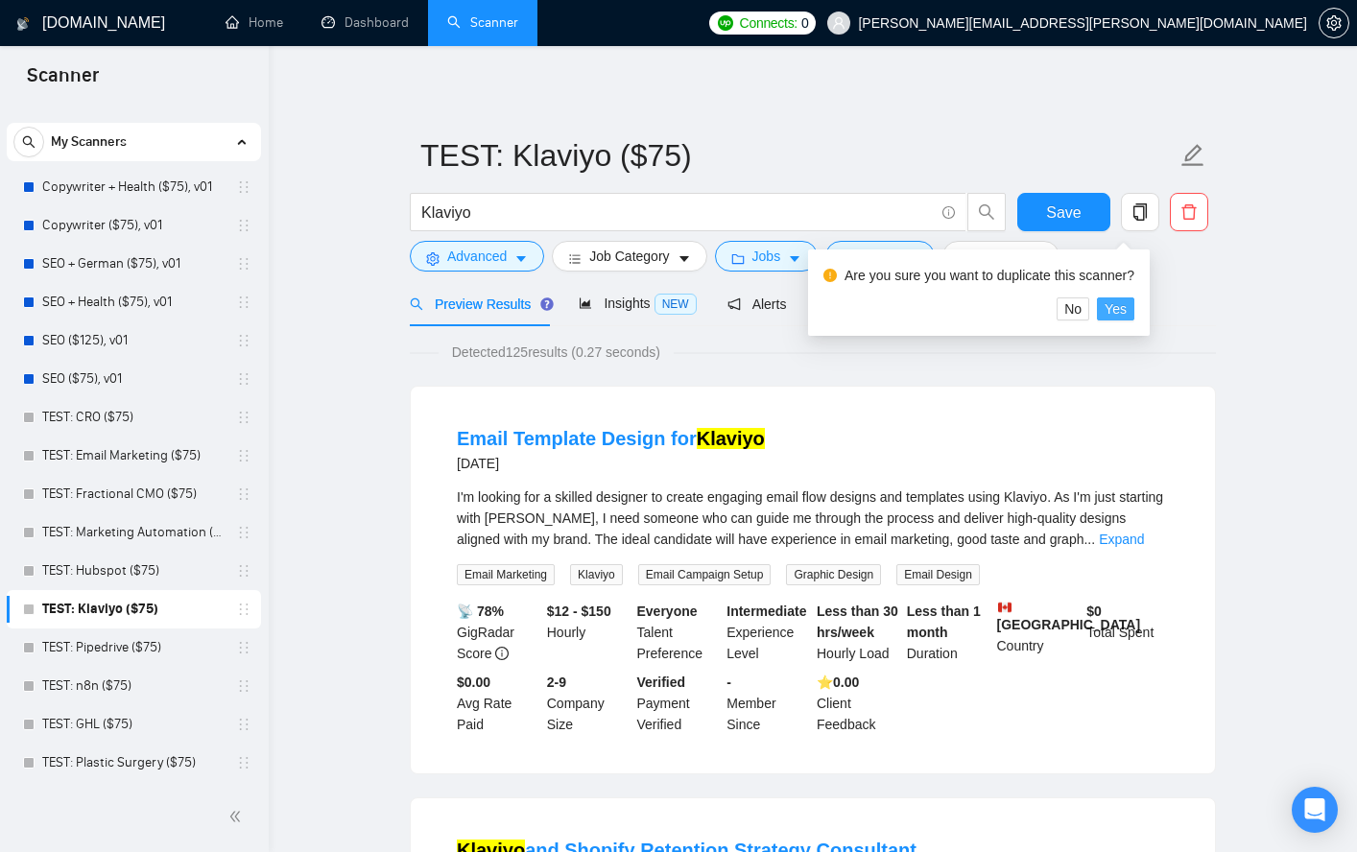
click at [1127, 311] on span "Yes" at bounding box center [1116, 308] width 22 height 21
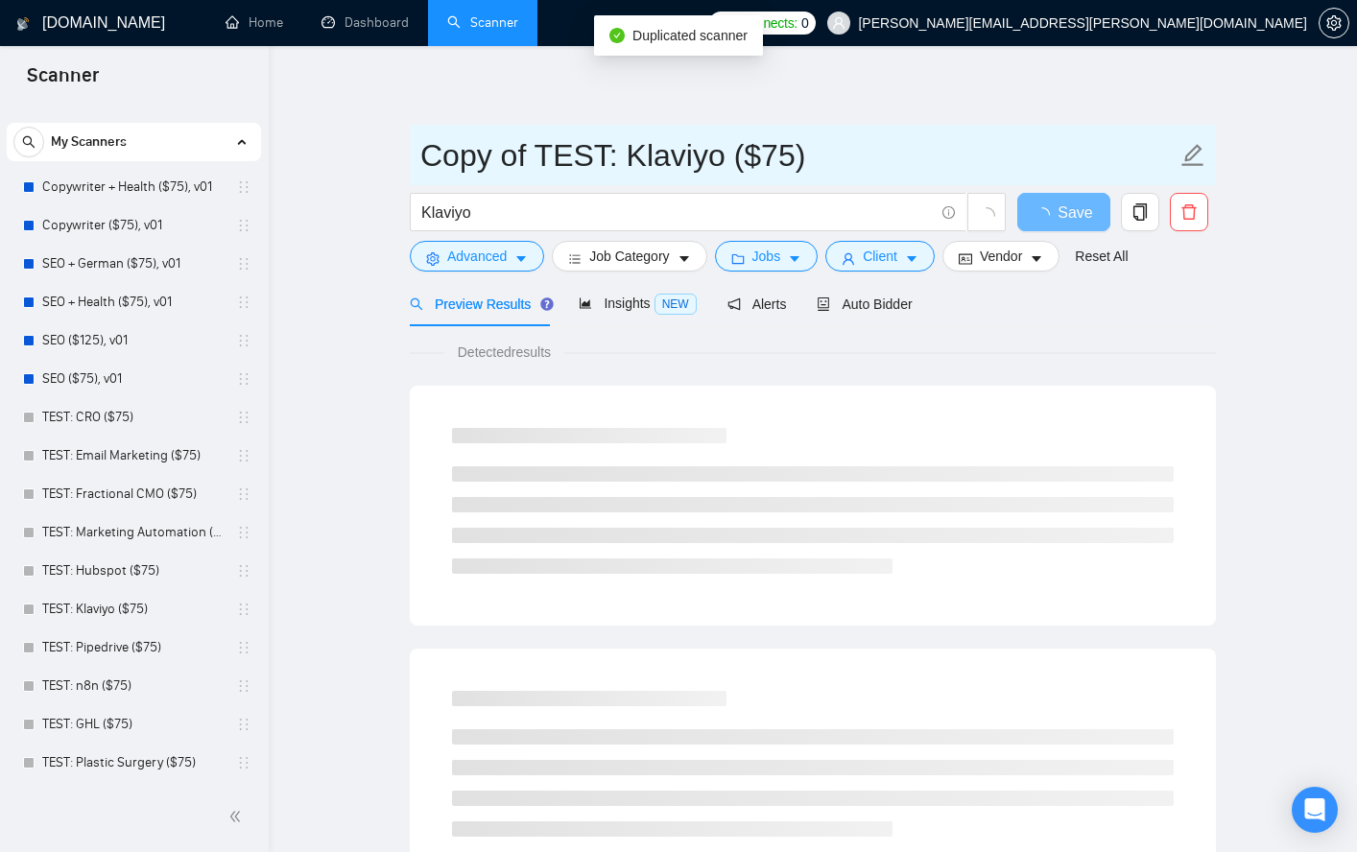
drag, startPoint x: 531, startPoint y: 154, endPoint x: 427, endPoint y: 155, distance: 103.7
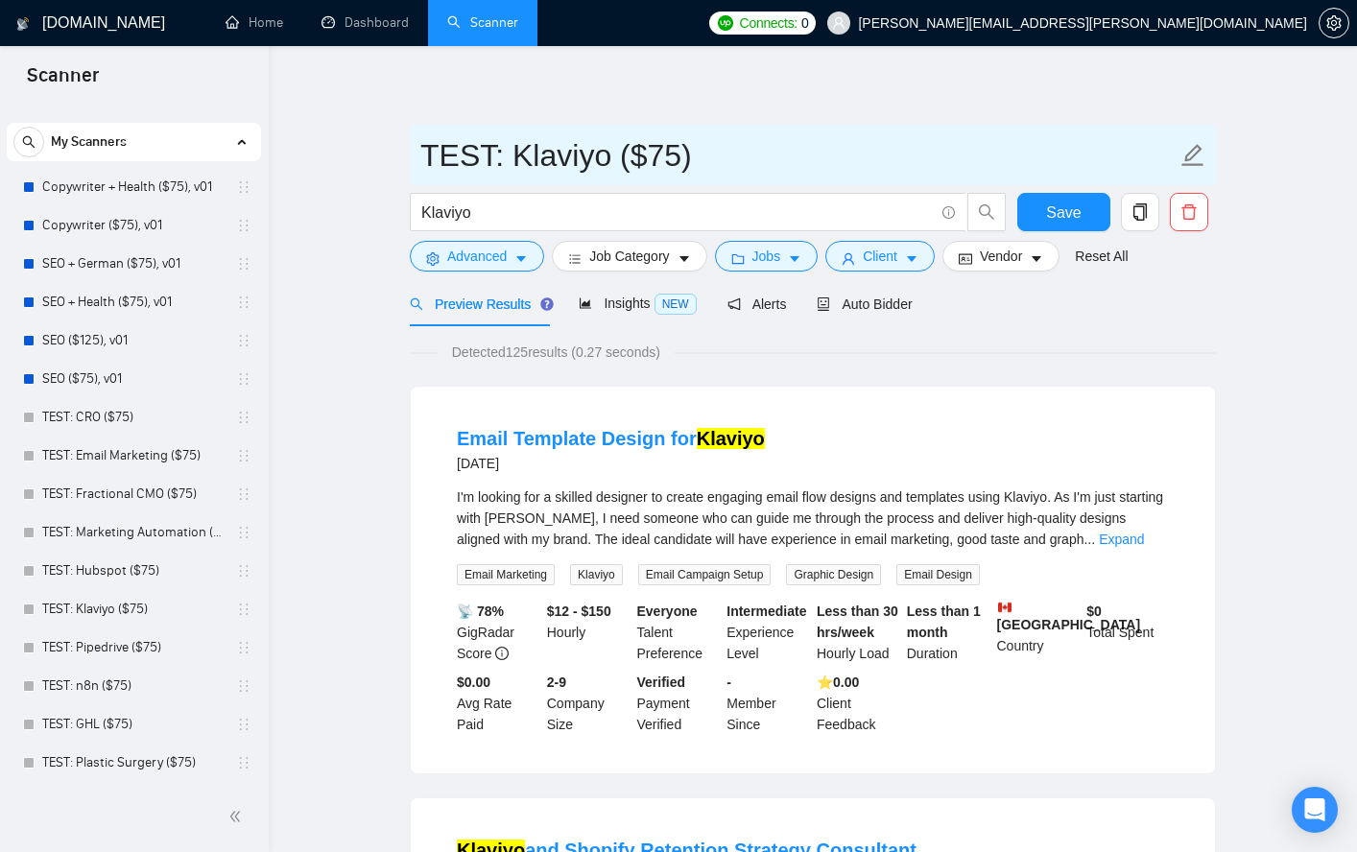
click at [576, 155] on input "TEST: Klaviyo ($75)" at bounding box center [798, 155] width 756 height 48
paste input "Zoho CRM"
type input "TEST: Zoho CRM ($75)"
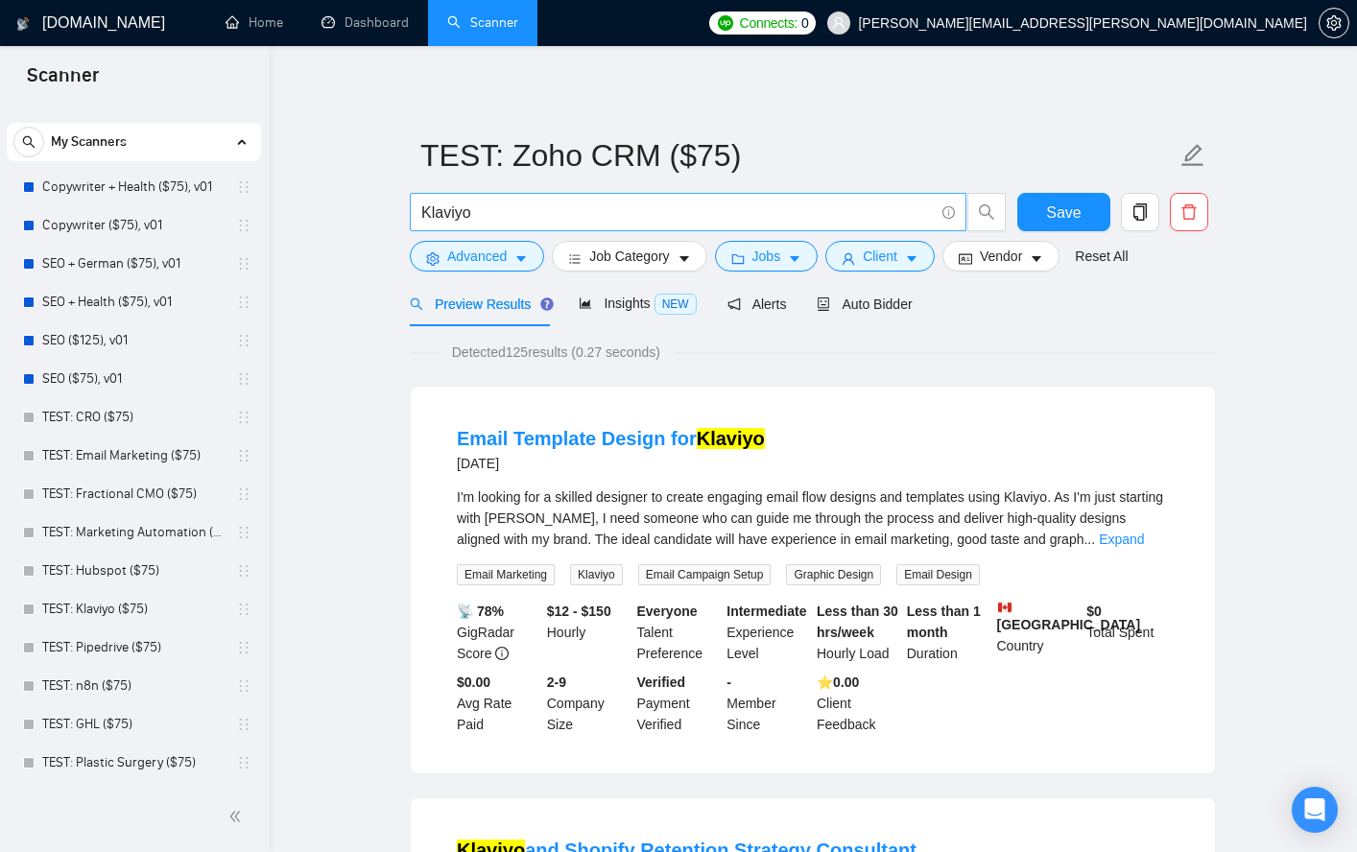
click at [534, 211] on input "Klaviyo" at bounding box center [677, 213] width 513 height 24
paste input "Zoho CRM"
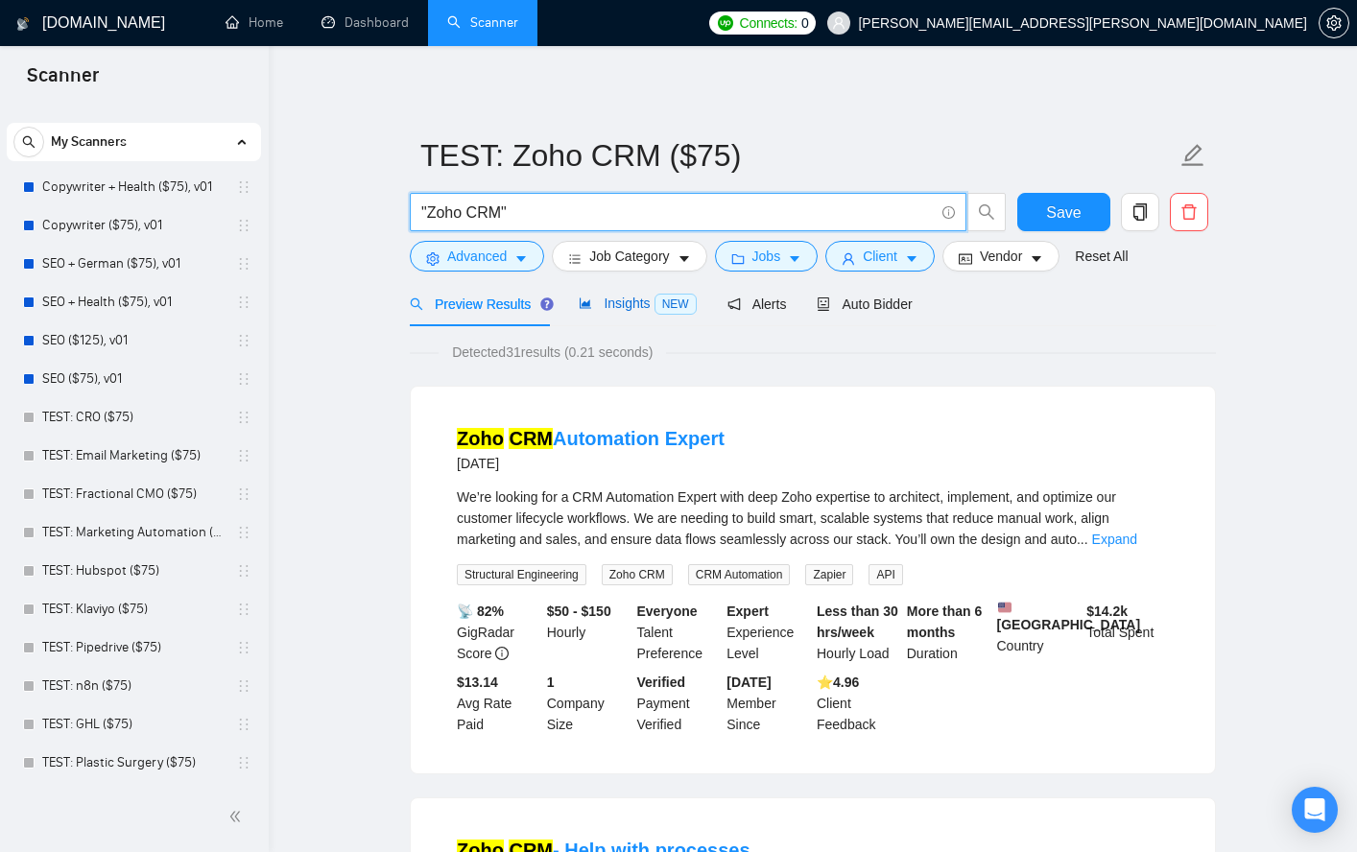
click at [609, 298] on span "Insights NEW" at bounding box center [637, 303] width 117 height 15
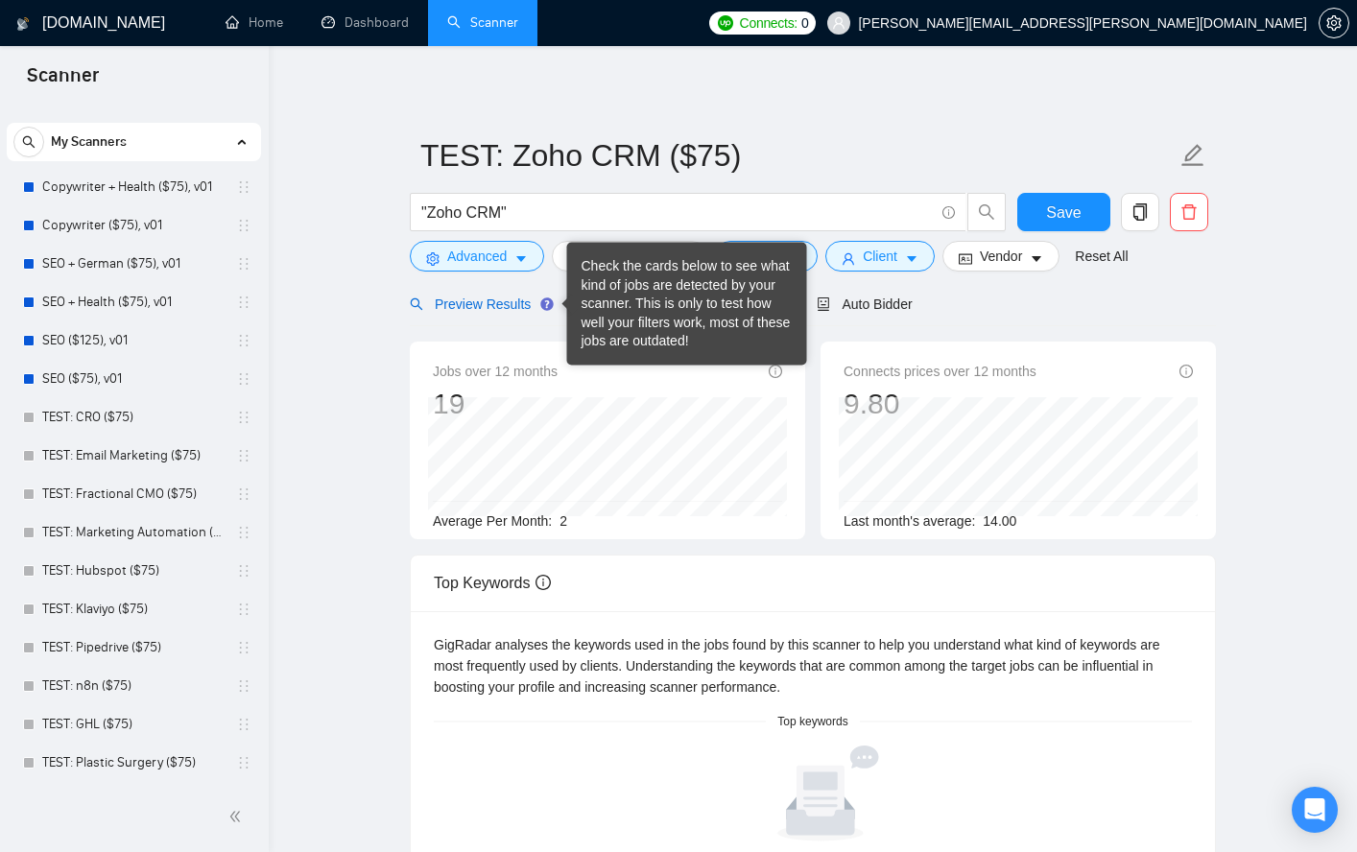
click at [489, 305] on span "Preview Results" at bounding box center [479, 304] width 138 height 15
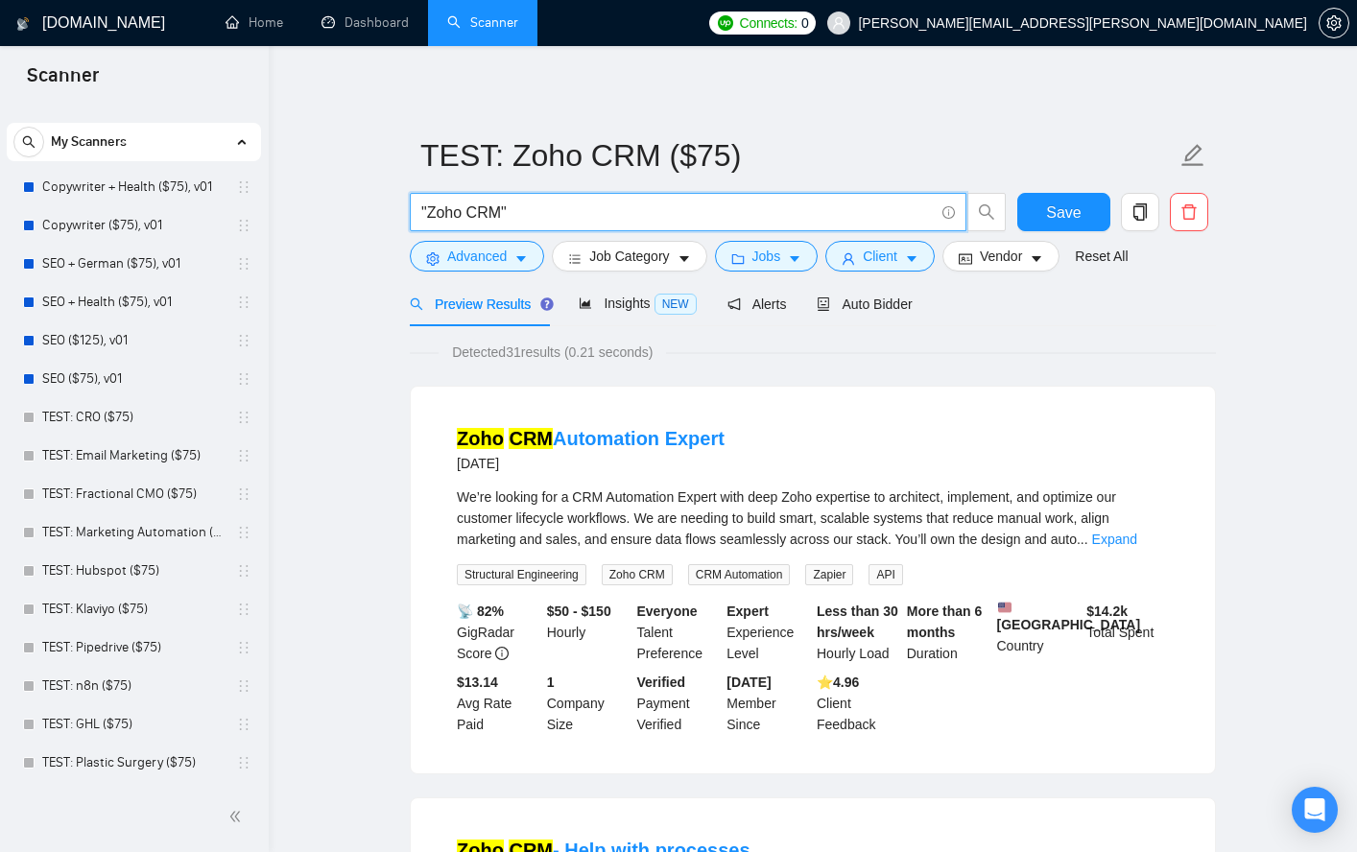
click at [615, 201] on input ""Zoho CRM"" at bounding box center [677, 213] width 513 height 24
paste input "Mailchimp"
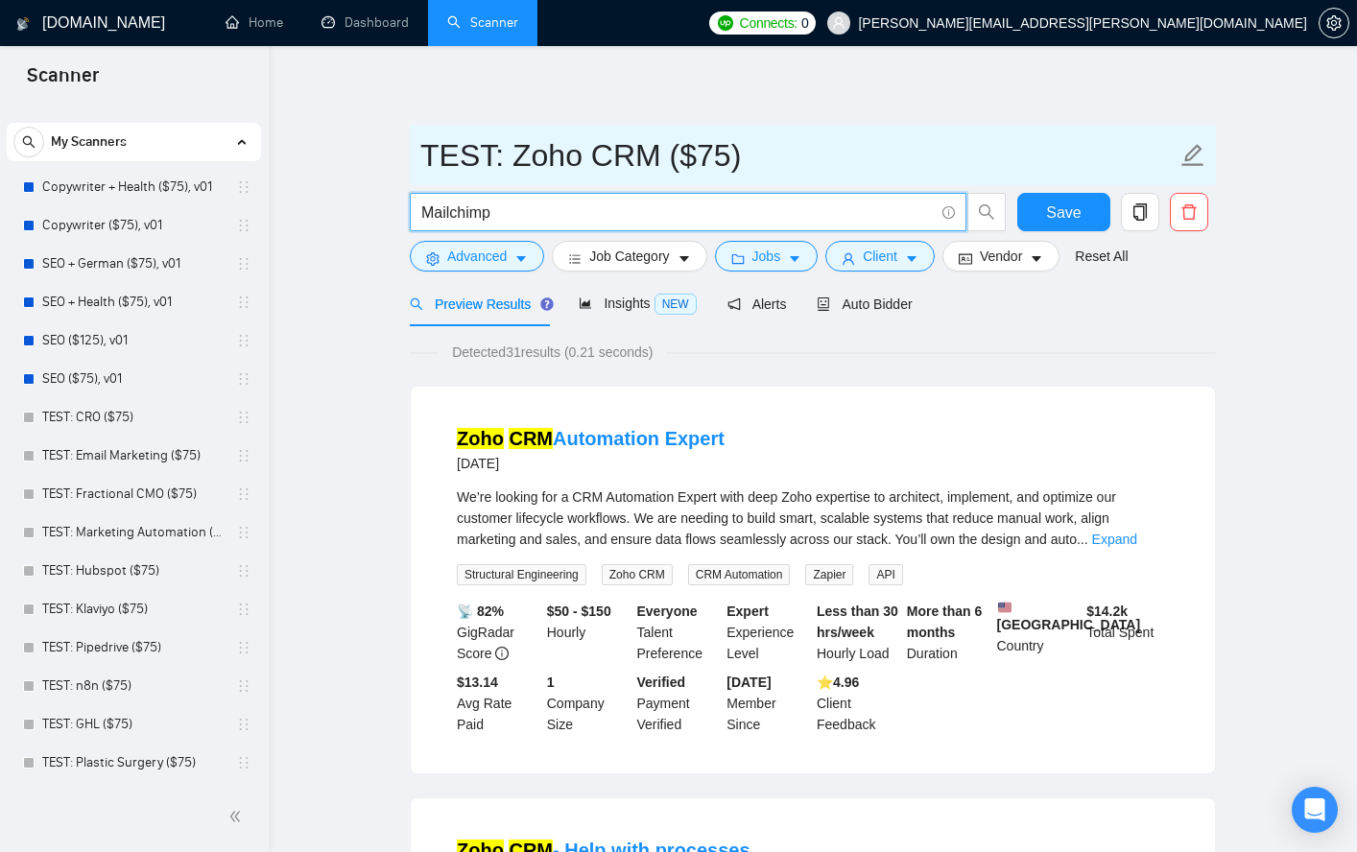
click at [989, 140] on input "TEST: Zoho CRM ($75)" at bounding box center [798, 155] width 756 height 48
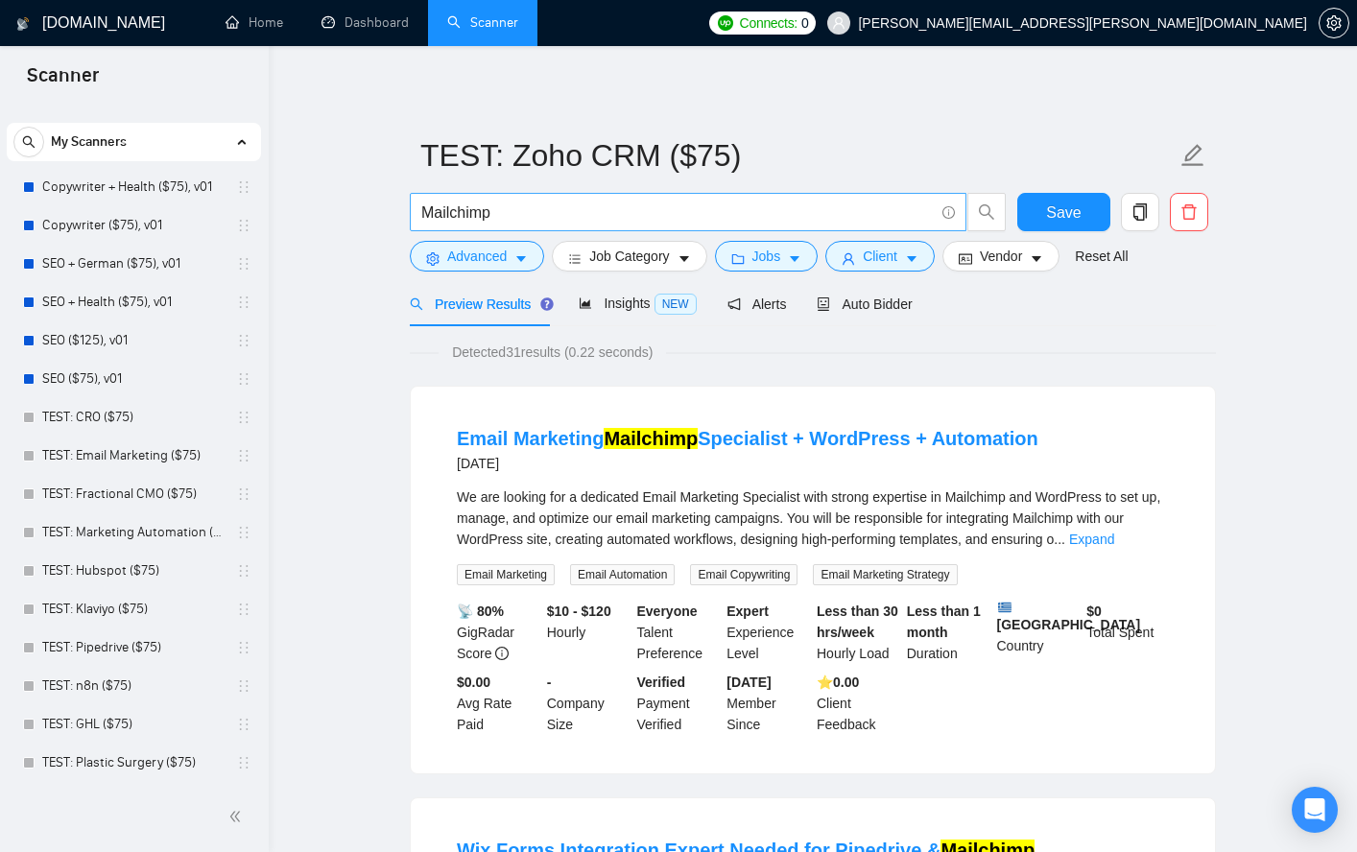
click at [511, 215] on input "Mailchimp" at bounding box center [677, 213] width 513 height 24
click at [624, 297] on span "Insights NEW" at bounding box center [637, 303] width 117 height 15
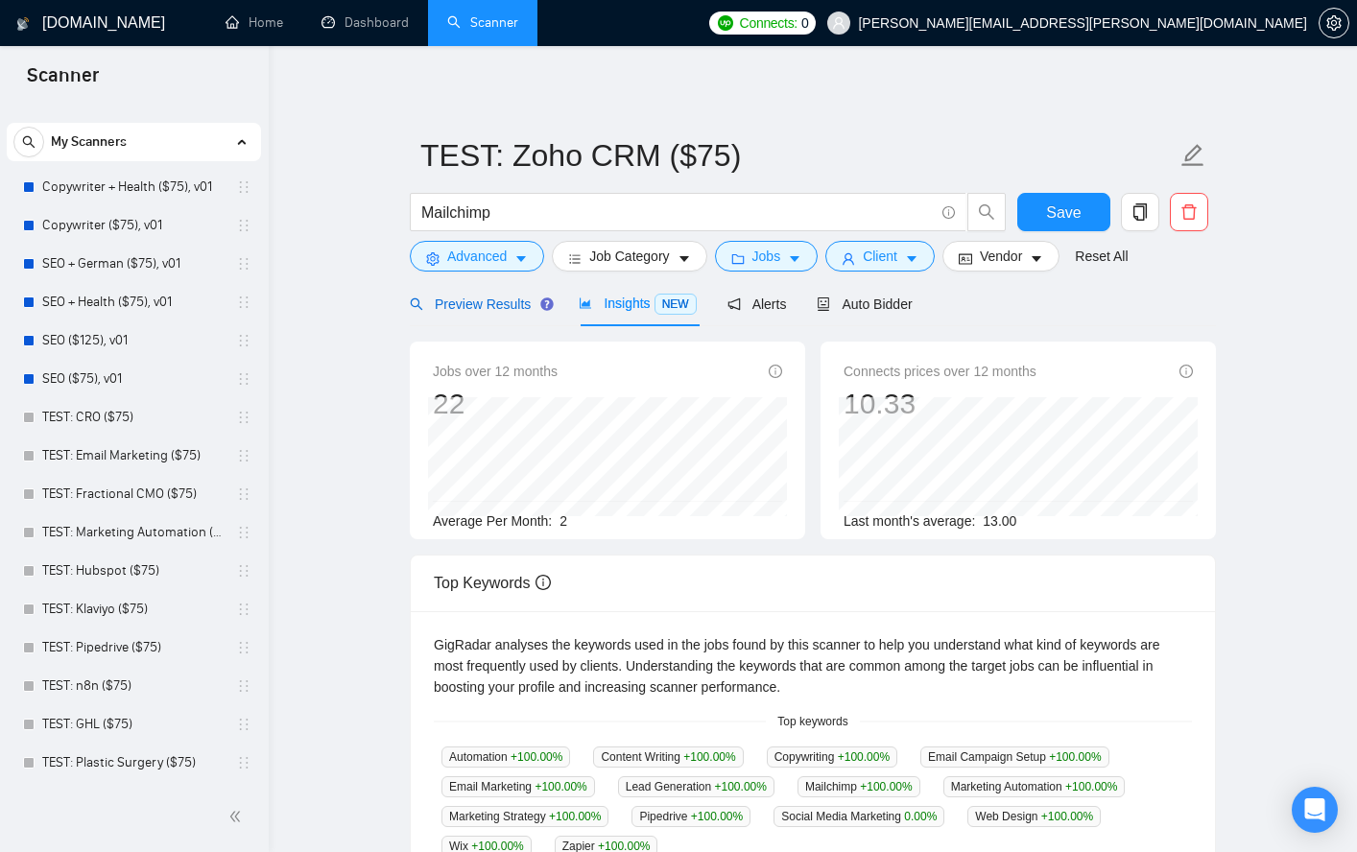
click at [472, 306] on span "Preview Results" at bounding box center [479, 304] width 138 height 15
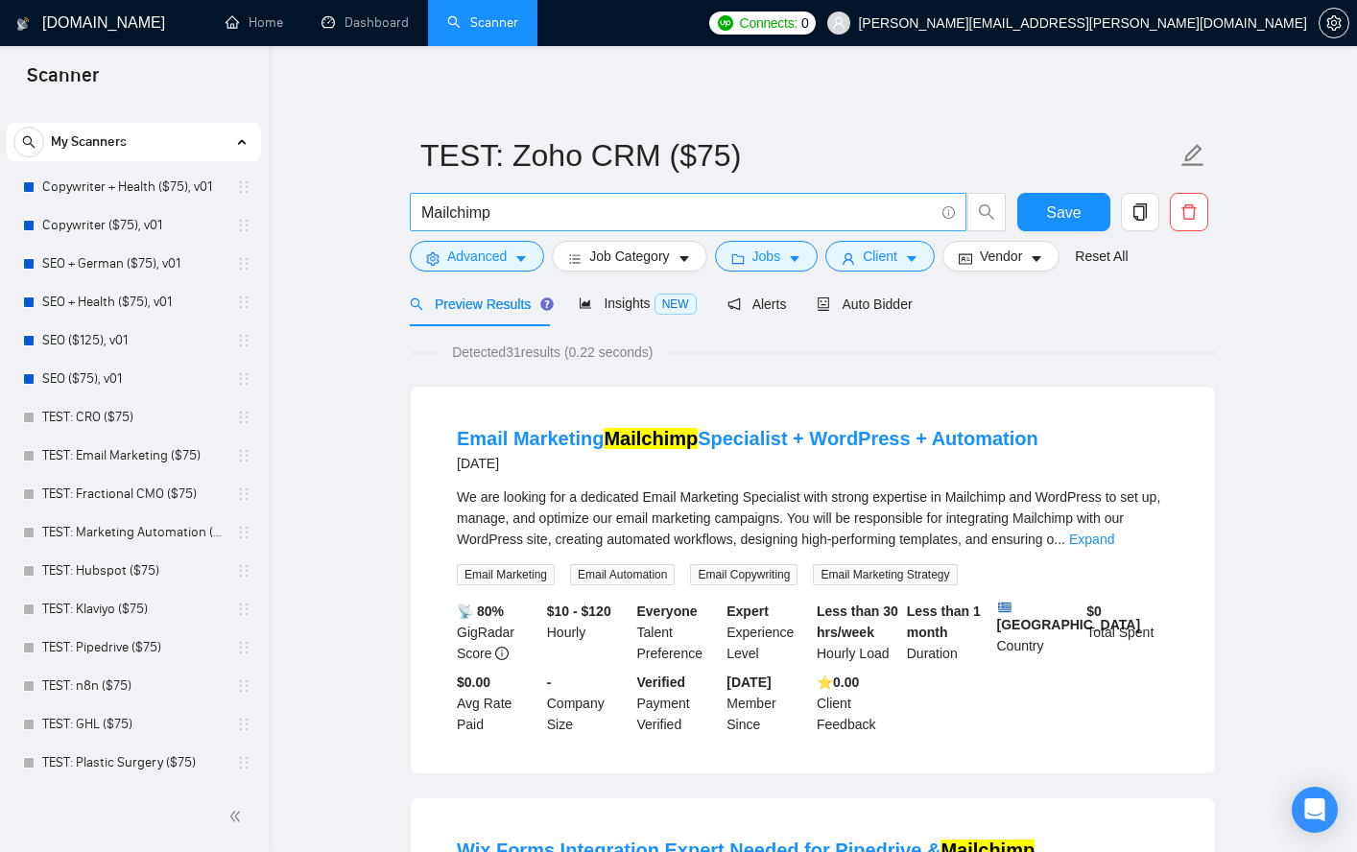
click at [538, 214] on input "Mailchimp" at bounding box center [677, 213] width 513 height 24
paste input "ActiveCampaign"
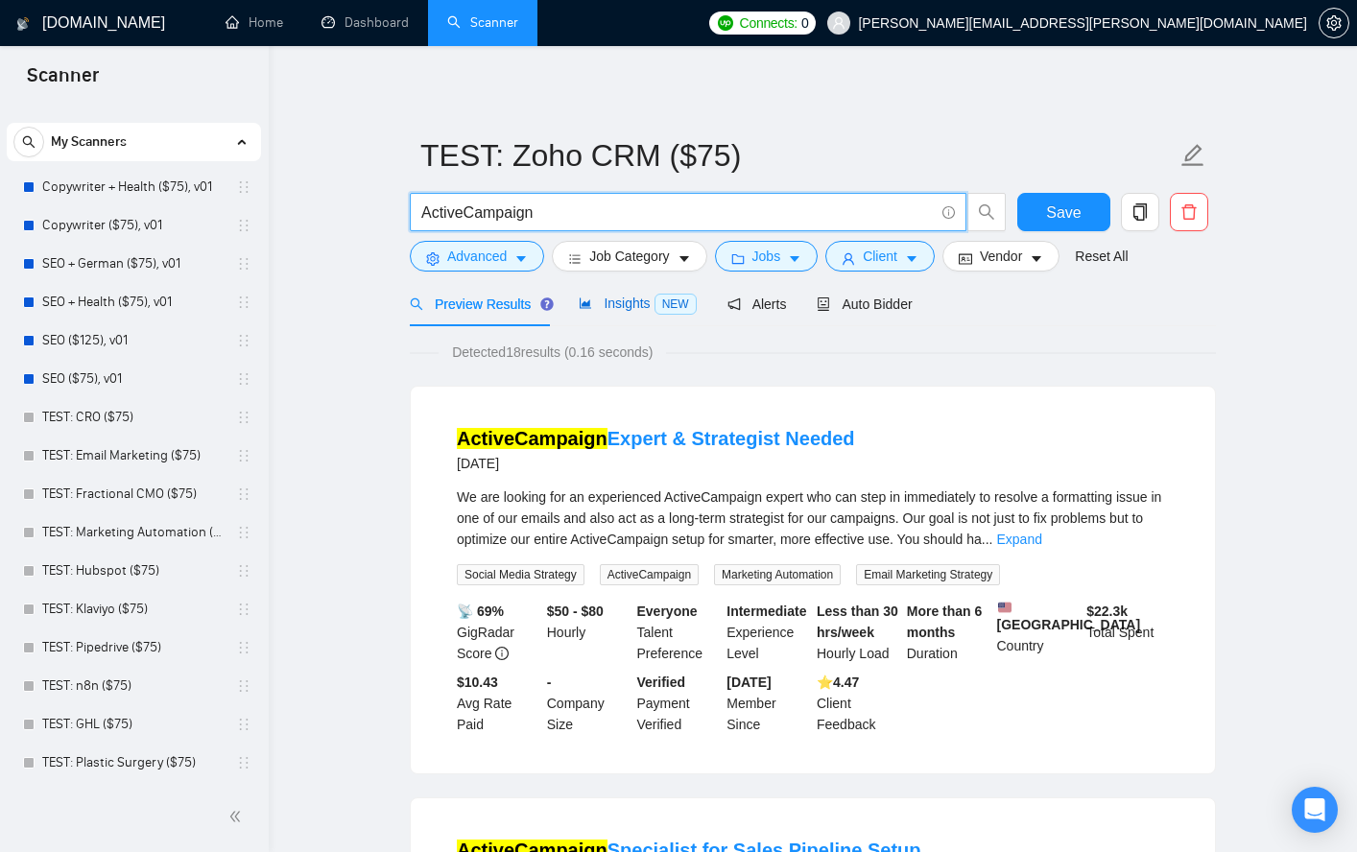
click at [625, 303] on span "Insights NEW" at bounding box center [637, 303] width 117 height 15
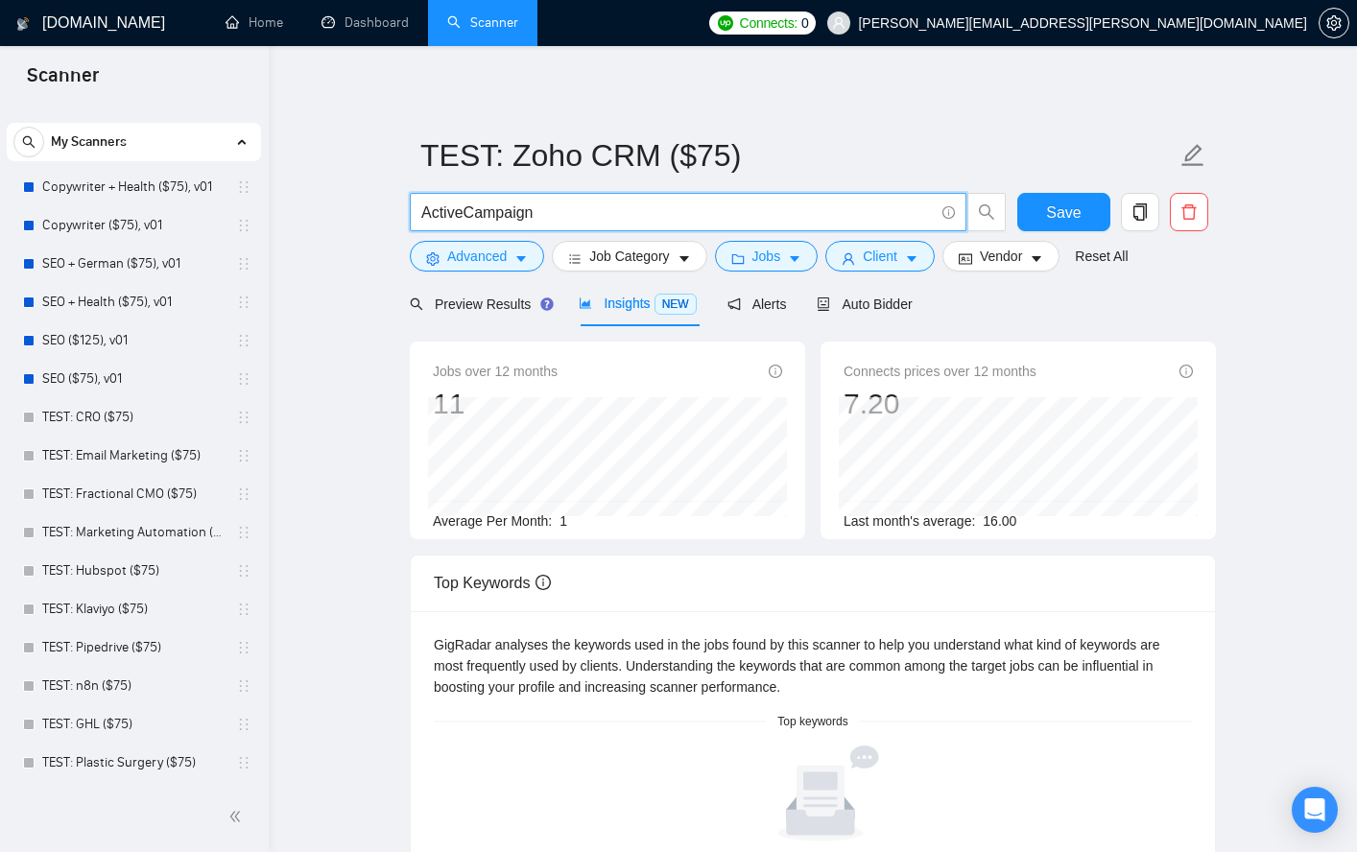
click at [421, 209] on input "ActiveCampaign" at bounding box center [677, 213] width 513 height 24
click at [568, 208] on input "ActiveCampaign" at bounding box center [677, 213] width 513 height 24
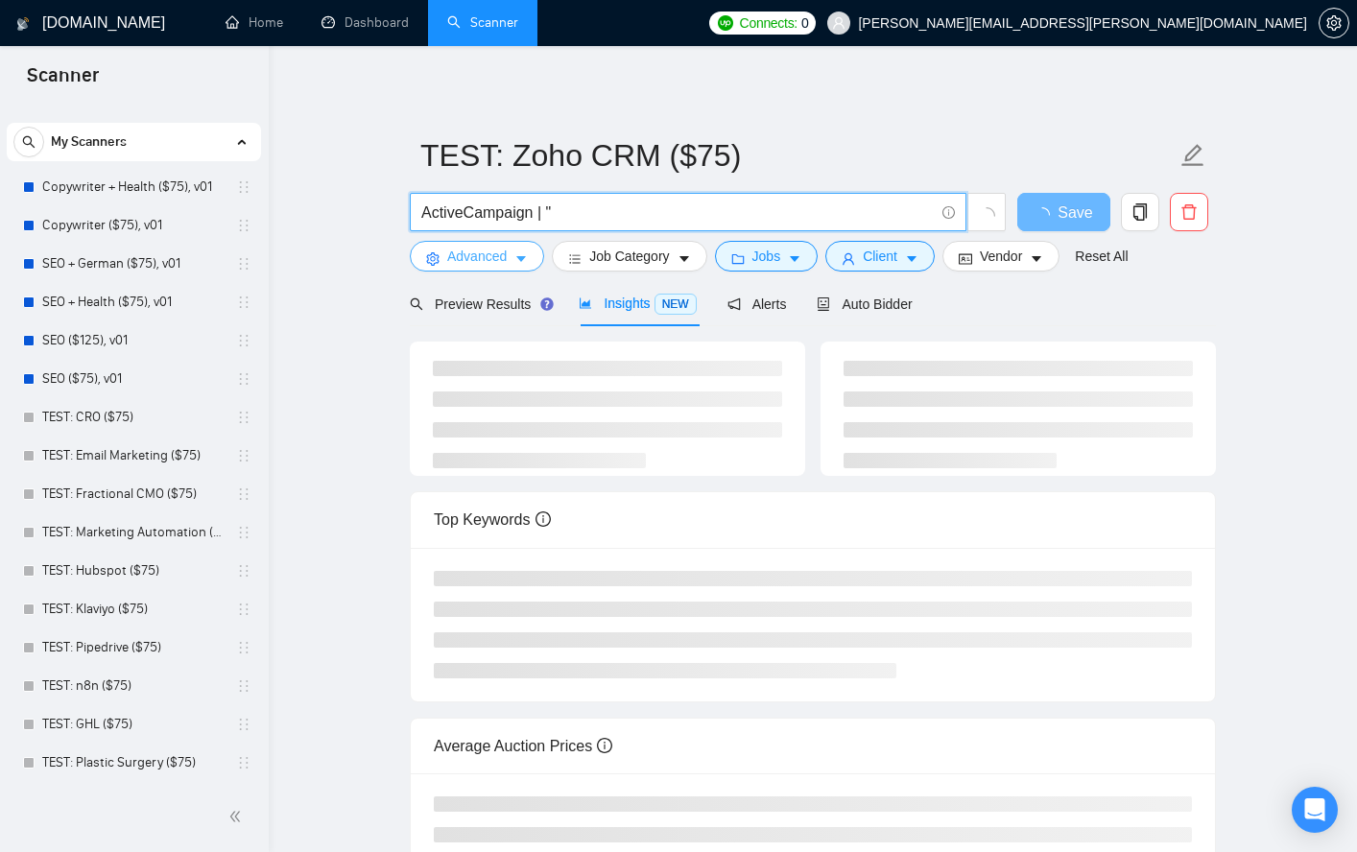
paste input "ActiveCampaign"
click at [478, 217] on input "ActiveCampaign | "Active Campaign" | MailChimp" at bounding box center [677, 213] width 513 height 24
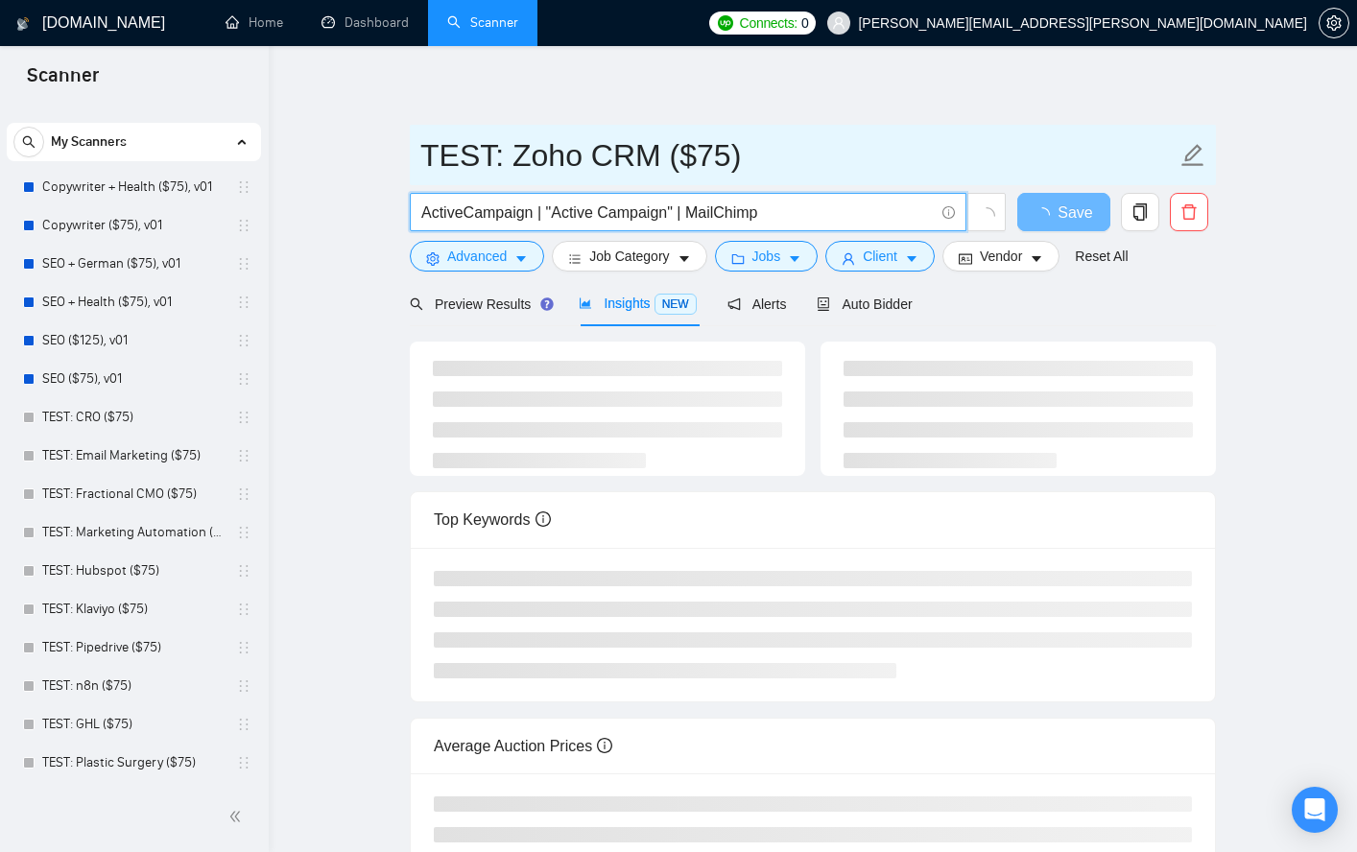
type input "ActiveCampaign | "Active Campaign" | MailChimp"
click at [513, 160] on input "TEST: Zoho CRM ($75)" at bounding box center [798, 155] width 756 height 48
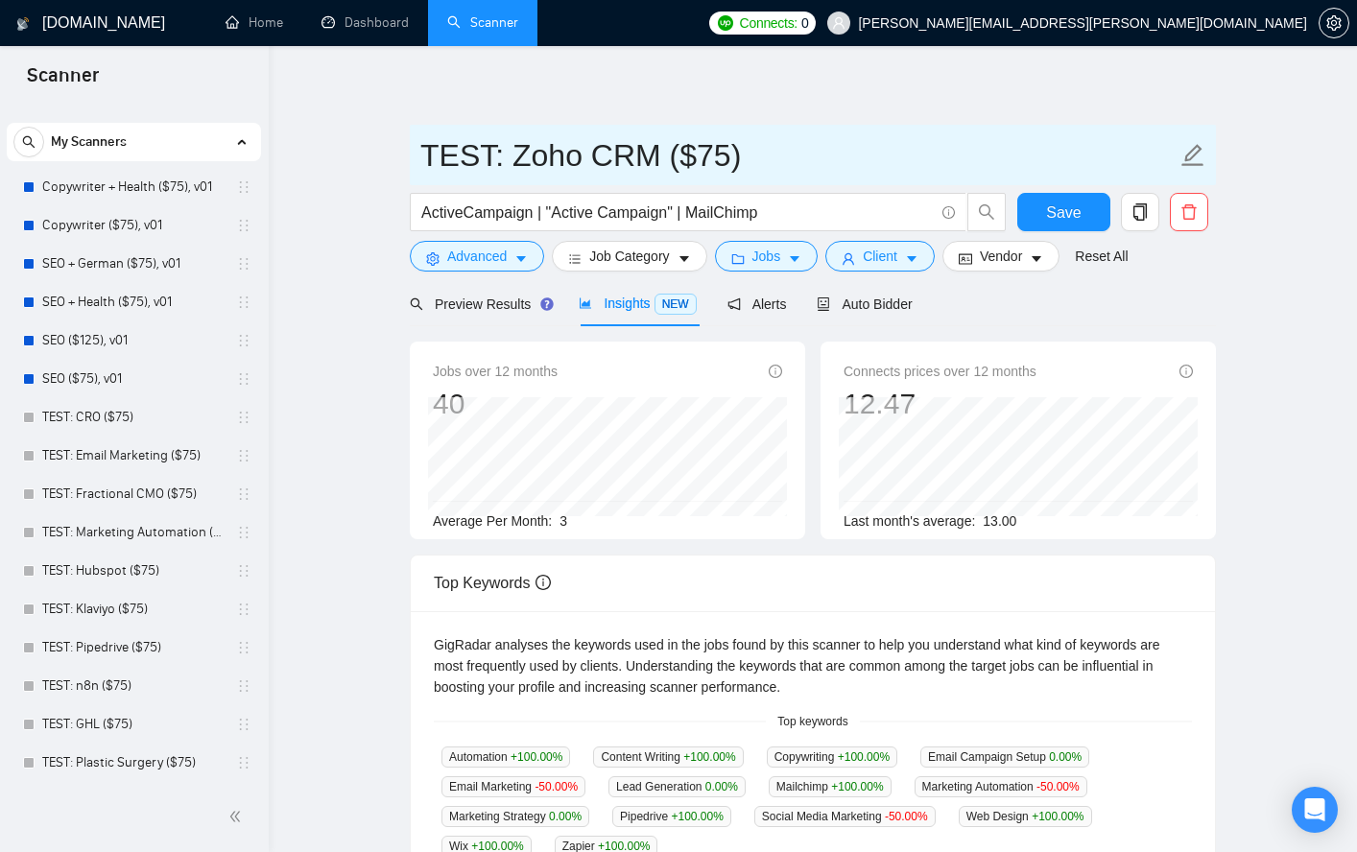
drag, startPoint x: 511, startPoint y: 156, endPoint x: 649, endPoint y: 150, distance: 138.4
click at [650, 150] on input "TEST: Zoho CRM ($75)" at bounding box center [798, 155] width 756 height 48
paste input "ActiveCampaign"
type input "TEST: ActiveCampaign etc ($75)"
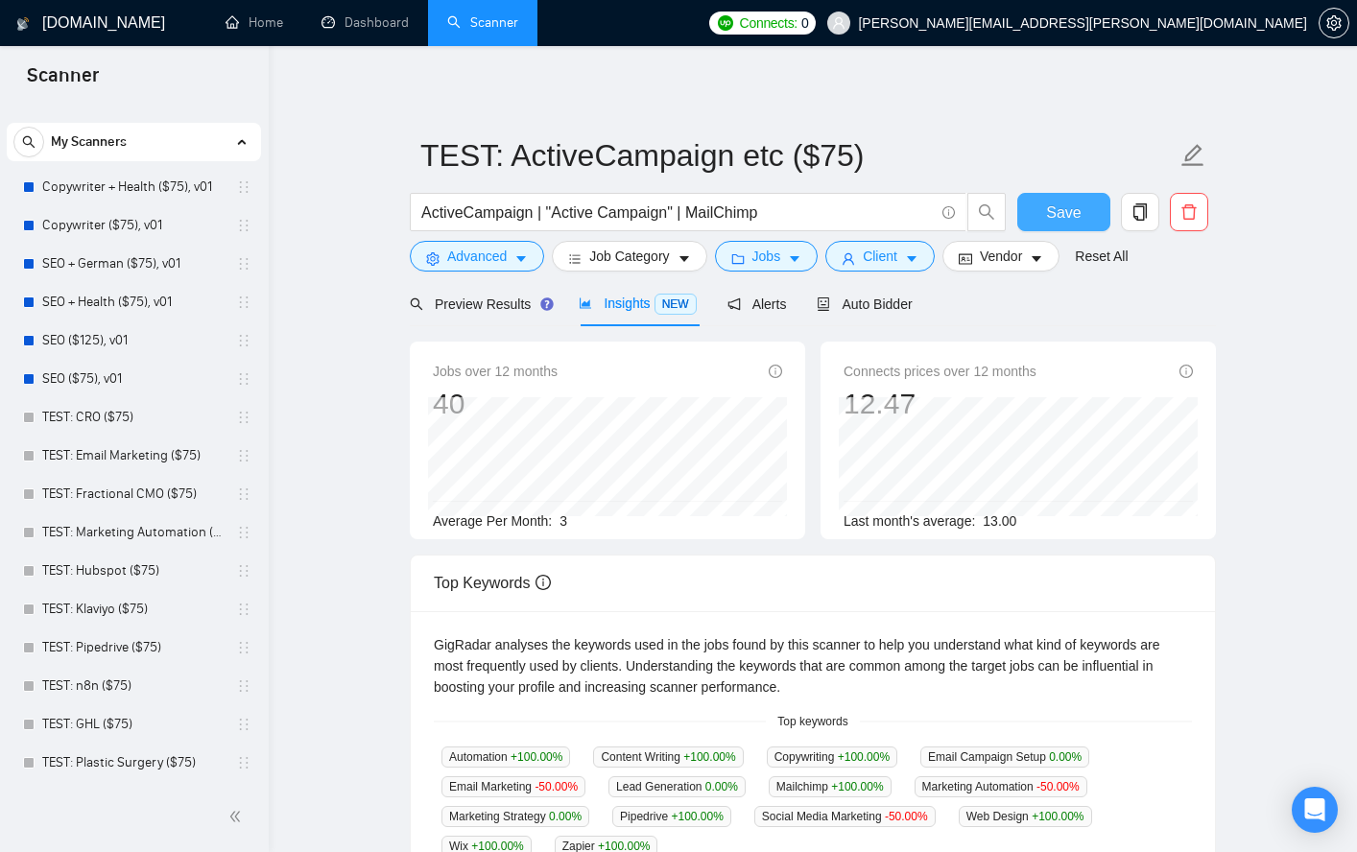
click at [1079, 215] on span "Save" at bounding box center [1063, 213] width 35 height 24
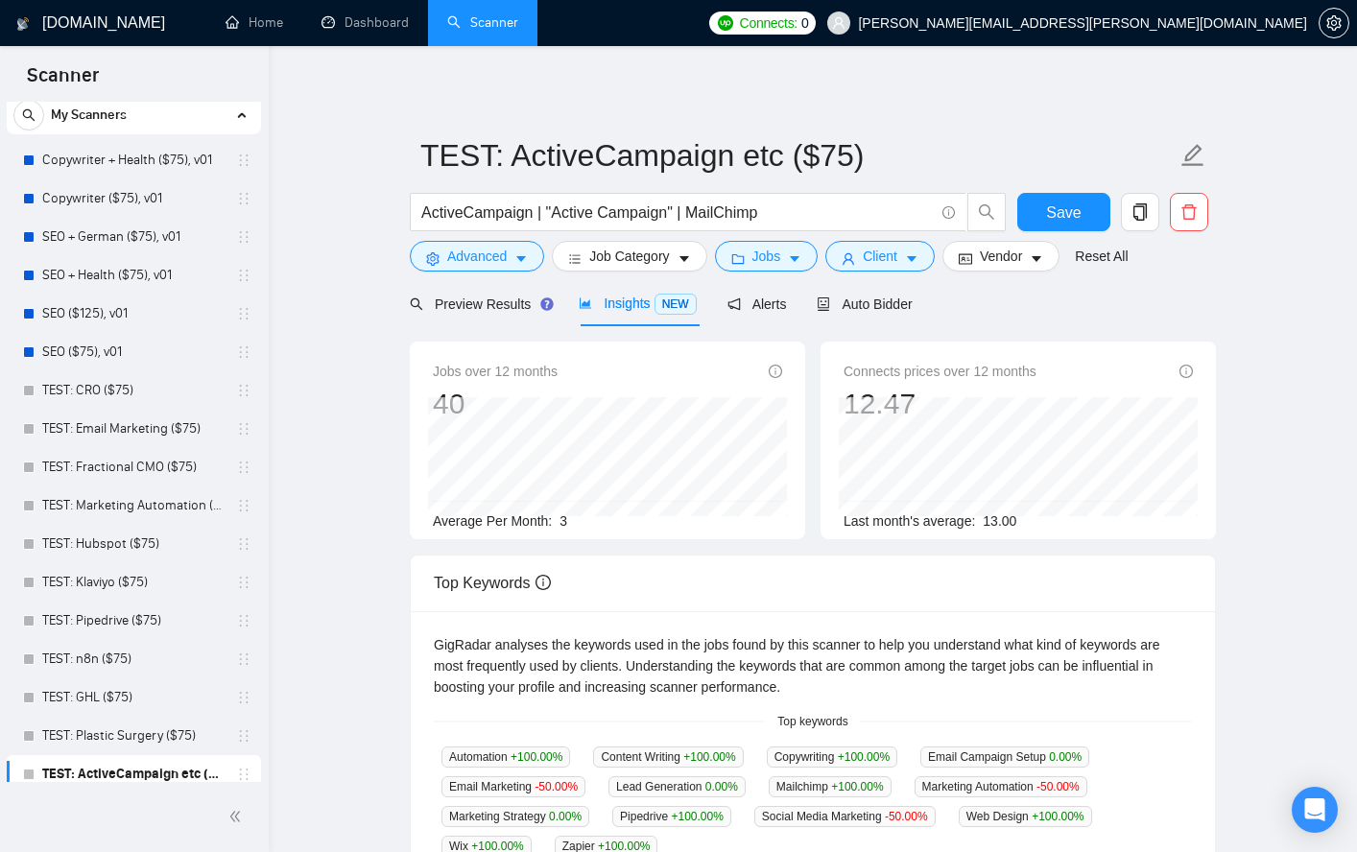
scroll to position [67, 0]
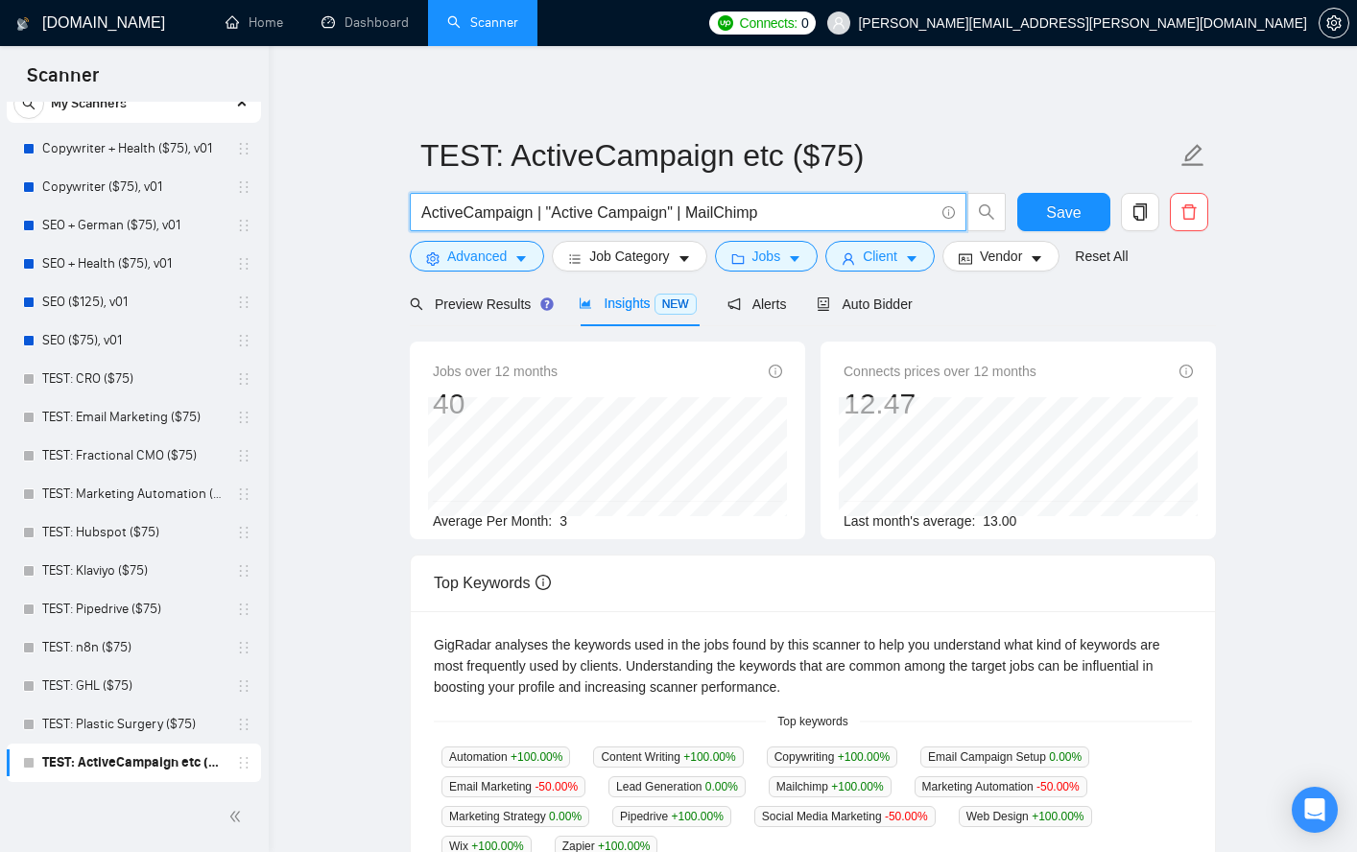
click at [794, 207] on input "ActiveCampaign | "Active Campaign" | MailChimp" at bounding box center [677, 213] width 513 height 24
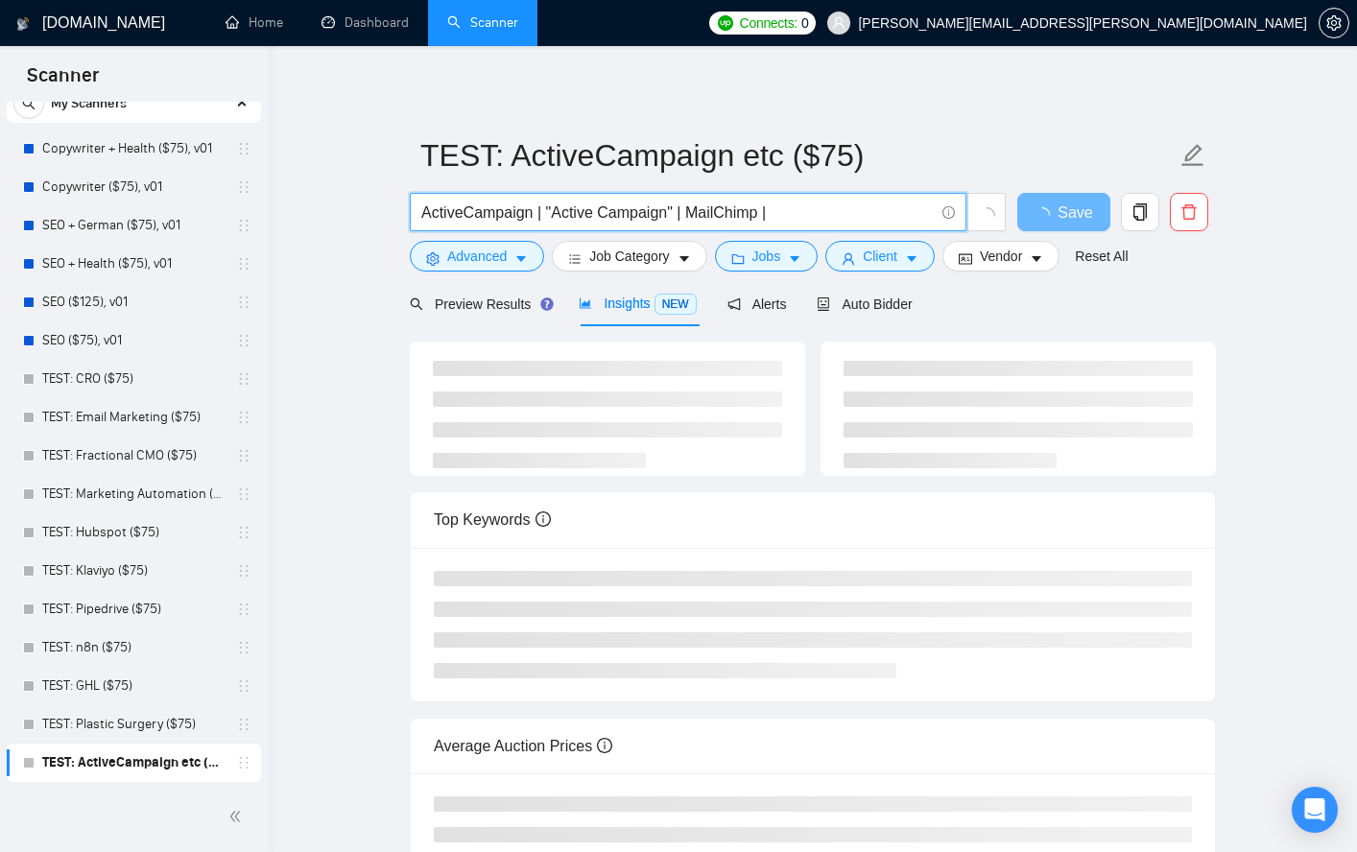
click at [799, 218] on input "ActiveCampaign | "Active Campaign" | MailChimp |" at bounding box center [677, 213] width 513 height 24
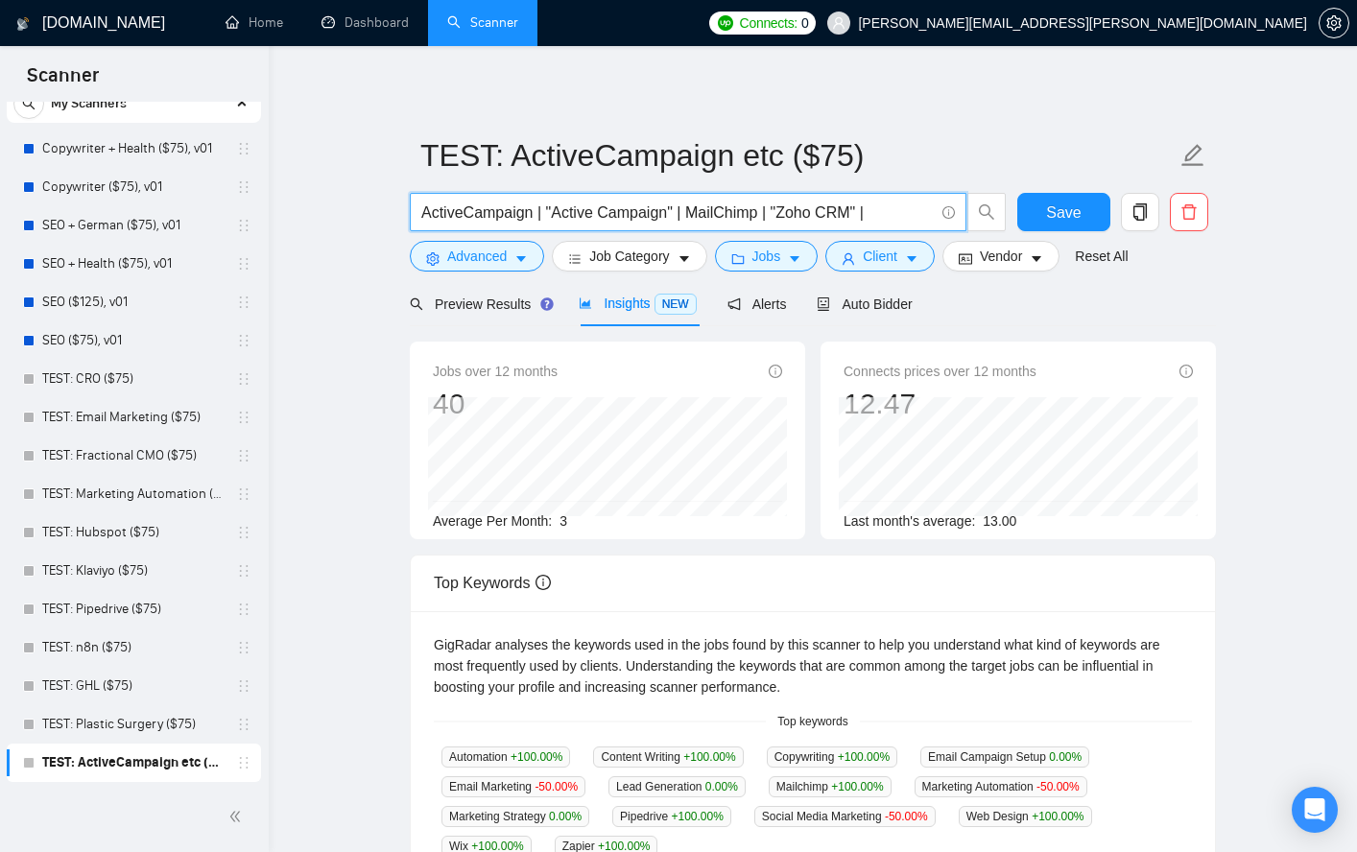
paste input "[DOMAIN_NAME]"
type input "ActiveCampaign | "Active Campaign" | MailChimp | "Zoho CRM" | "[DOMAIN_NAME]""
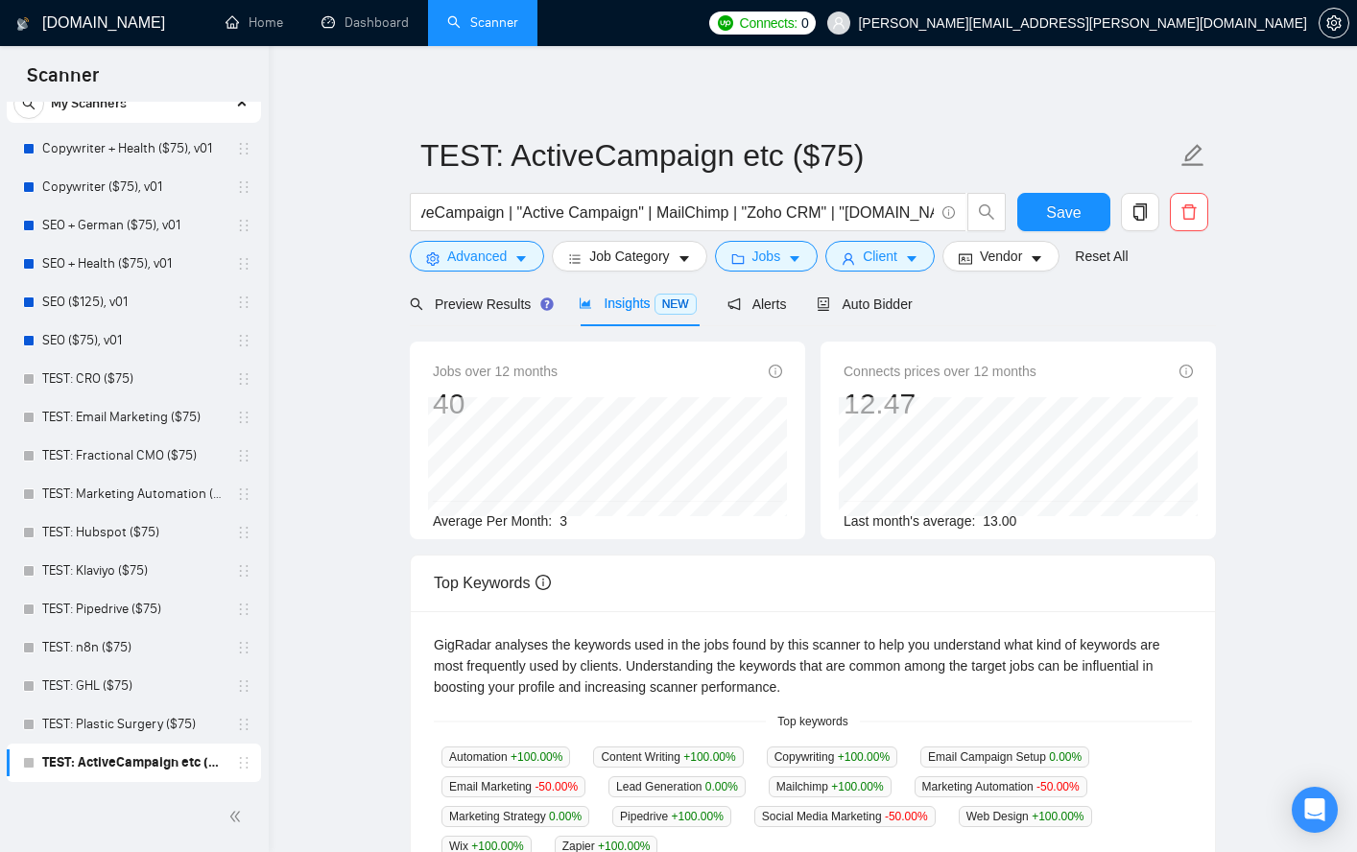
scroll to position [0, 0]
click at [1011, 118] on div "TEST: ActiveCampaign etc ($75) ActiveCampaign | "Active Campaign" | MailChimp |…" at bounding box center [813, 670] width 806 height 1187
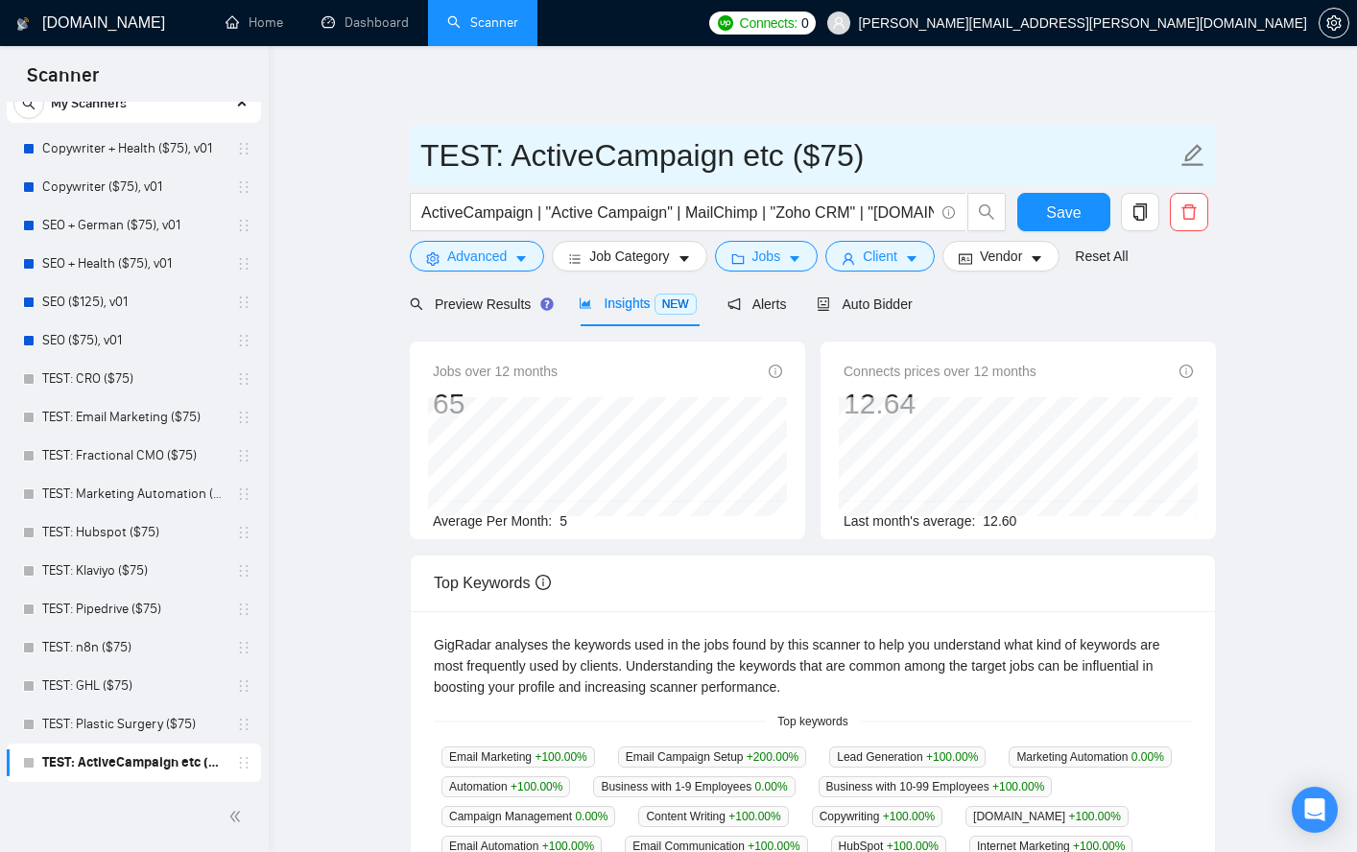
click at [566, 153] on input "TEST: ActiveCampaign etc ($75)" at bounding box center [798, 155] width 756 height 48
drag, startPoint x: 772, startPoint y: 157, endPoint x: 507, endPoint y: 163, distance: 265.0
click at [507, 163] on input "TEST: ActiveCampaign etc ($75)" at bounding box center [798, 155] width 756 height 48
type input "TEST: Email Marketing Tools ($75)"
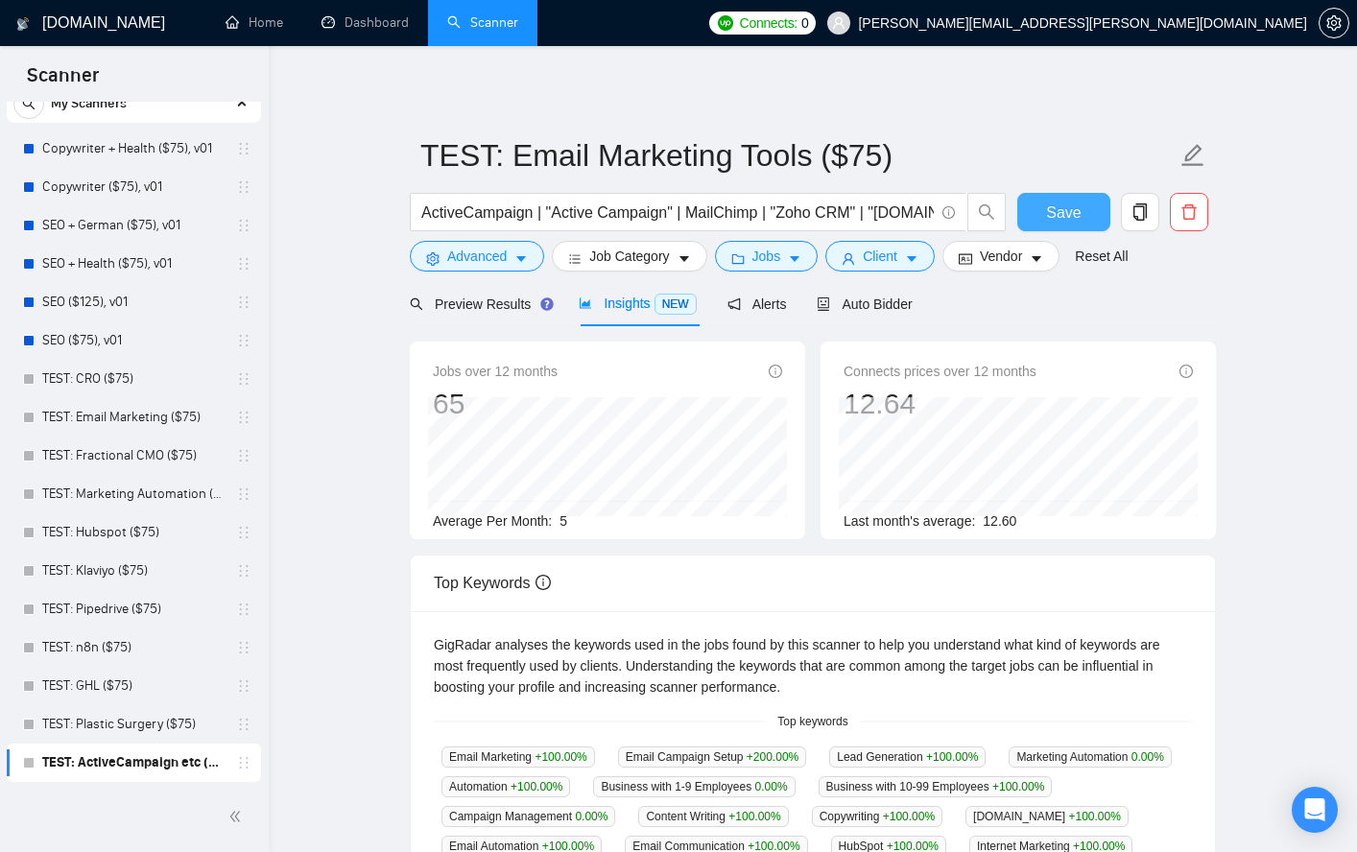
click at [1053, 216] on span "Save" at bounding box center [1063, 213] width 35 height 24
click at [1089, 99] on div "TEST: Email Marketing Tools ($75) ActiveCampaign | "Active Campaign" | MailChim…" at bounding box center [813, 720] width 806 height 1287
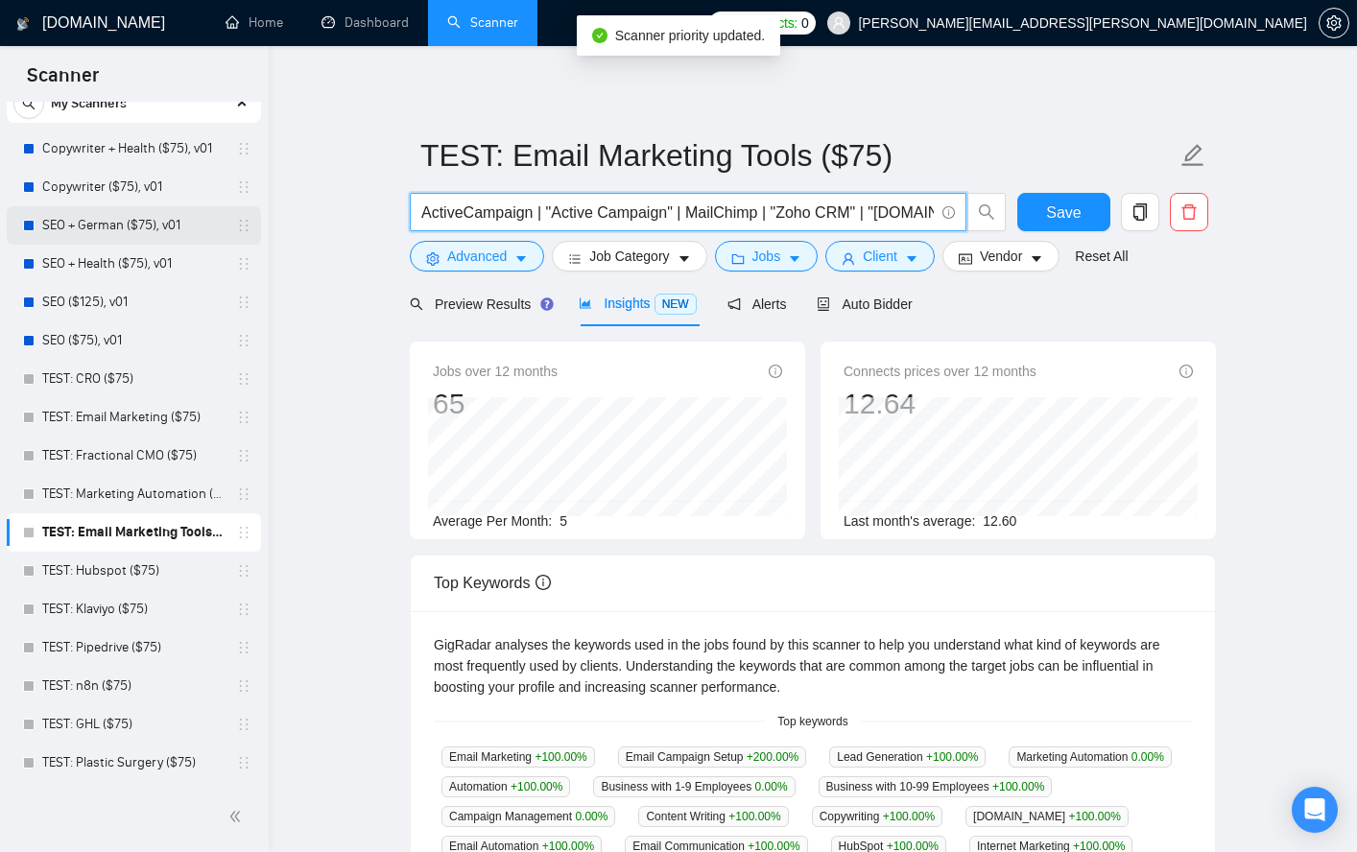
drag, startPoint x: 743, startPoint y: 212, endPoint x: 201, endPoint y: 216, distance: 542.3
click at [201, 216] on section "Scanner New Scanner My Scanners Copywriter + Health ($75), v01 Copywriter ($75)…" at bounding box center [678, 756] width 1357 height 1512
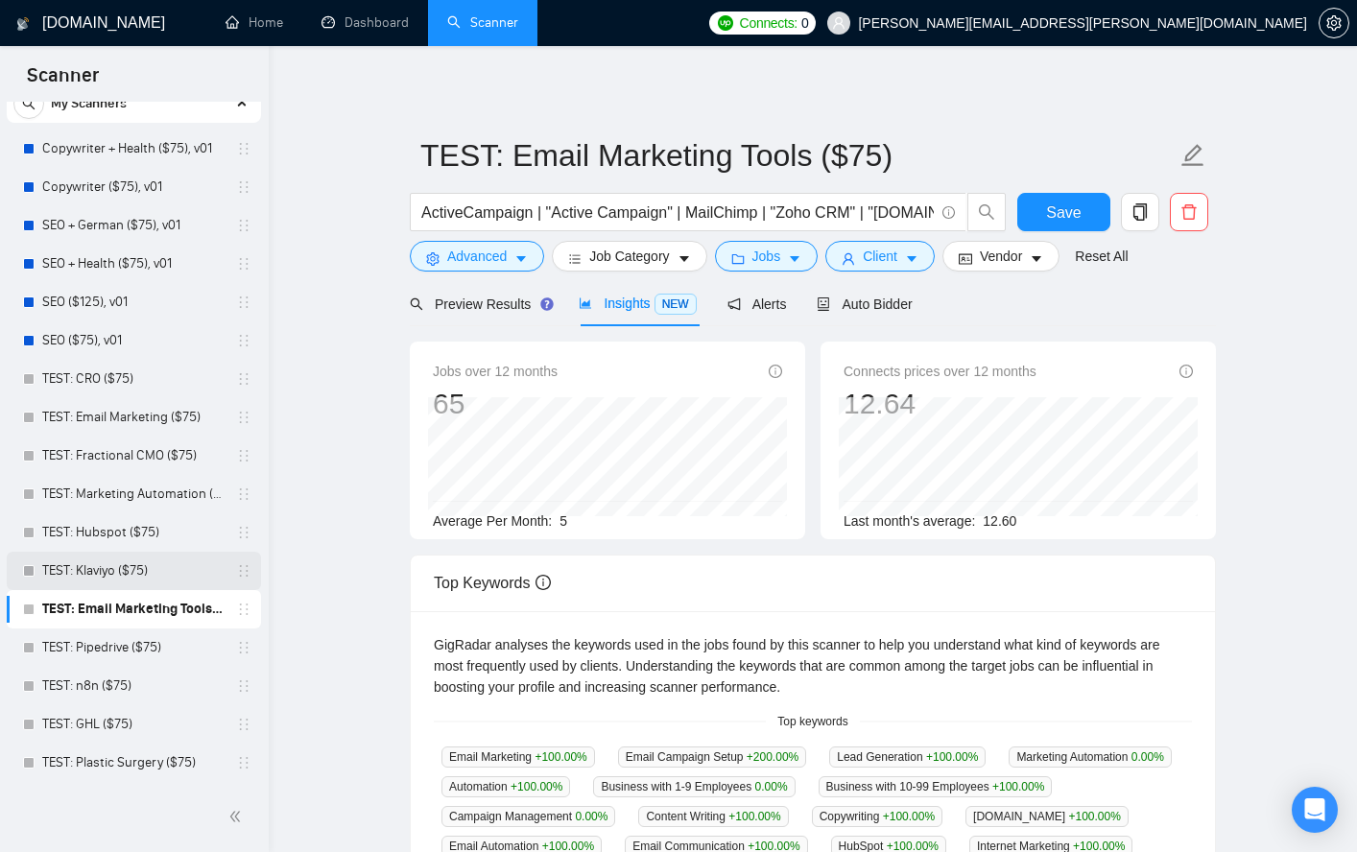
click at [119, 572] on link "TEST: Klaviyo ($75)" at bounding box center [133, 571] width 182 height 38
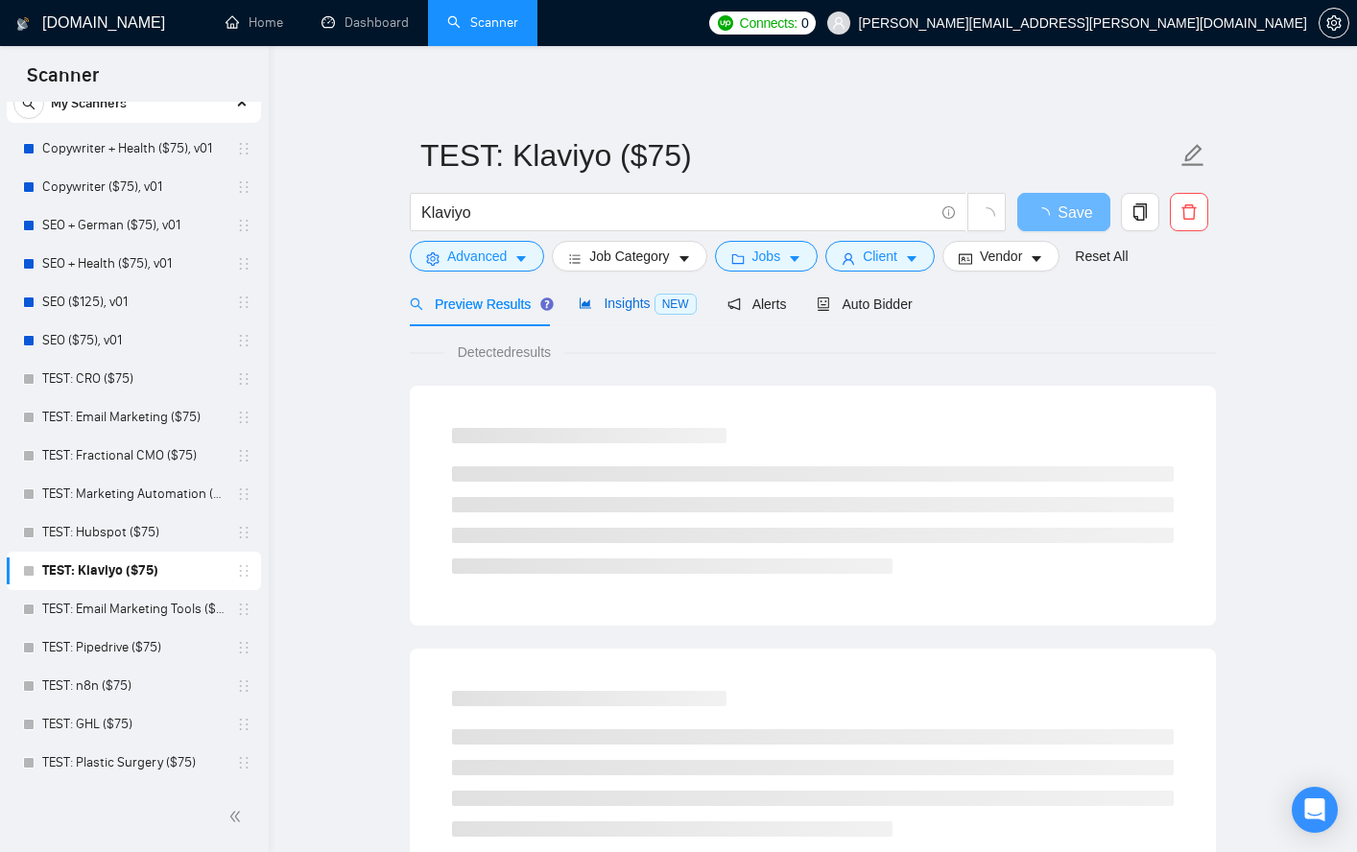
click at [634, 312] on div "Insights NEW" at bounding box center [637, 304] width 117 height 22
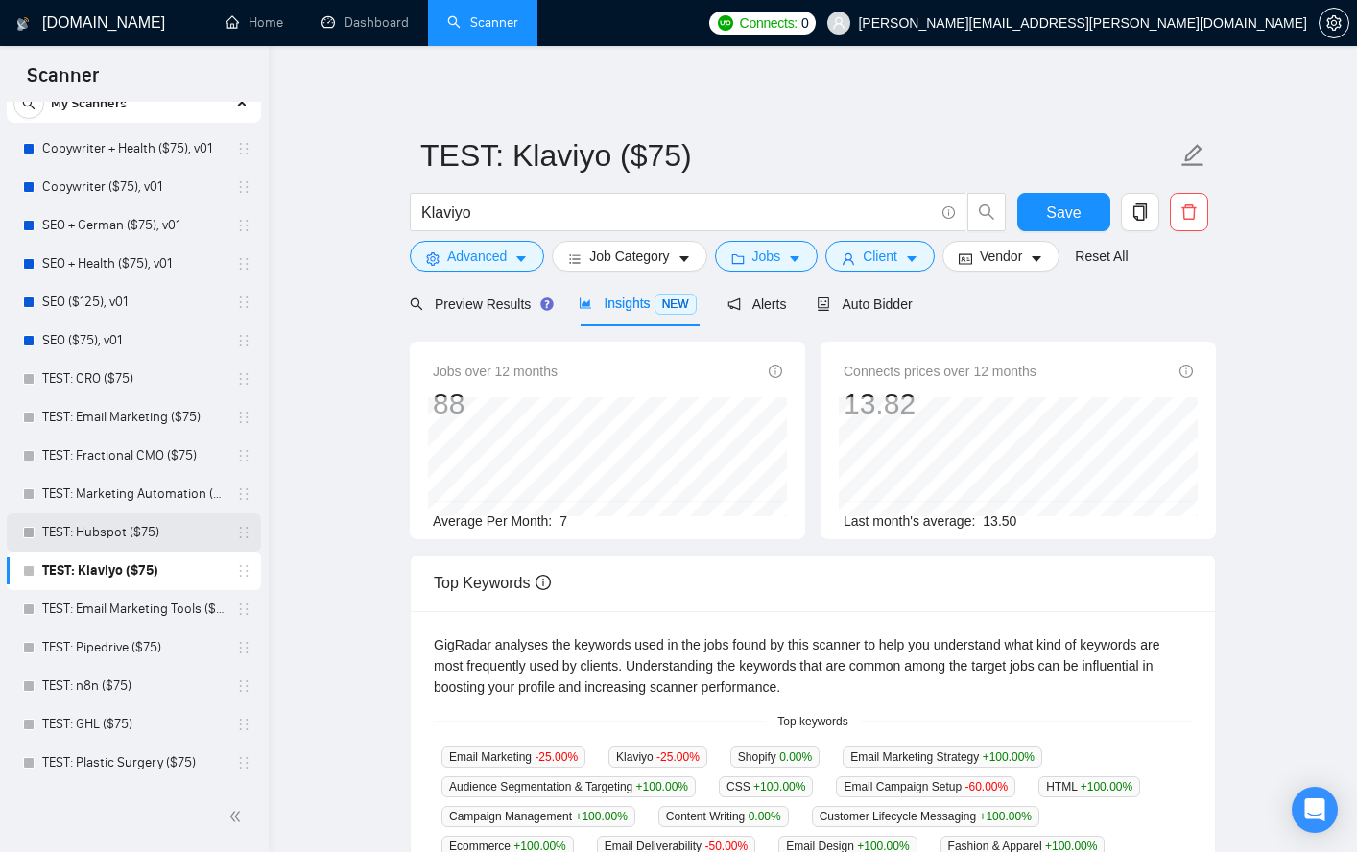
click at [81, 533] on link "TEST: Hubspot ($75)" at bounding box center [133, 532] width 182 height 38
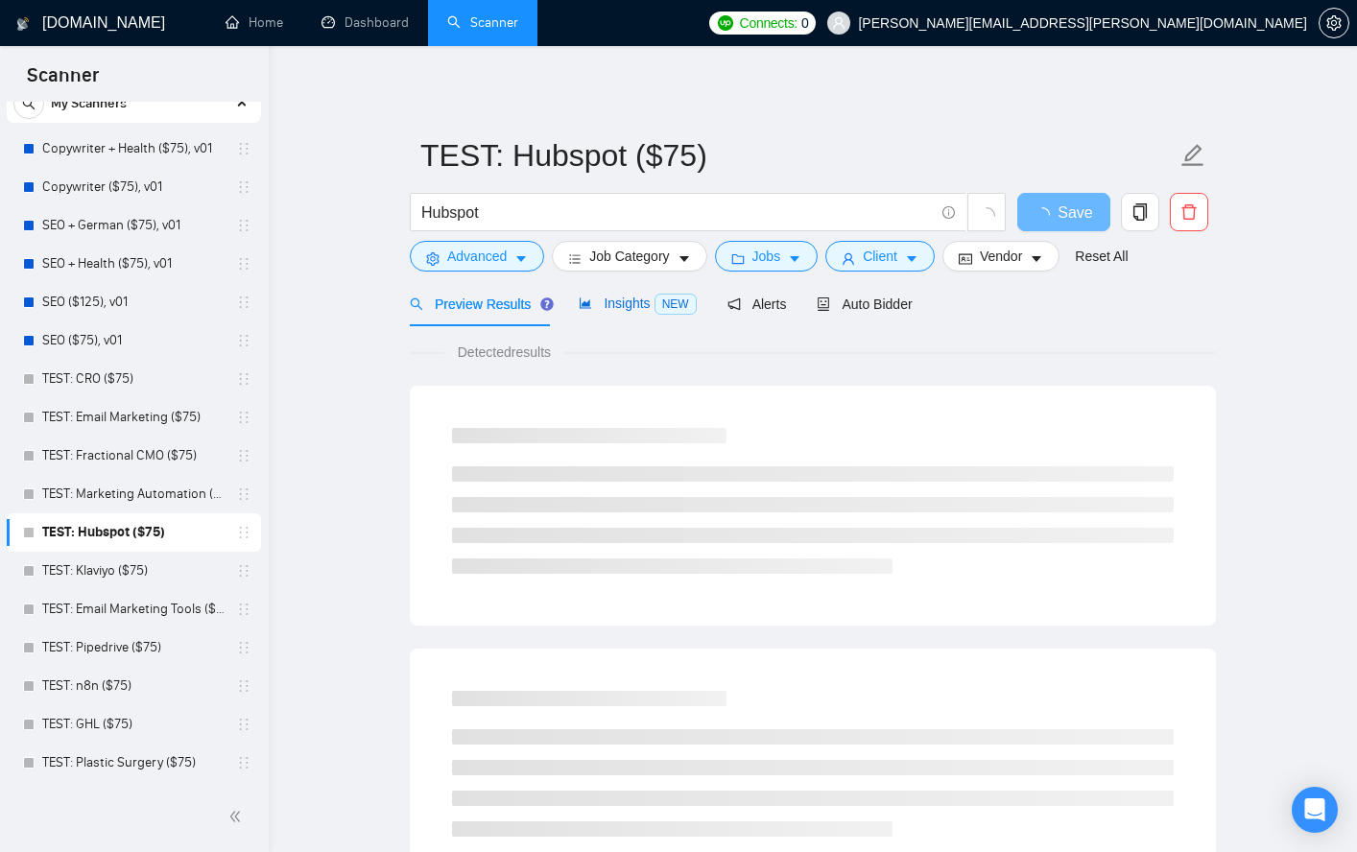
click at [632, 300] on span "Insights NEW" at bounding box center [637, 303] width 117 height 15
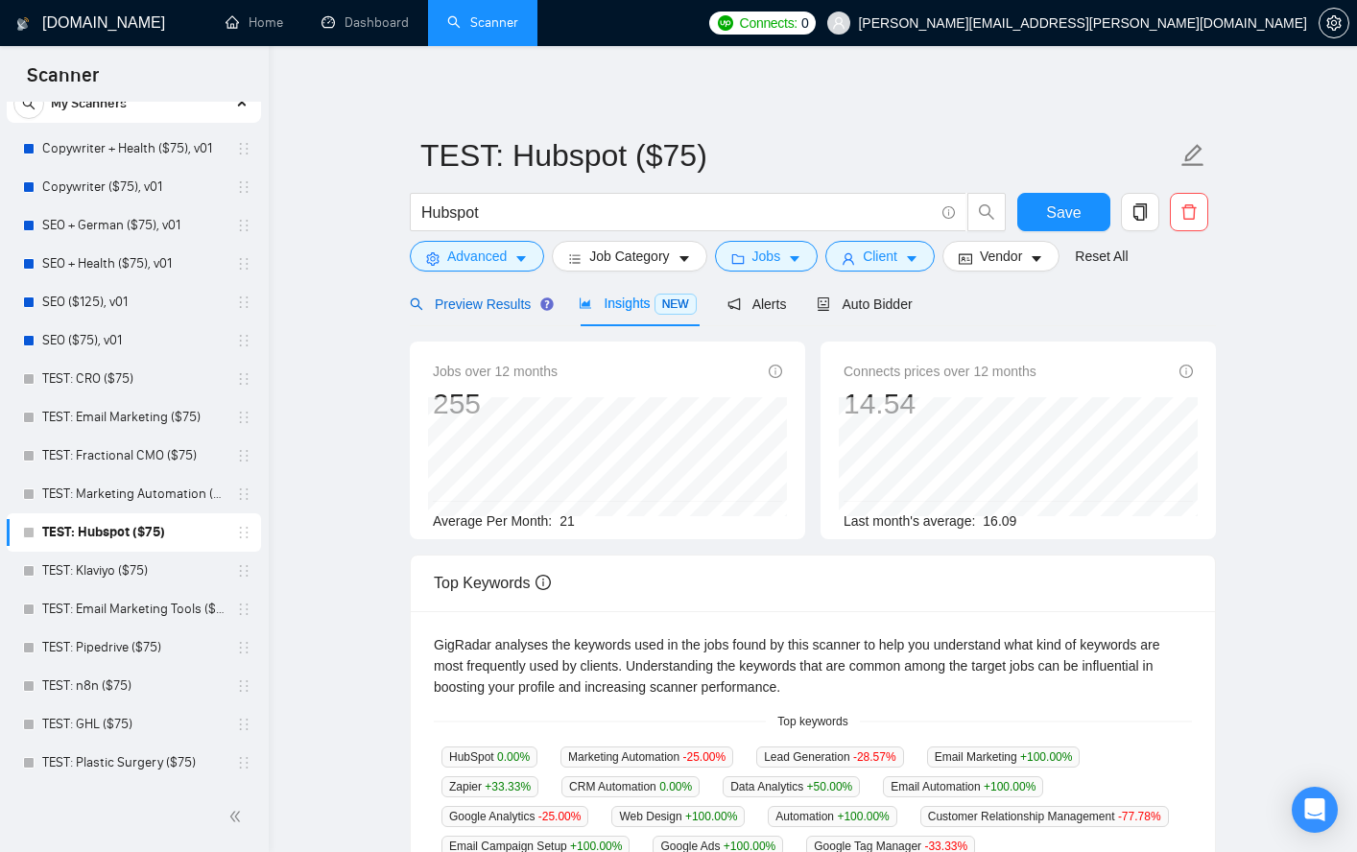
click at [528, 302] on span "Preview Results" at bounding box center [479, 304] width 138 height 15
